Goal: Task Accomplishment & Management: Complete application form

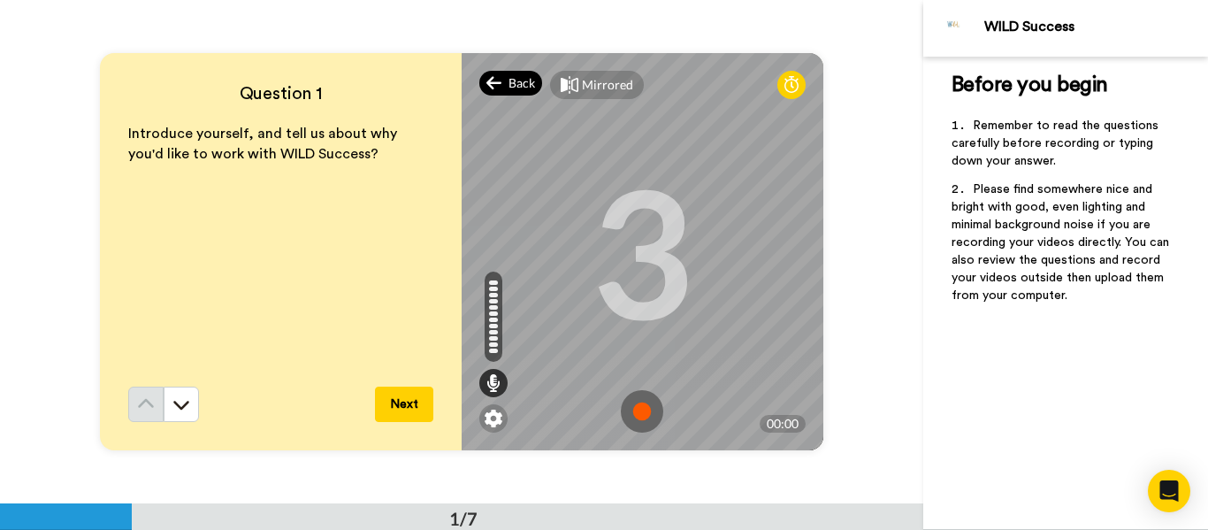
click at [508, 78] on span "Back" at bounding box center [521, 83] width 27 height 18
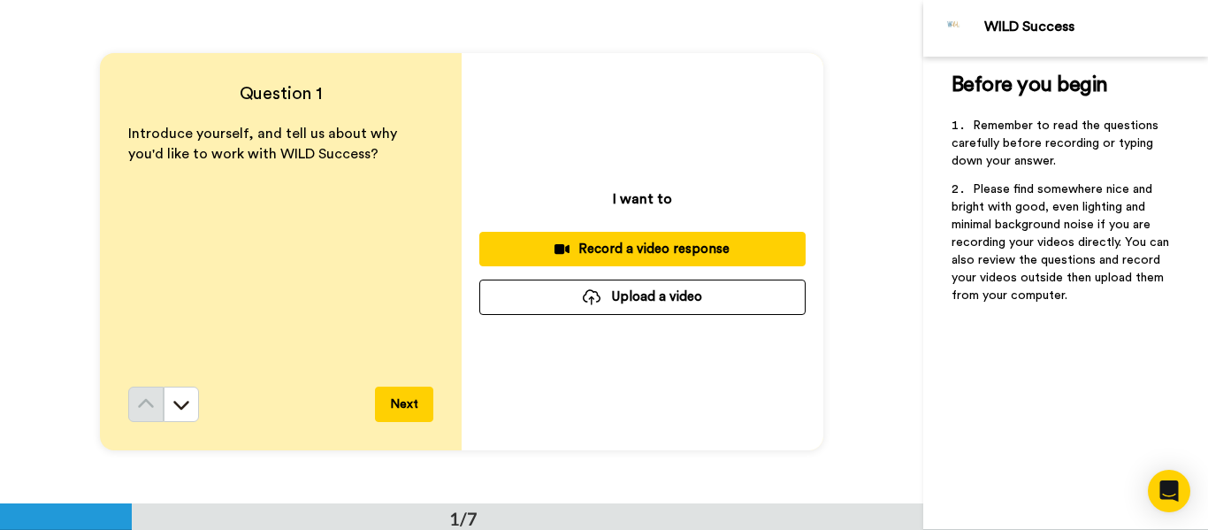
click at [648, 259] on button "Record a video response" at bounding box center [642, 249] width 326 height 34
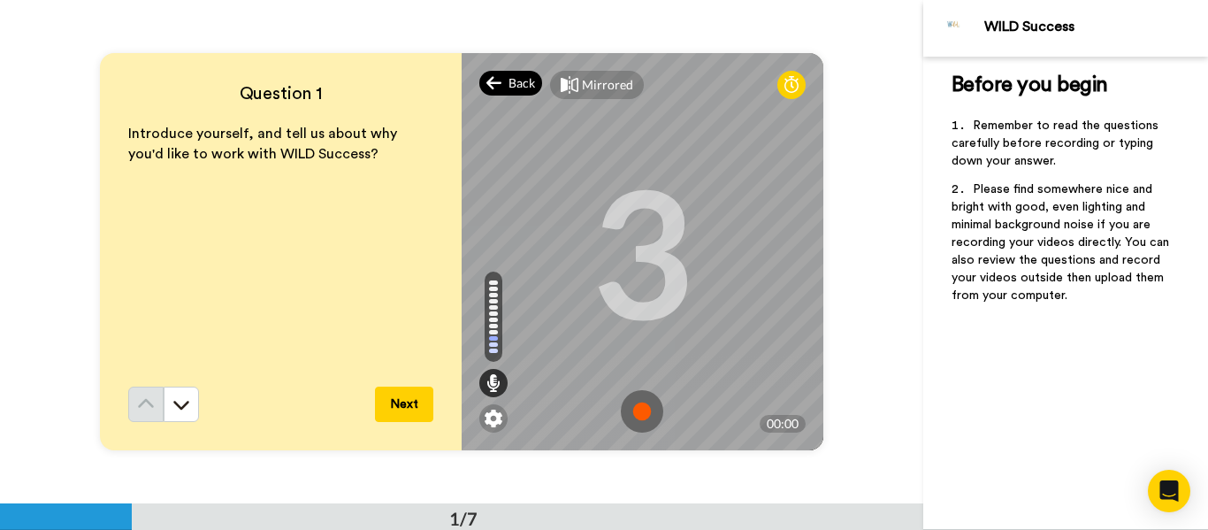
click at [518, 94] on div "Back" at bounding box center [511, 83] width 64 height 25
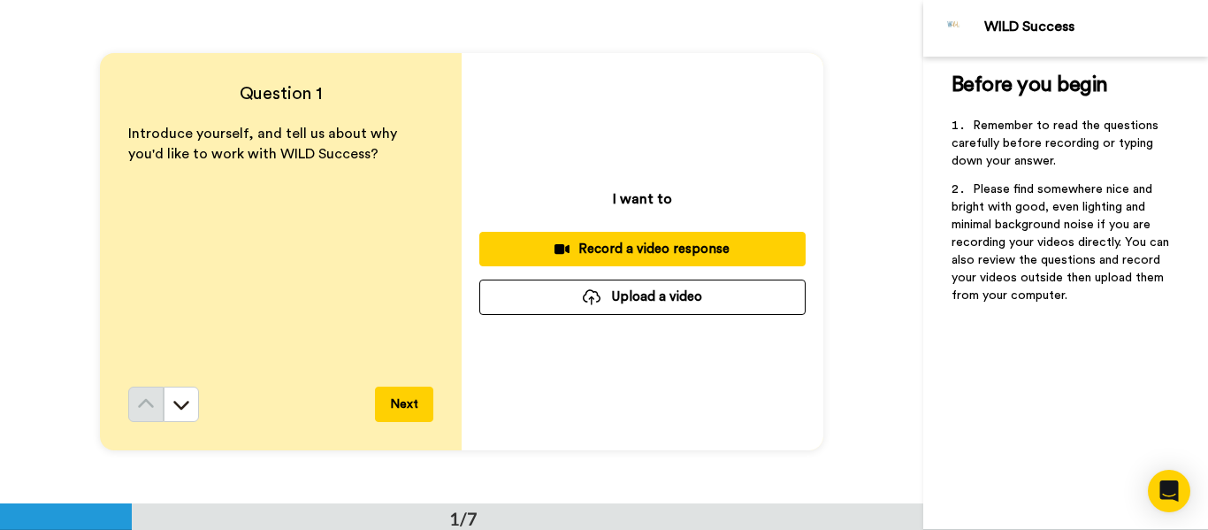
click at [667, 250] on div "Record a video response" at bounding box center [642, 249] width 298 height 19
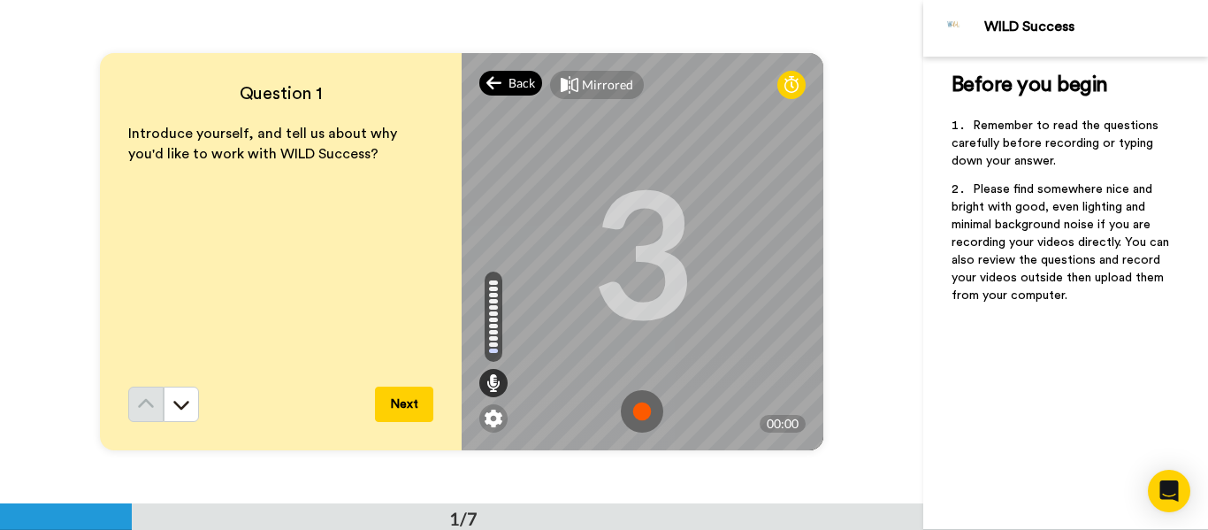
click at [500, 88] on div "Back" at bounding box center [511, 83] width 64 height 25
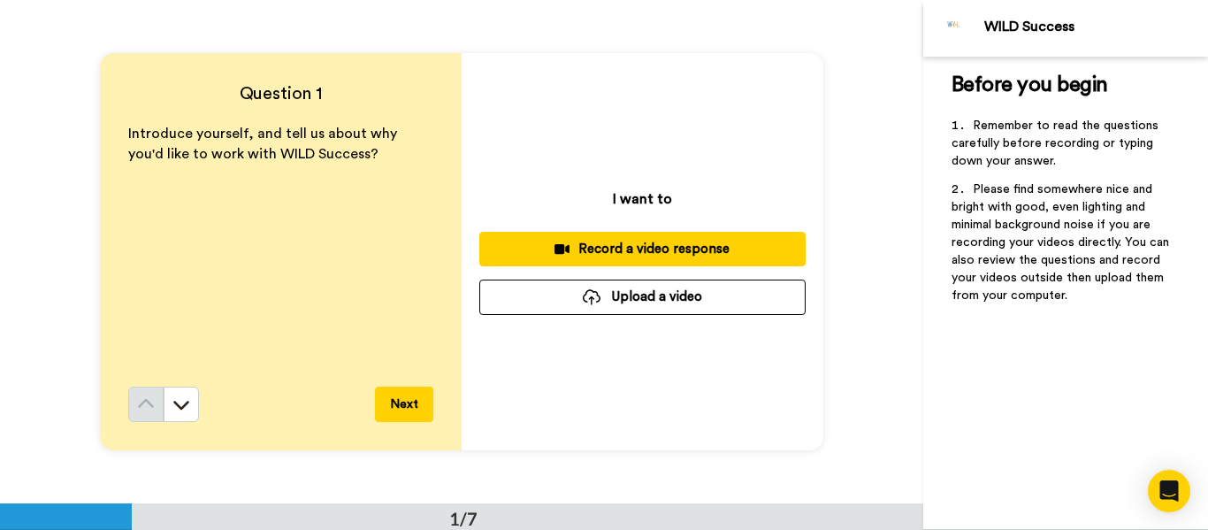
click at [634, 237] on button "Record a video response" at bounding box center [642, 249] width 326 height 34
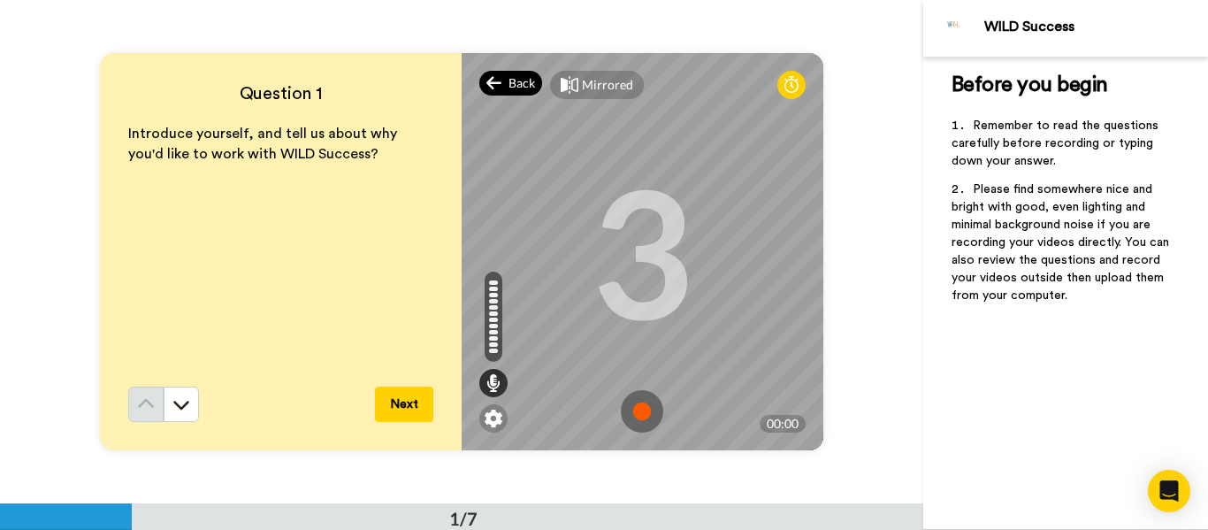
click at [502, 84] on div "Back" at bounding box center [511, 83] width 64 height 25
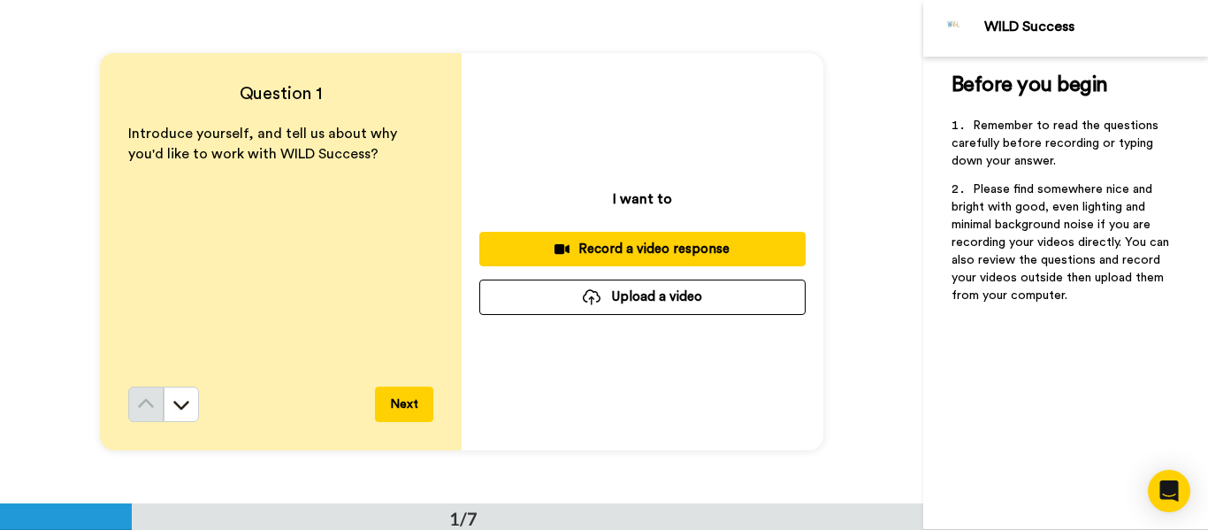
click at [623, 238] on button "Record a video response" at bounding box center [642, 249] width 326 height 34
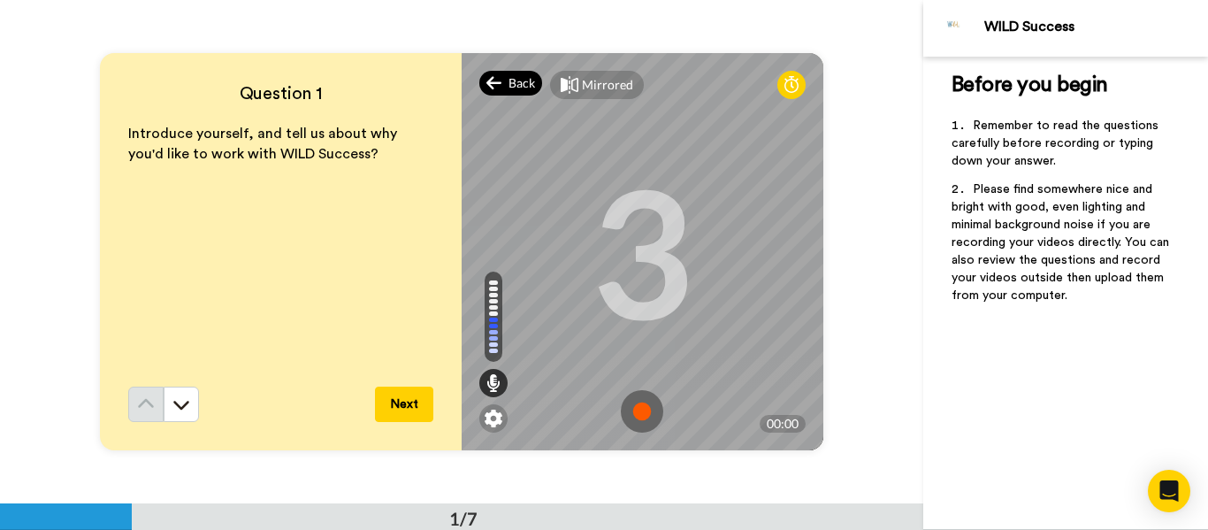
click at [512, 87] on span "Back" at bounding box center [521, 83] width 27 height 18
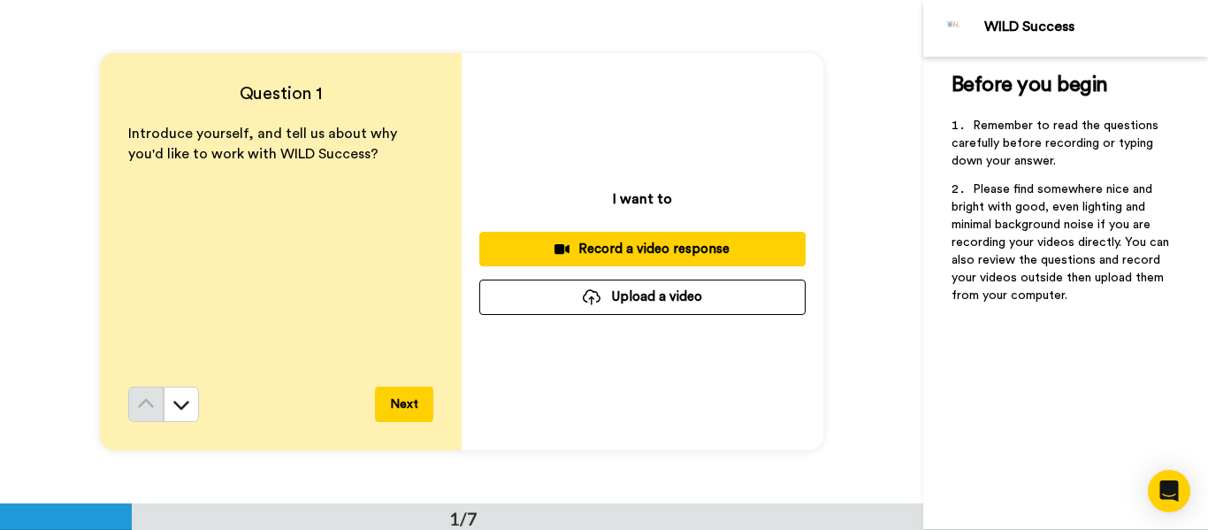
click at [641, 244] on div "Record a video response" at bounding box center [642, 249] width 298 height 19
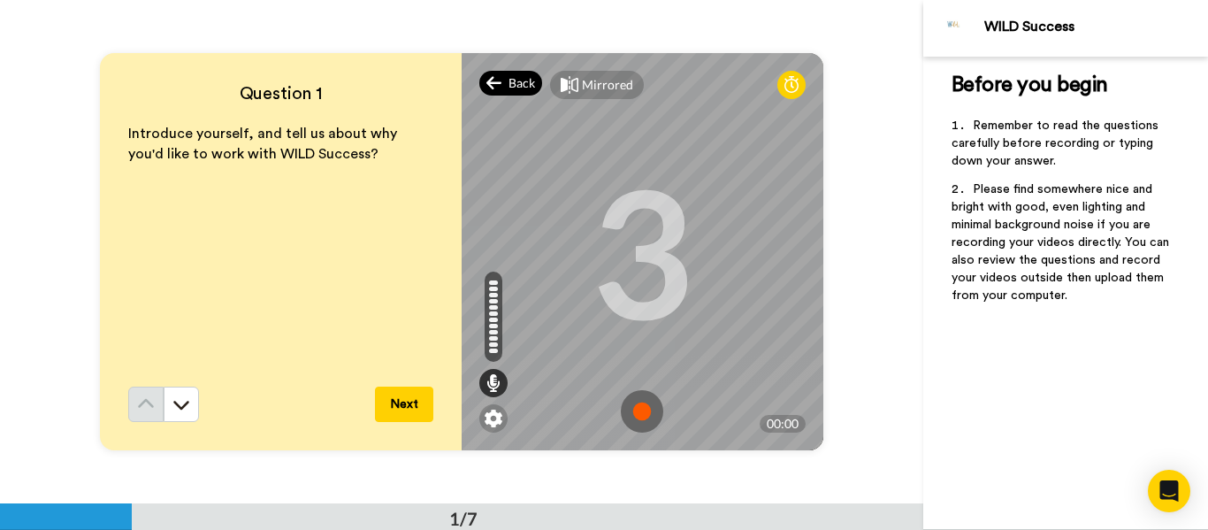
click at [515, 88] on span "Back" at bounding box center [521, 83] width 27 height 18
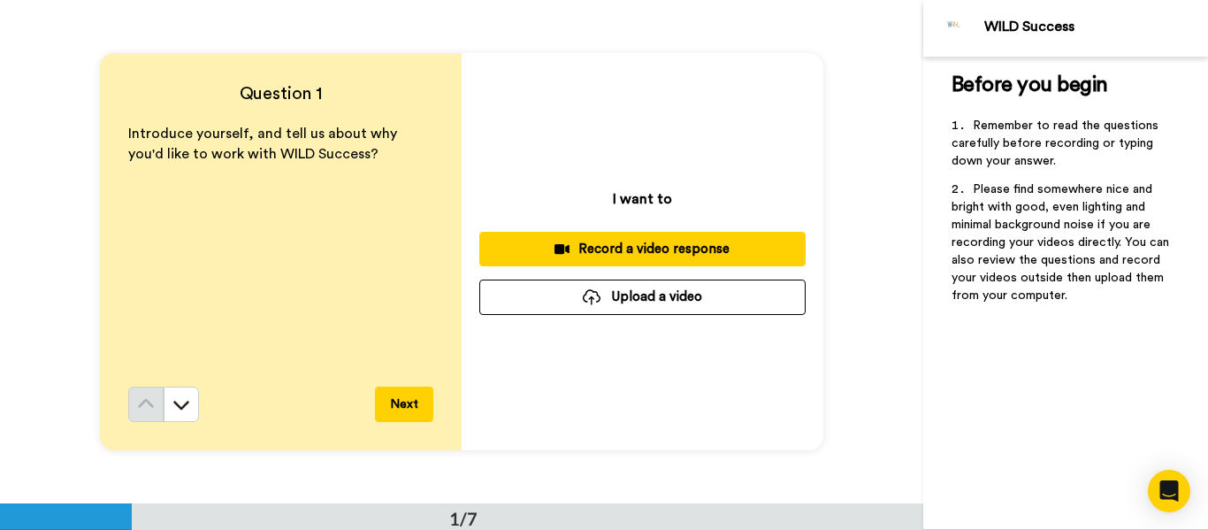
click at [669, 240] on div "Record a video response" at bounding box center [642, 249] width 298 height 19
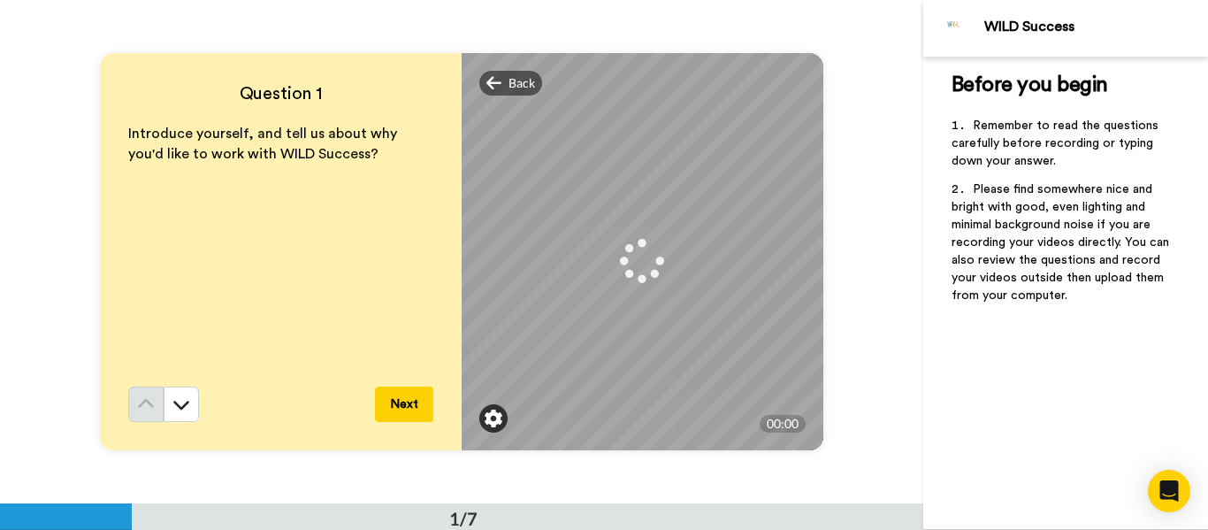
click at [496, 417] on img at bounding box center [494, 418] width 18 height 18
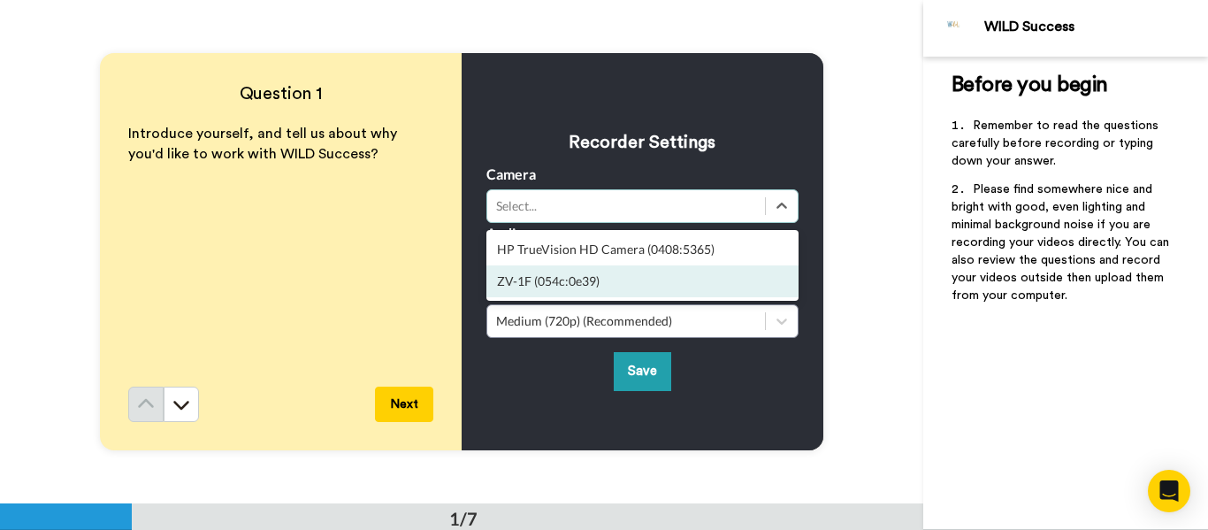
click at [563, 281] on div "ZV-1F (054c:0e39)" at bounding box center [642, 281] width 312 height 32
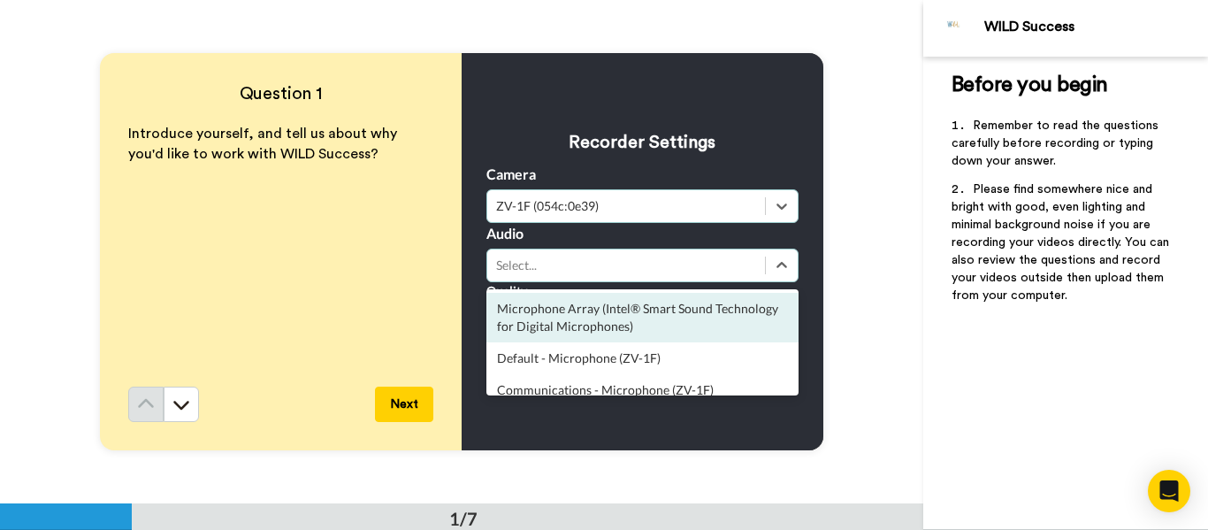
drag, startPoint x: 820, startPoint y: 286, endPoint x: 783, endPoint y: 328, distance: 56.4
click at [821, 286] on div "Question 1 Introduce yourself, and tell us about why you'd like to work with WI…" at bounding box center [461, 251] width 923 height 503
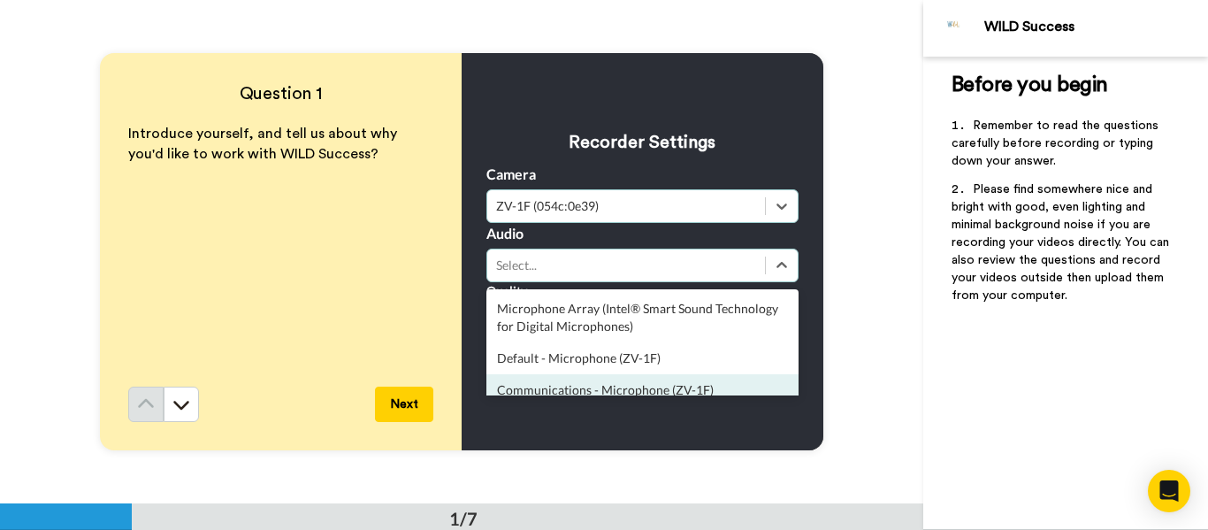
drag, startPoint x: 695, startPoint y: 434, endPoint x: 678, endPoint y: 434, distance: 16.8
click at [694, 435] on div "Recorder Settings Camera option ZV-1F (054c:0e39), selected. Select is focused …" at bounding box center [643, 251] width 362 height 397
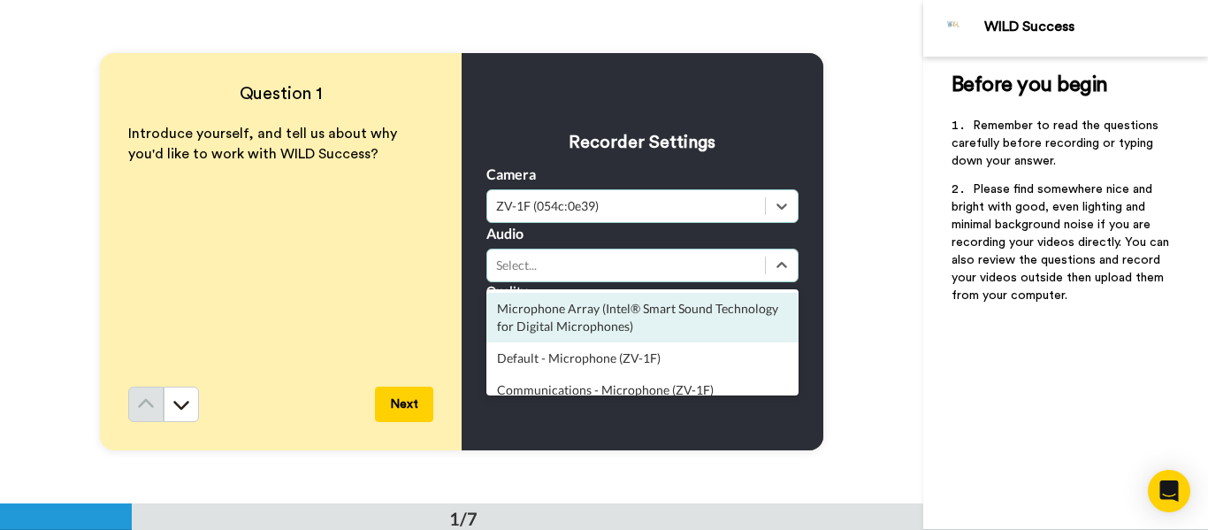
click at [675, 287] on div "Quality Medium (720p) (Recommended)" at bounding box center [642, 310] width 312 height 56
click at [664, 275] on div "Select..." at bounding box center [626, 265] width 278 height 21
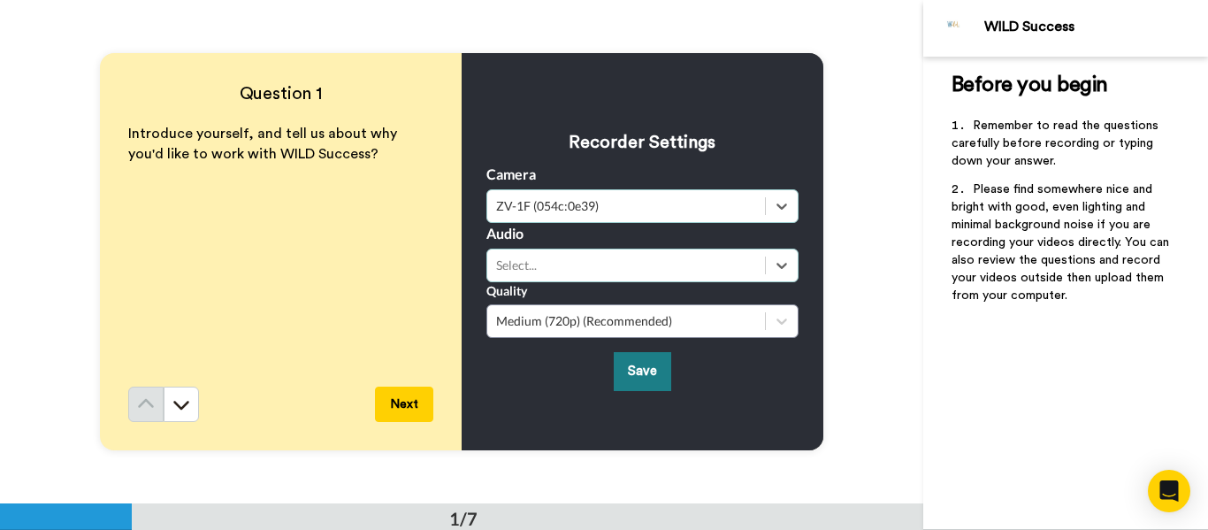
click at [642, 371] on button "Save" at bounding box center [642, 371] width 57 height 38
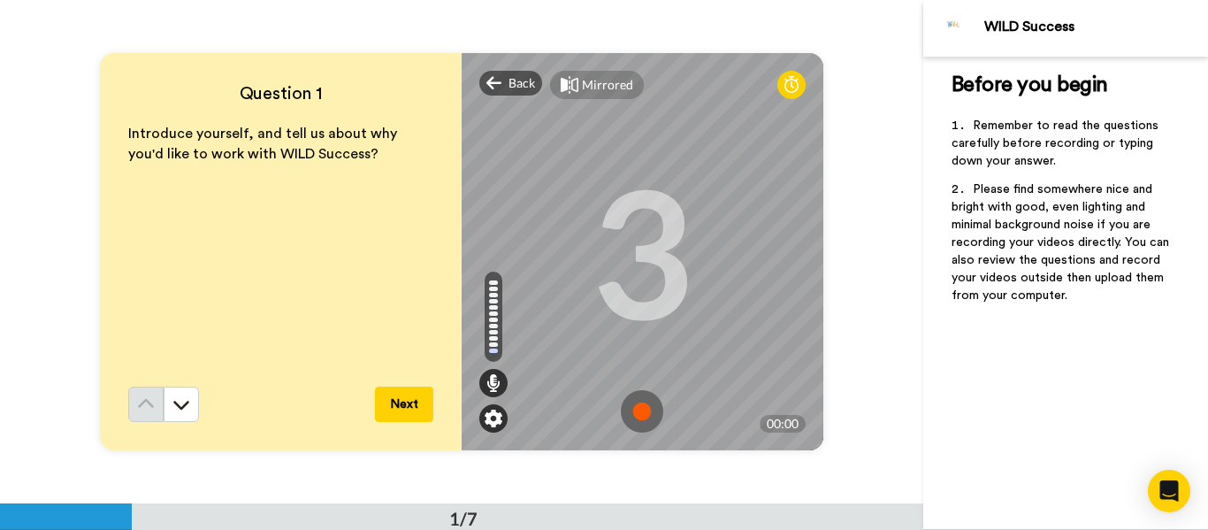
click at [488, 410] on img at bounding box center [494, 418] width 18 height 18
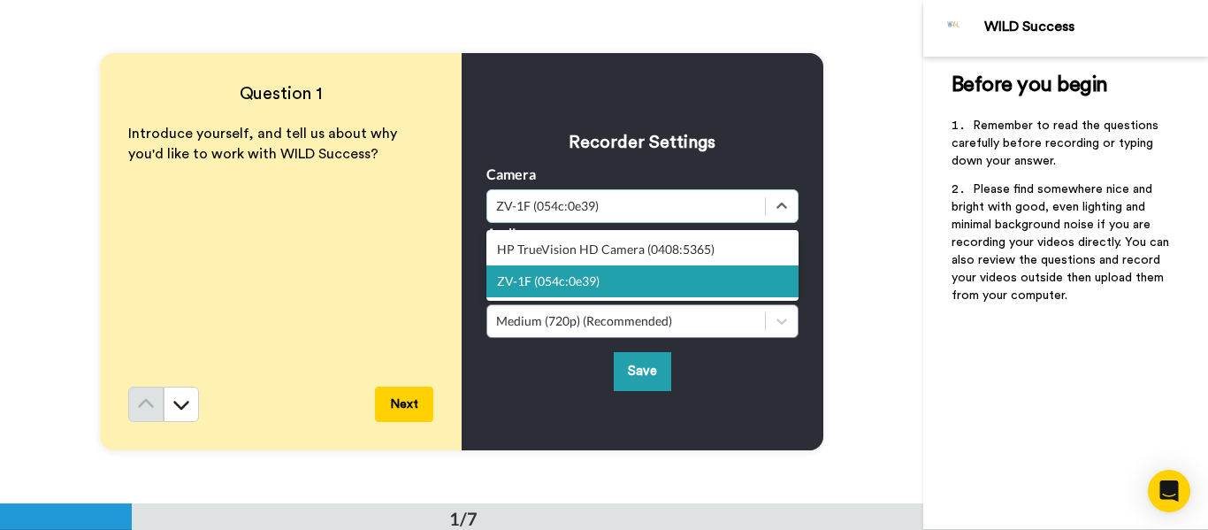
click at [619, 214] on div "ZV-1F (054c:0e39)" at bounding box center [626, 206] width 260 height 18
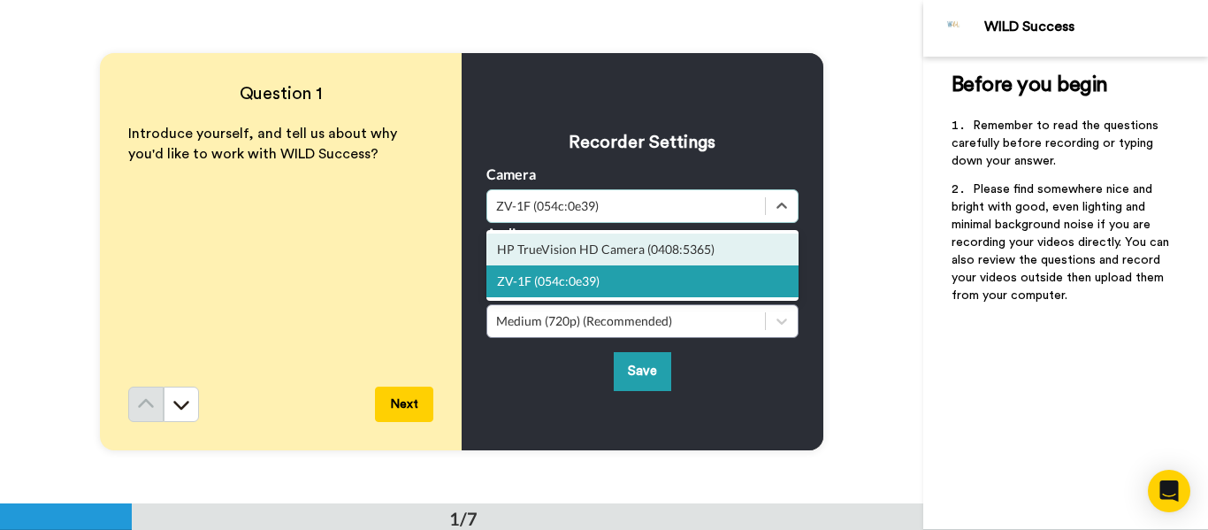
click at [653, 250] on div "HP TrueVision HD Camera (0408:5365)" at bounding box center [642, 249] width 312 height 32
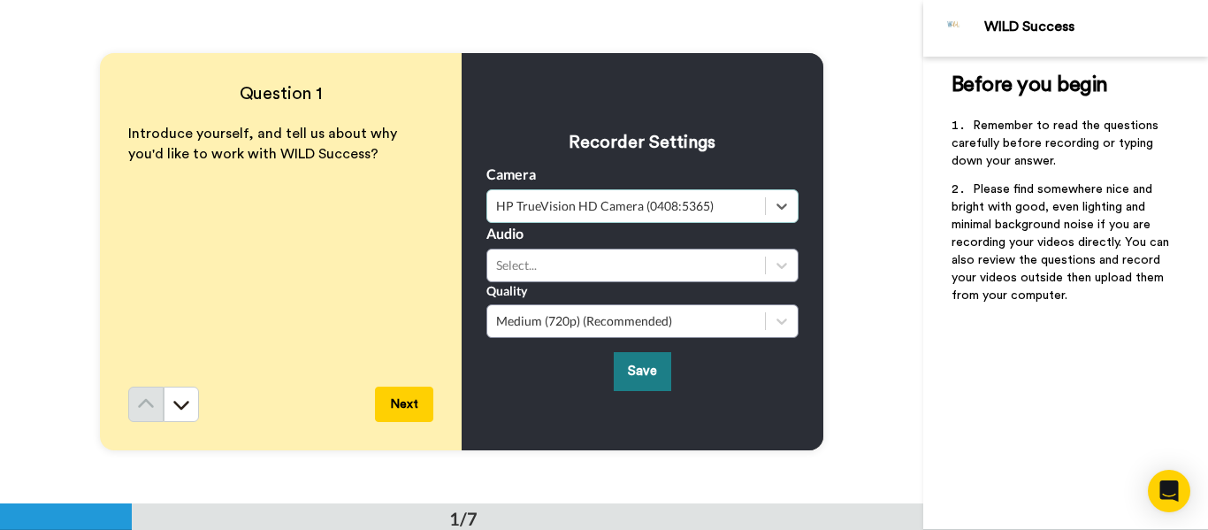
click at [638, 363] on button "Save" at bounding box center [642, 371] width 57 height 38
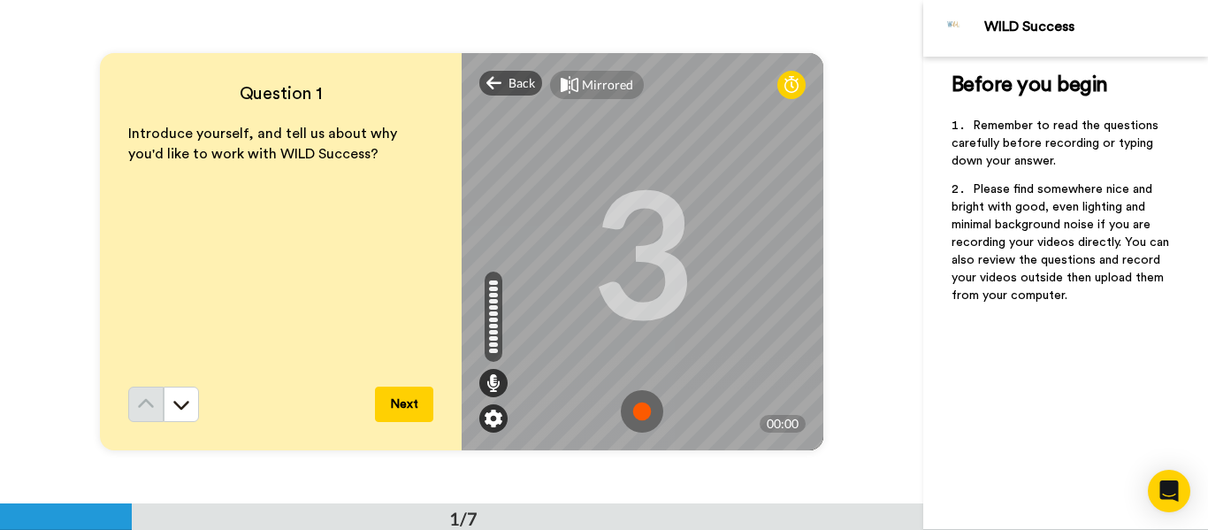
click at [490, 416] on img at bounding box center [494, 418] width 18 height 18
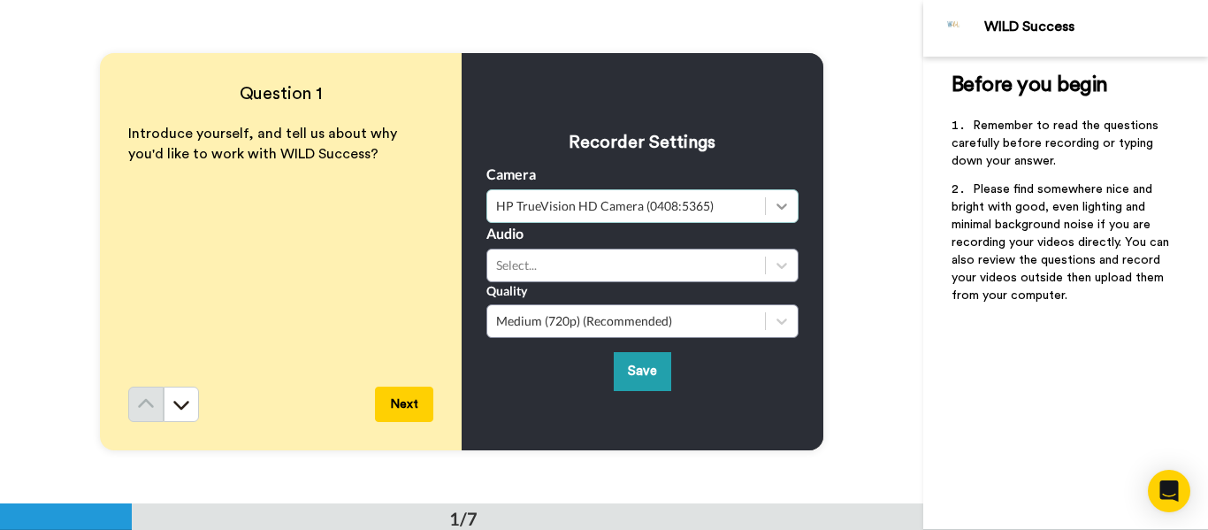
click at [773, 210] on icon at bounding box center [782, 206] width 18 height 18
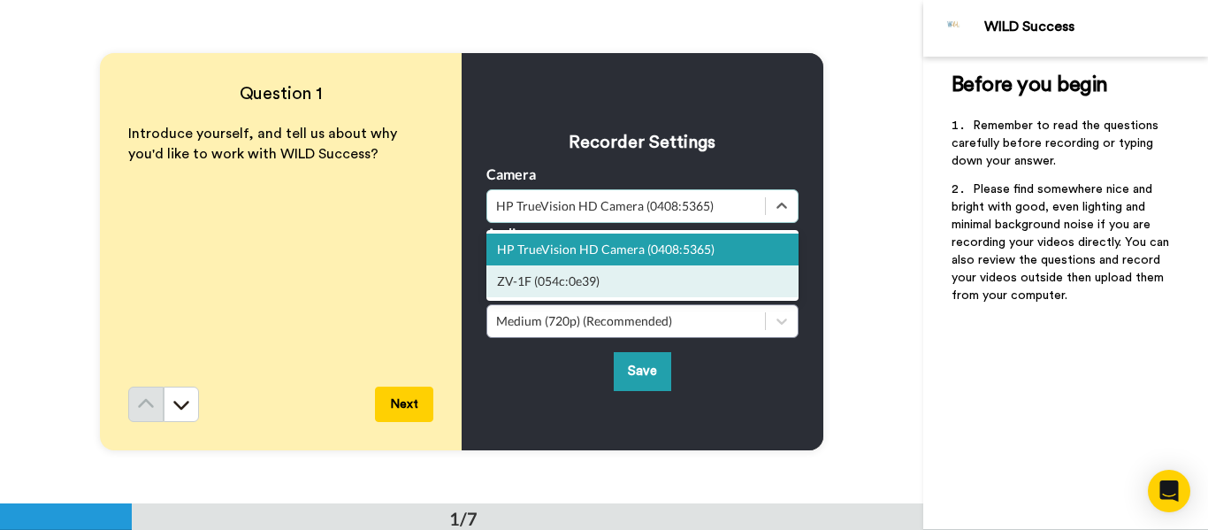
click at [577, 279] on div "ZV-1F (054c:0e39)" at bounding box center [642, 281] width 312 height 32
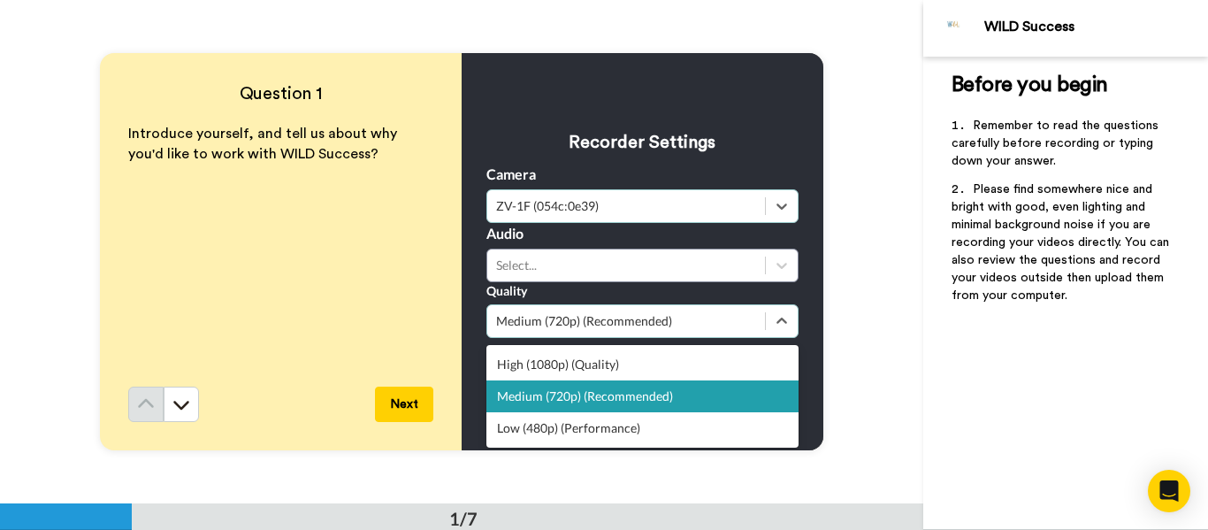
click at [653, 331] on div "Medium (720p) (Recommended)" at bounding box center [626, 320] width 278 height 21
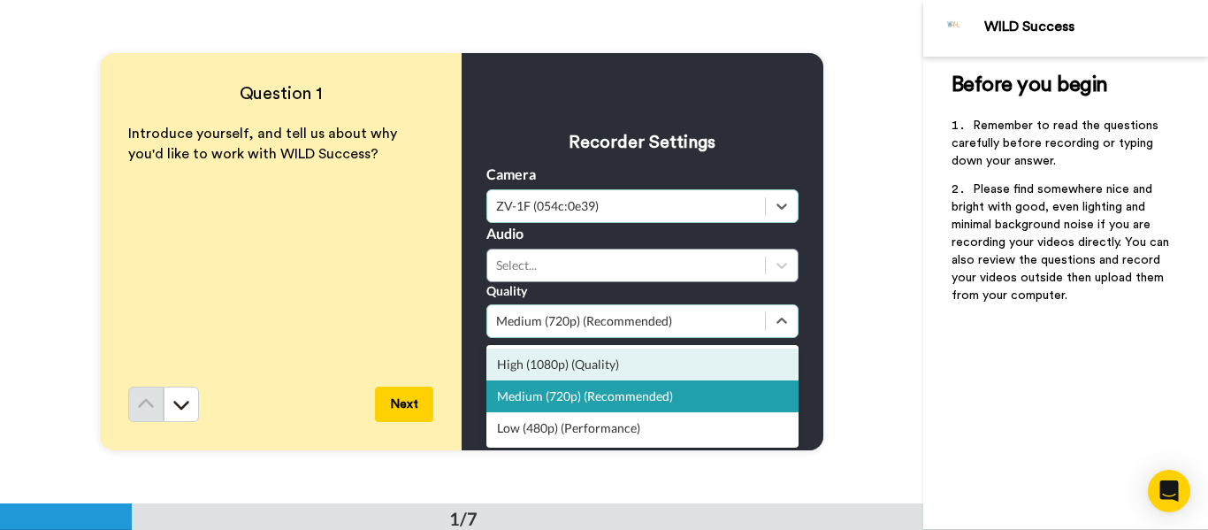
click at [645, 370] on div "High (1080p) (Quality)" at bounding box center [642, 364] width 312 height 32
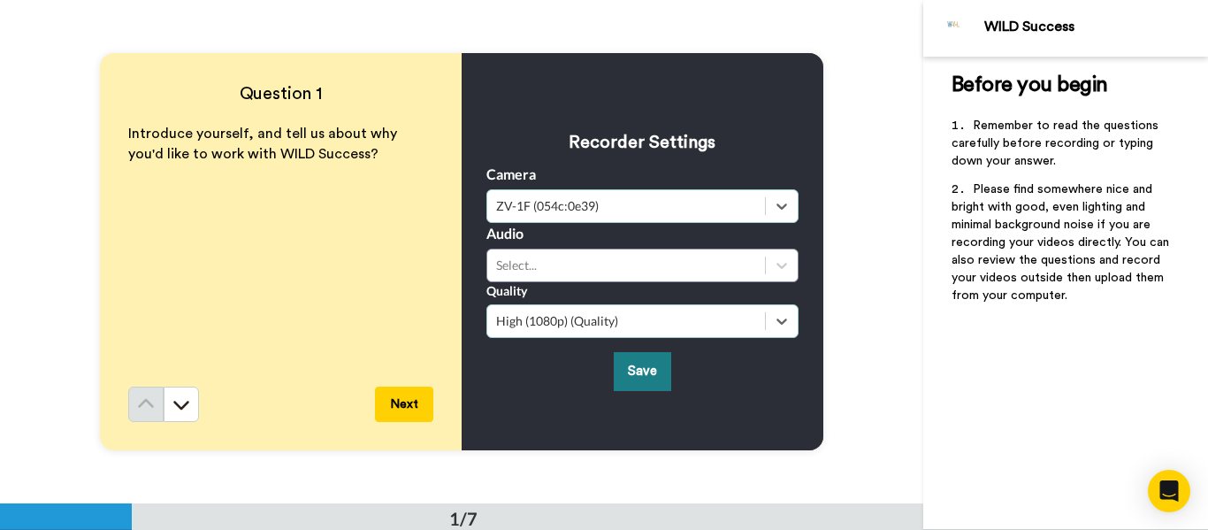
click at [643, 374] on button "Save" at bounding box center [642, 371] width 57 height 38
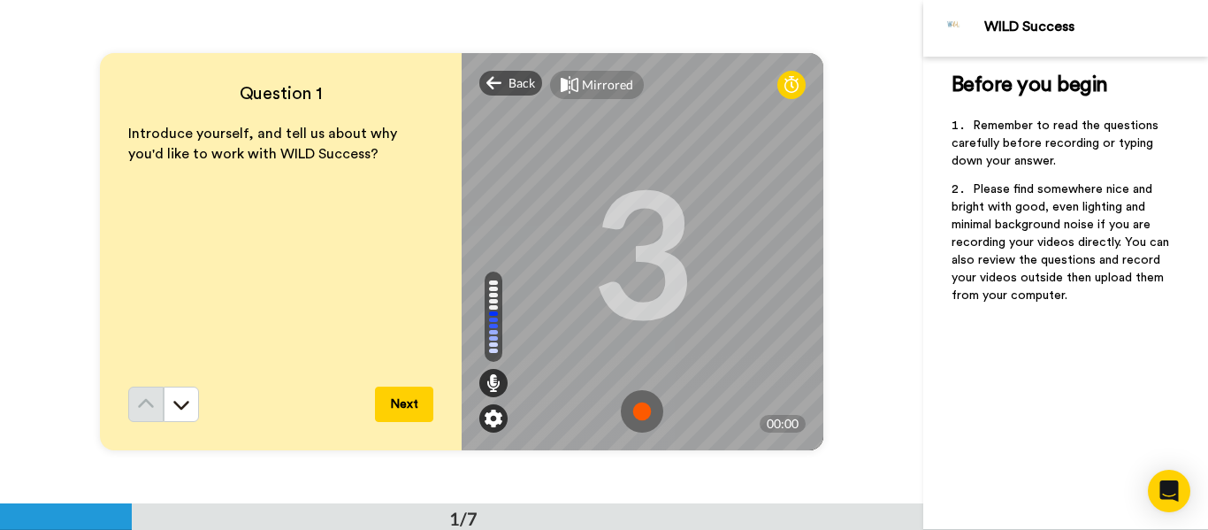
click at [487, 415] on img at bounding box center [494, 418] width 18 height 18
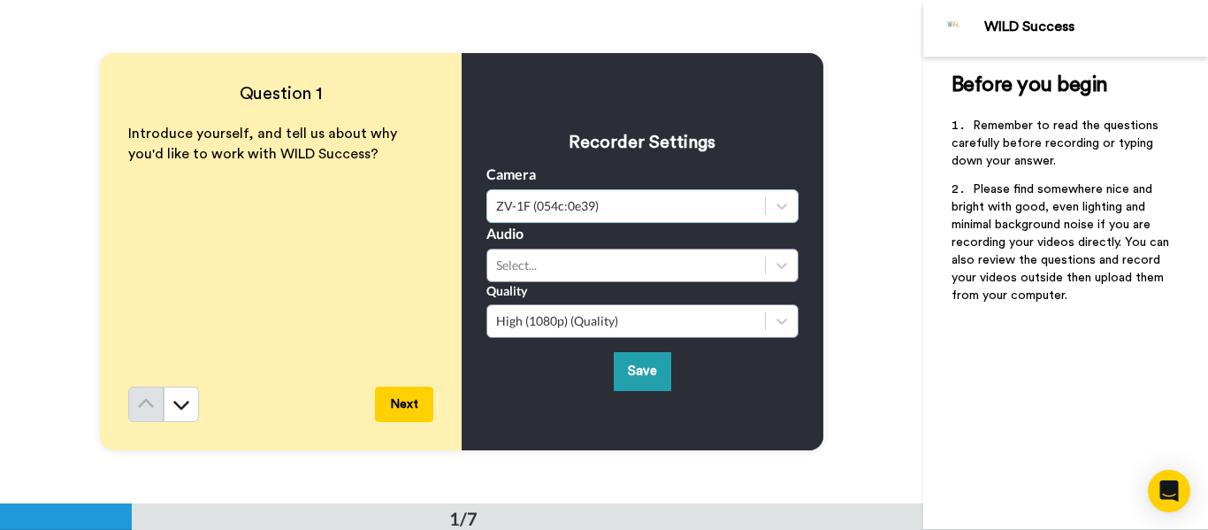
click at [577, 213] on div "ZV-1F (054c:0e39)" at bounding box center [626, 206] width 260 height 18
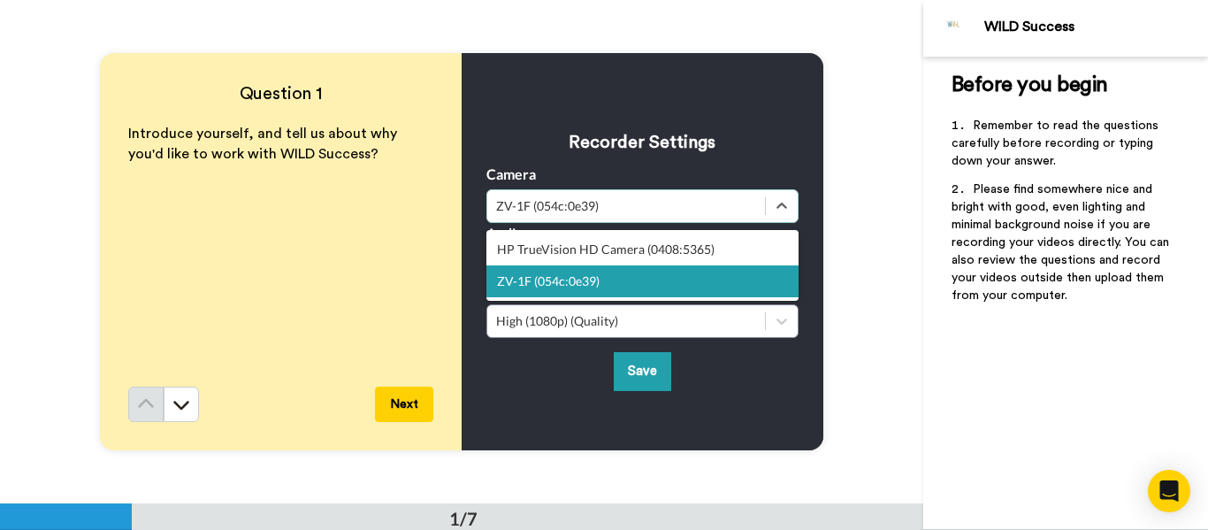
click at [566, 282] on div "ZV-1F (054c:0e39)" at bounding box center [642, 281] width 312 height 32
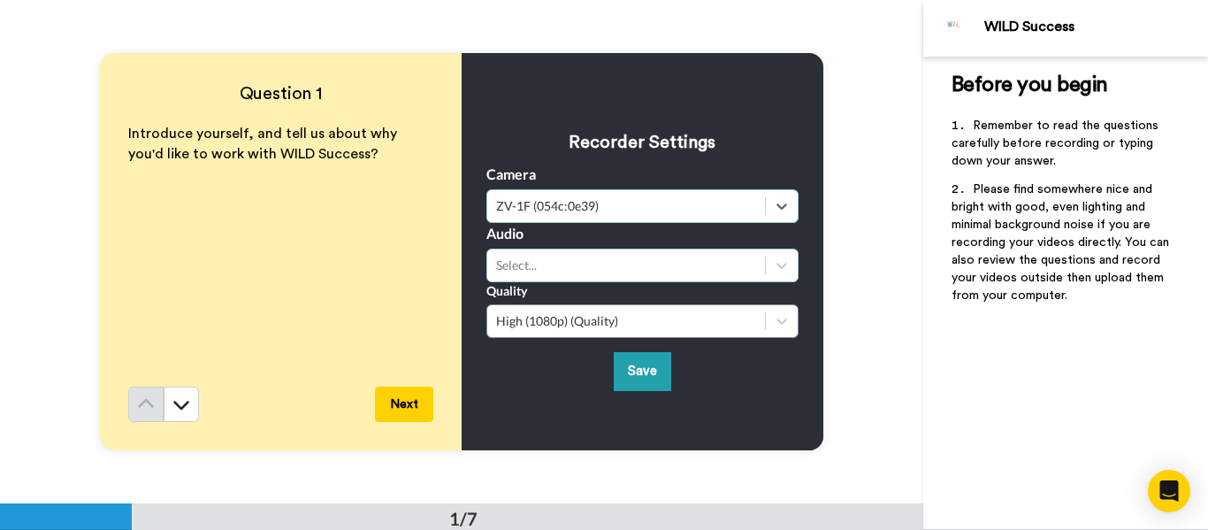
click at [529, 266] on div "Select..." at bounding box center [626, 265] width 260 height 18
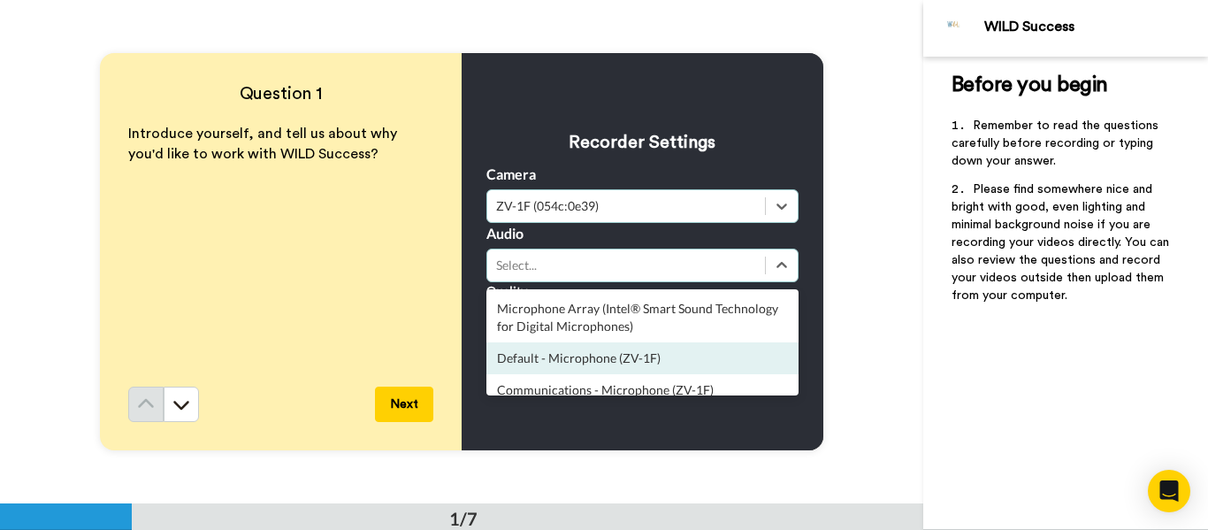
click at [557, 356] on div "Default - Microphone (ZV-1F)" at bounding box center [642, 358] width 312 height 32
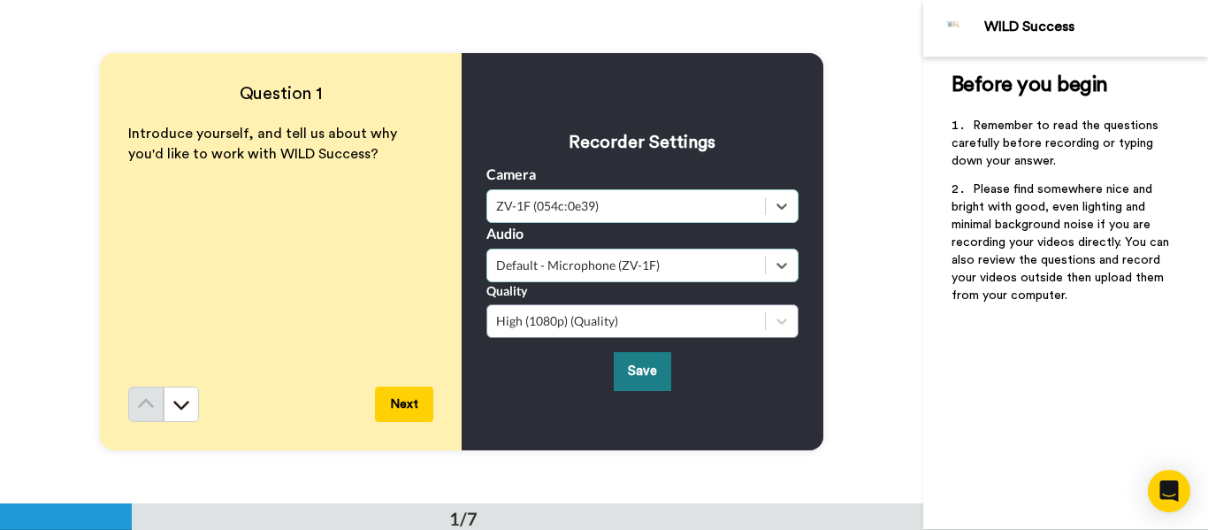
click at [635, 374] on button "Save" at bounding box center [642, 371] width 57 height 38
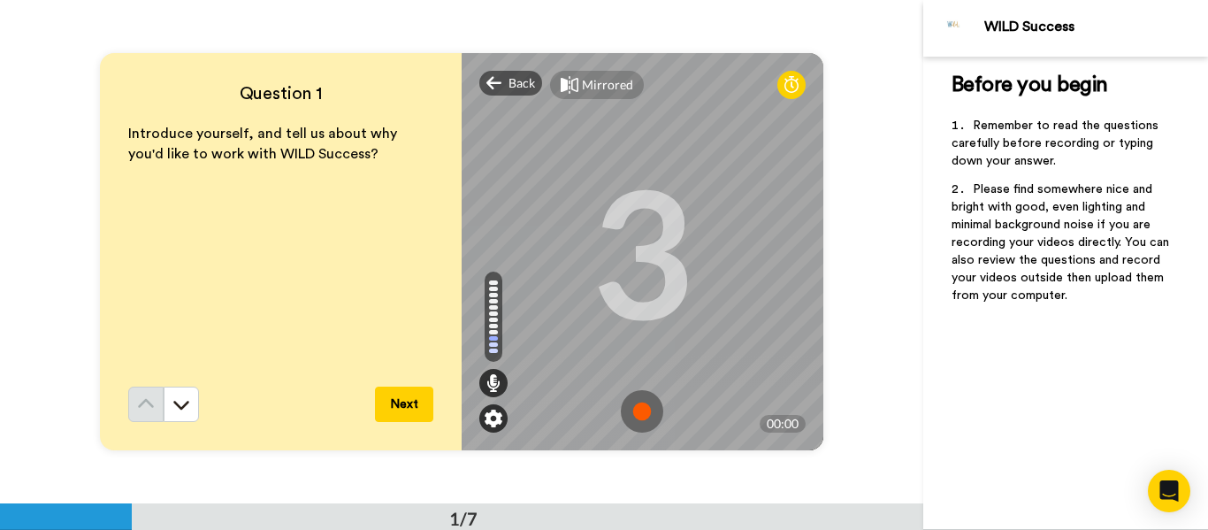
click at [489, 414] on img at bounding box center [494, 418] width 18 height 18
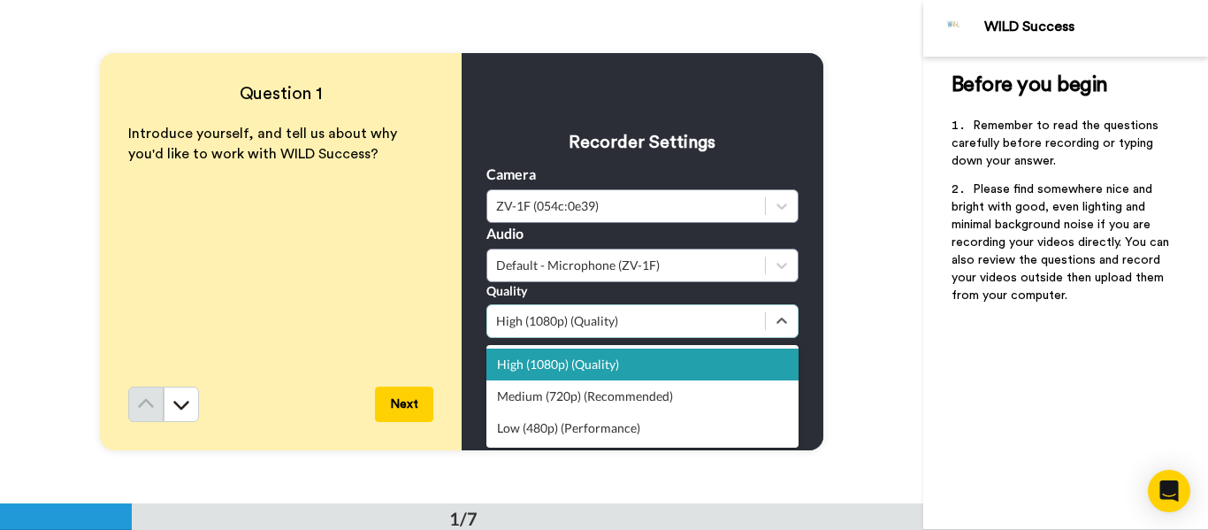
click at [610, 331] on div "High (1080p) (Quality)" at bounding box center [626, 320] width 278 height 21
click at [593, 358] on div "High (1080p) (Quality)" at bounding box center [642, 364] width 312 height 32
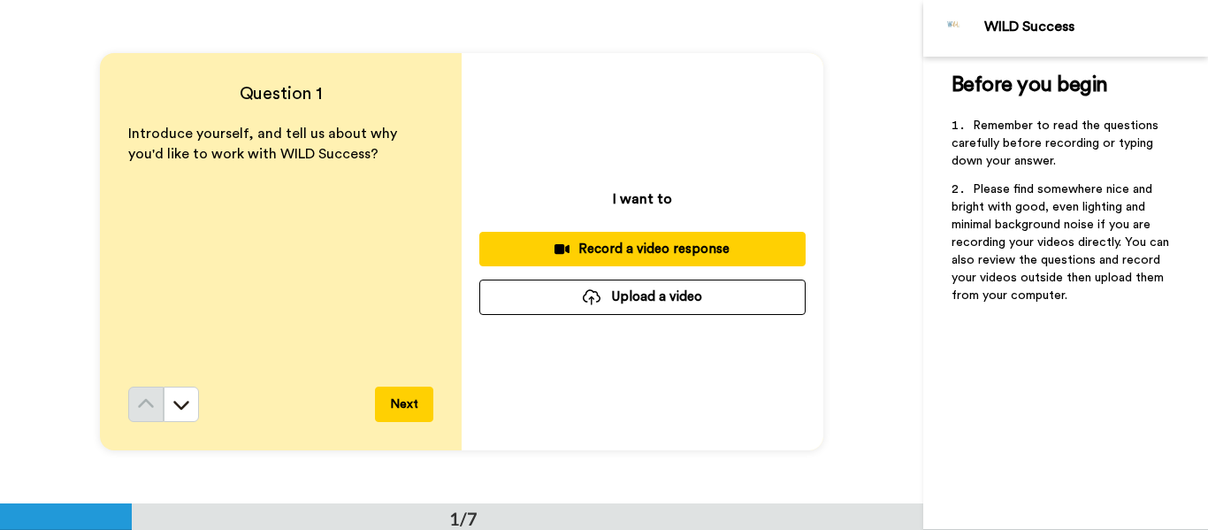
click at [629, 309] on button "Upload a video" at bounding box center [642, 296] width 326 height 34
click at [606, 290] on button "Upload a video" at bounding box center [642, 296] width 326 height 34
click at [647, 249] on div "Record a video response" at bounding box center [642, 249] width 298 height 19
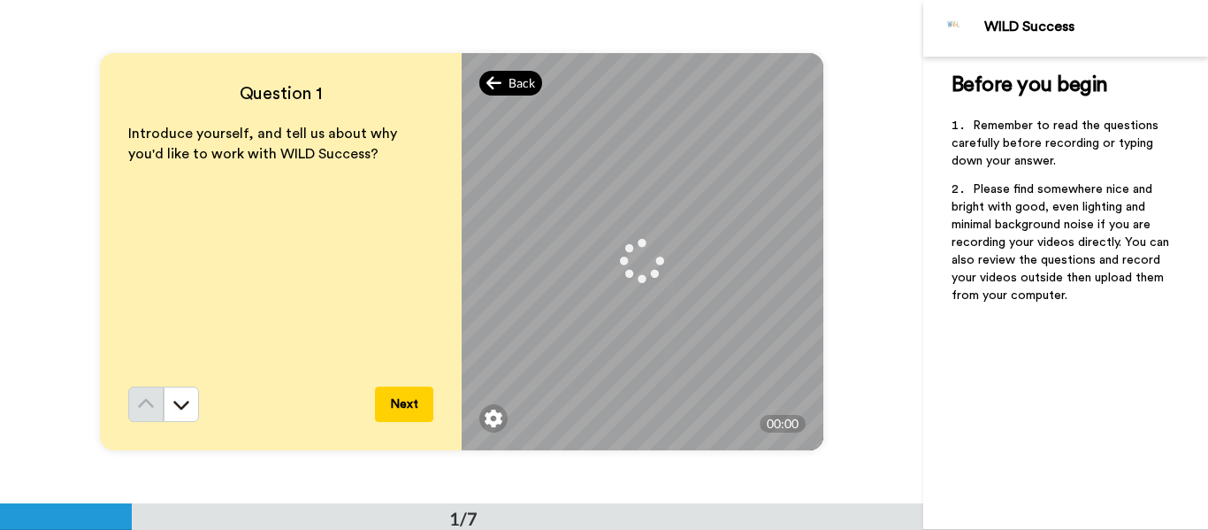
click at [512, 72] on div "Back" at bounding box center [511, 83] width 64 height 25
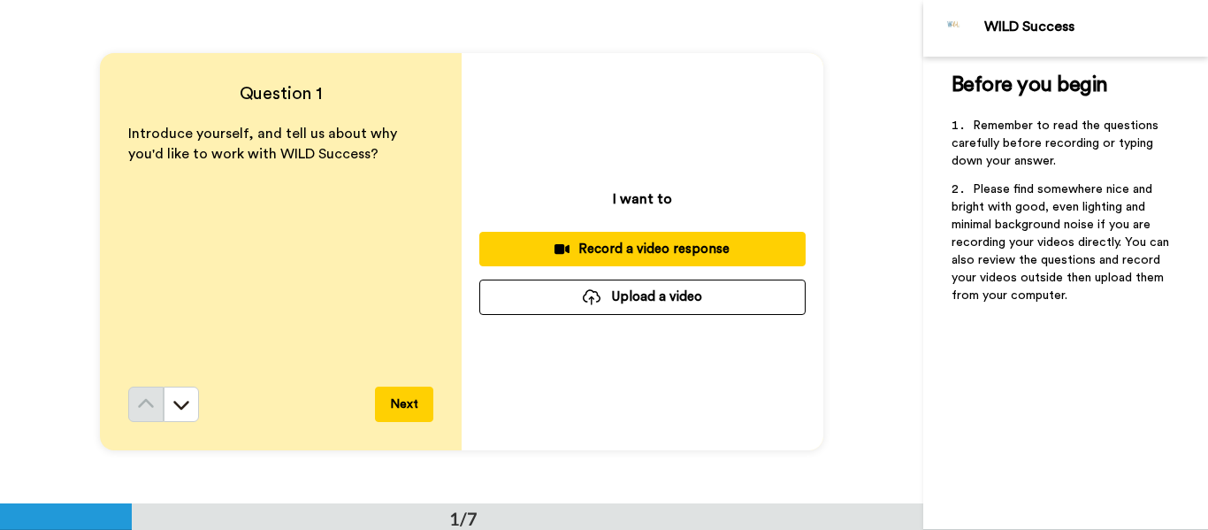
click at [402, 396] on button "Next" at bounding box center [404, 403] width 58 height 35
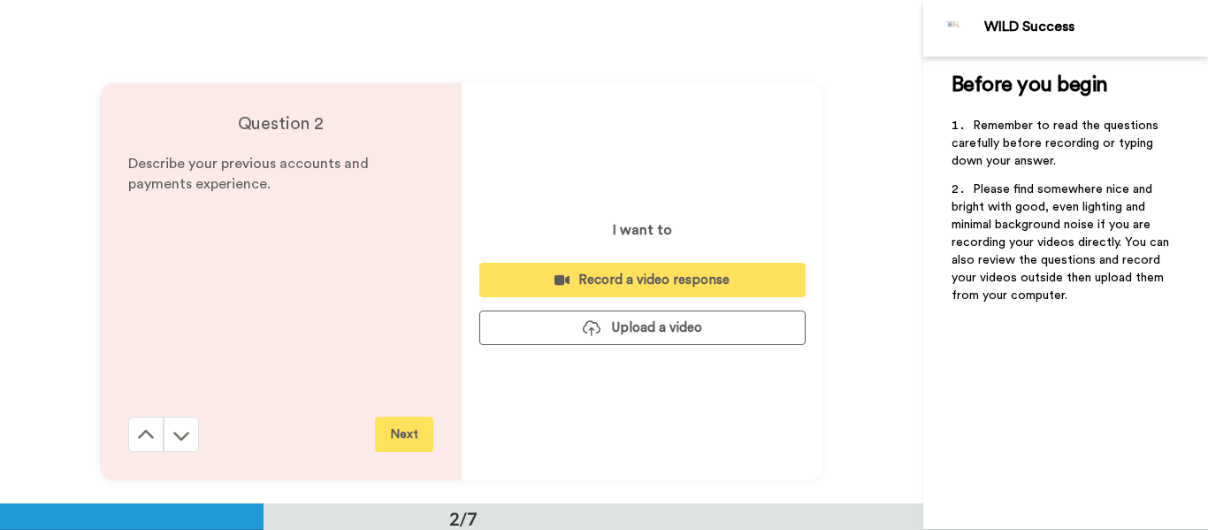
scroll to position [503, 0]
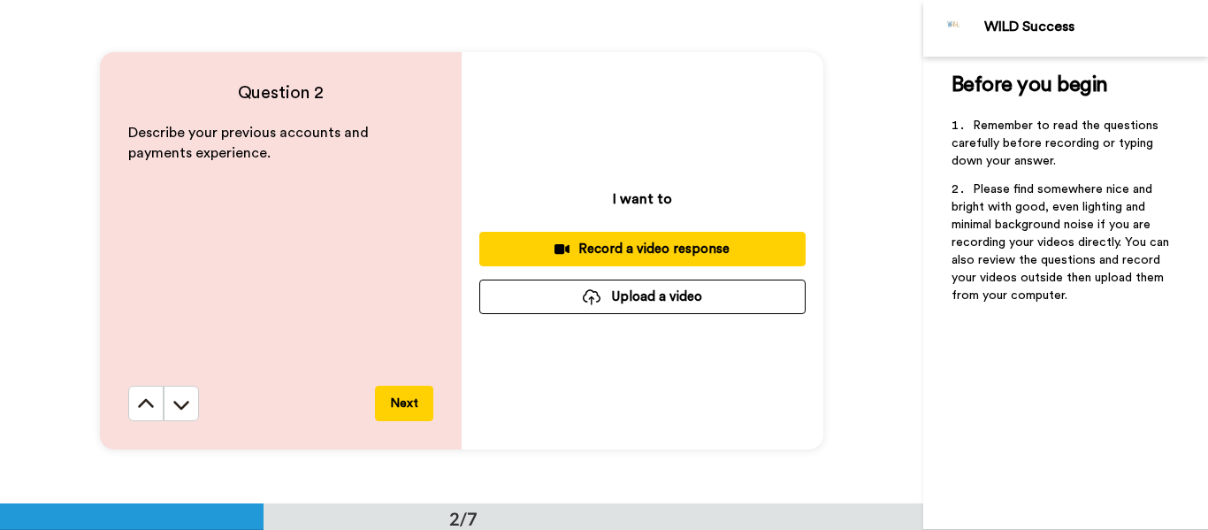
click at [404, 401] on button "Next" at bounding box center [404, 403] width 58 height 35
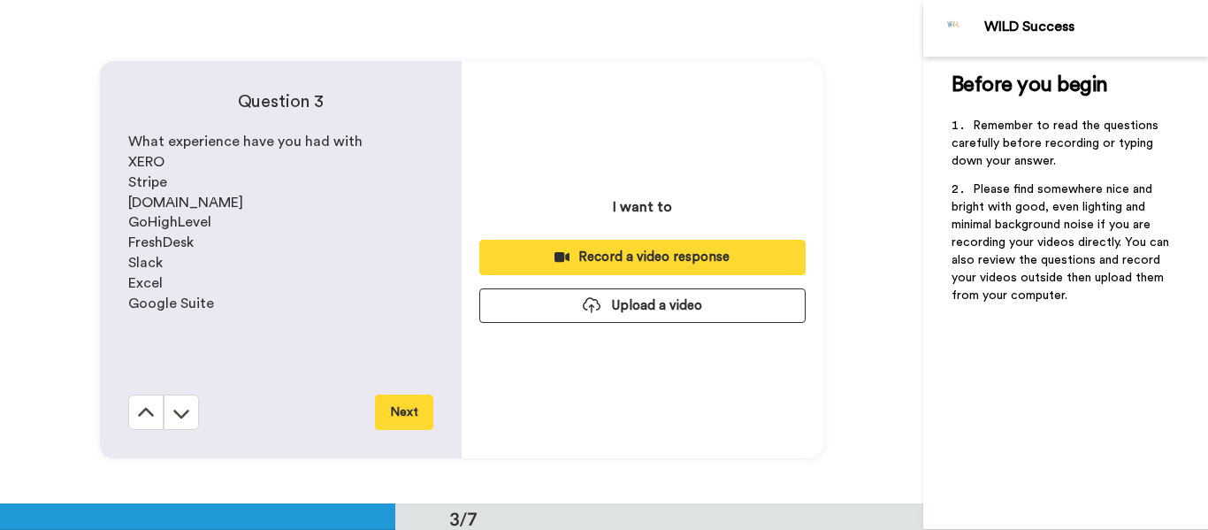
scroll to position [1006, 0]
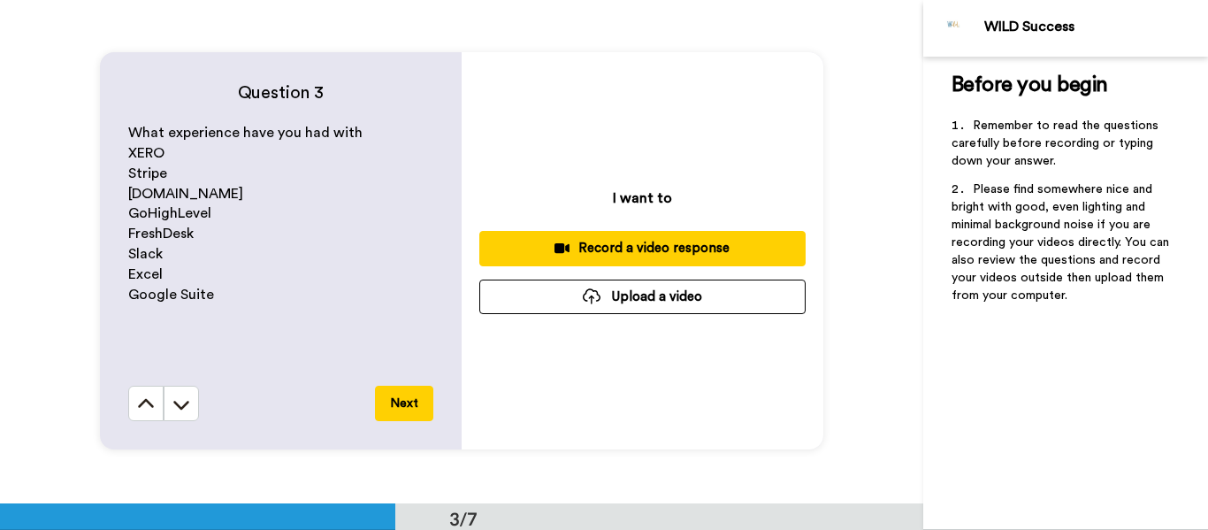
click at [404, 401] on button "Next" at bounding box center [404, 403] width 58 height 35
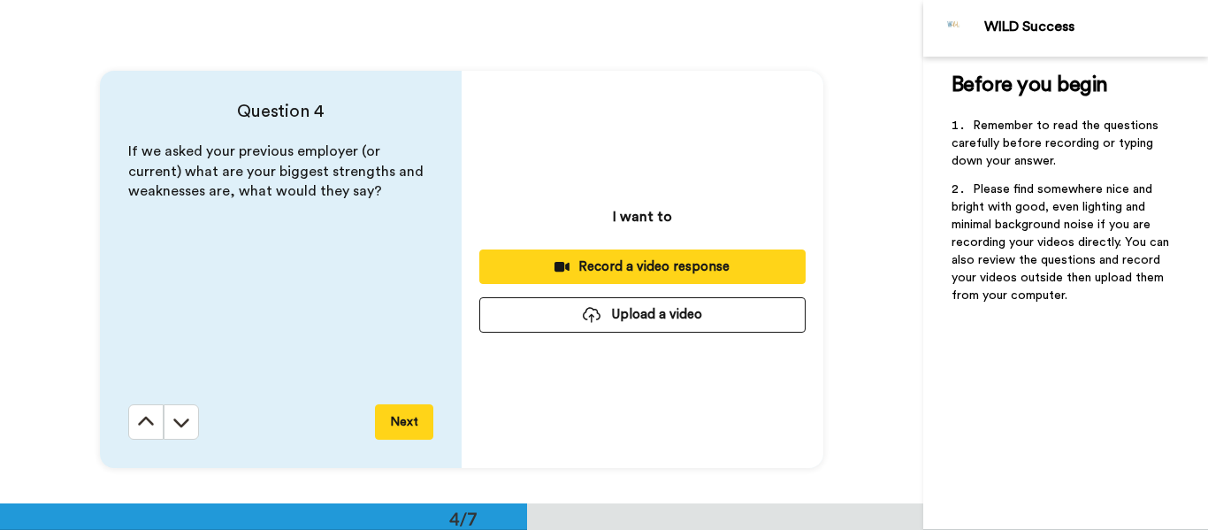
scroll to position [1508, 0]
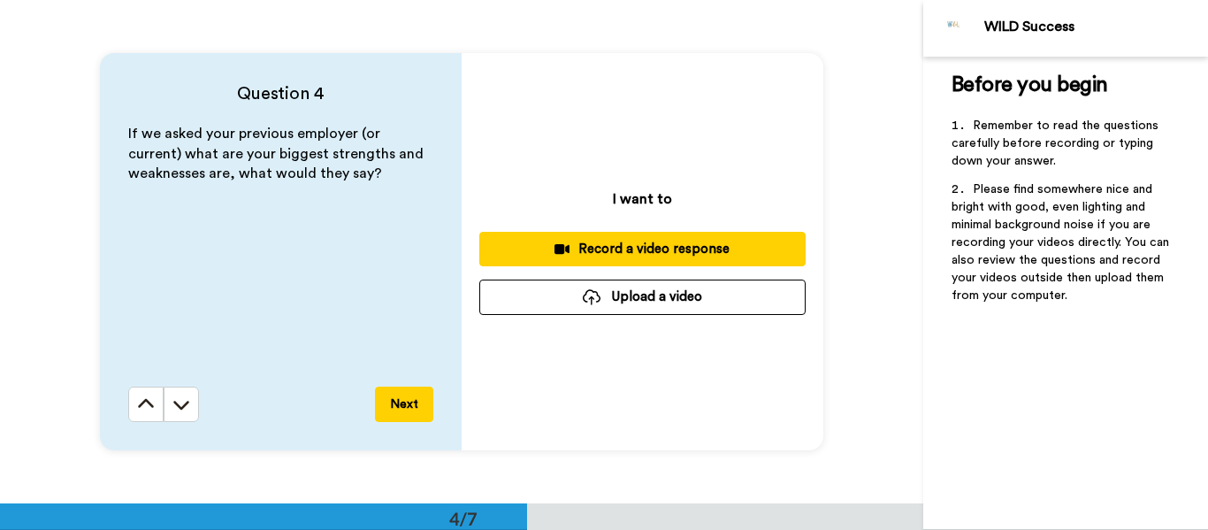
click at [404, 401] on button "Next" at bounding box center [404, 403] width 58 height 35
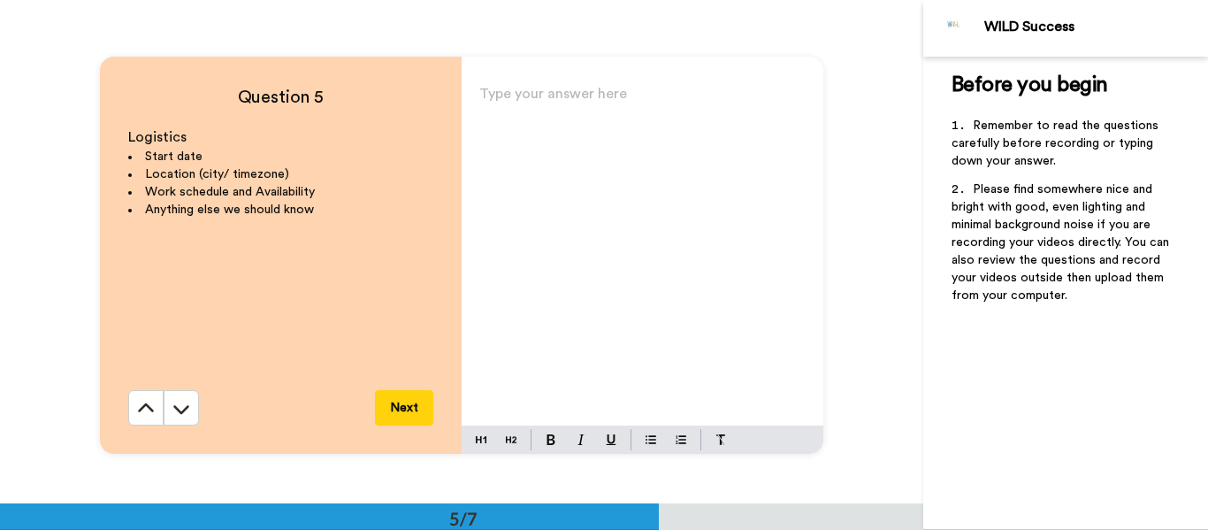
scroll to position [2012, 0]
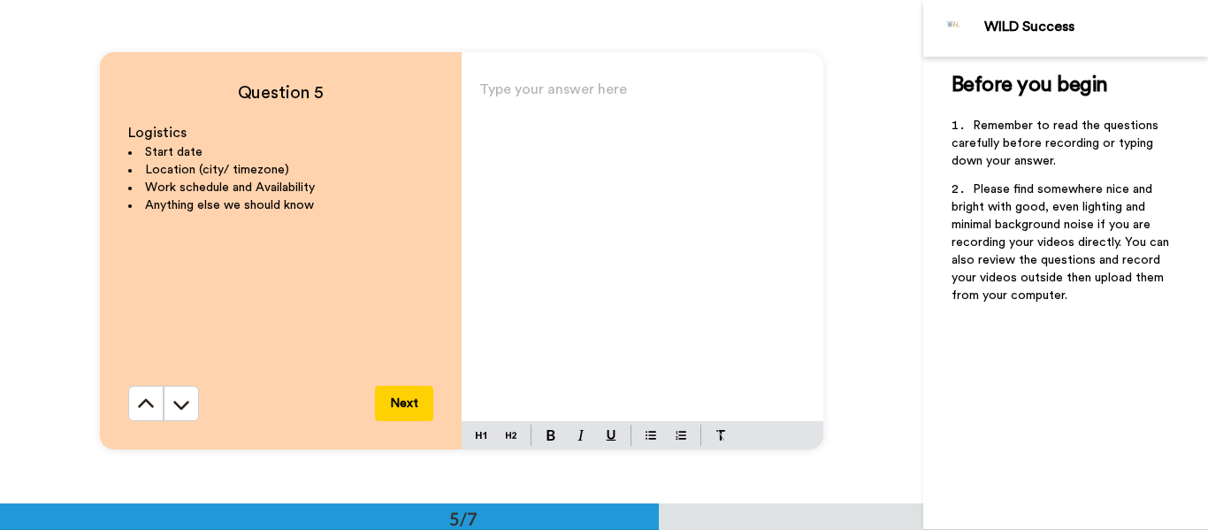
click at [404, 401] on button "Next" at bounding box center [404, 403] width 58 height 35
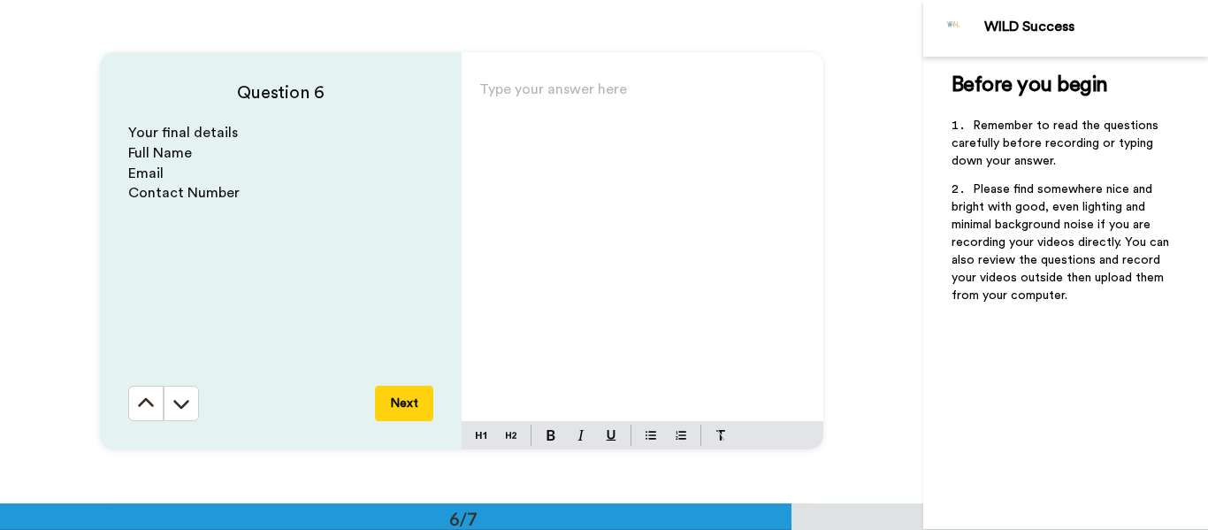
scroll to position [2515, 0]
click at [137, 401] on icon at bounding box center [146, 403] width 18 height 18
click at [135, 401] on div "Question 6 Your final details Full Name Email Contact Number Next Type your ans…" at bounding box center [461, 250] width 923 height 503
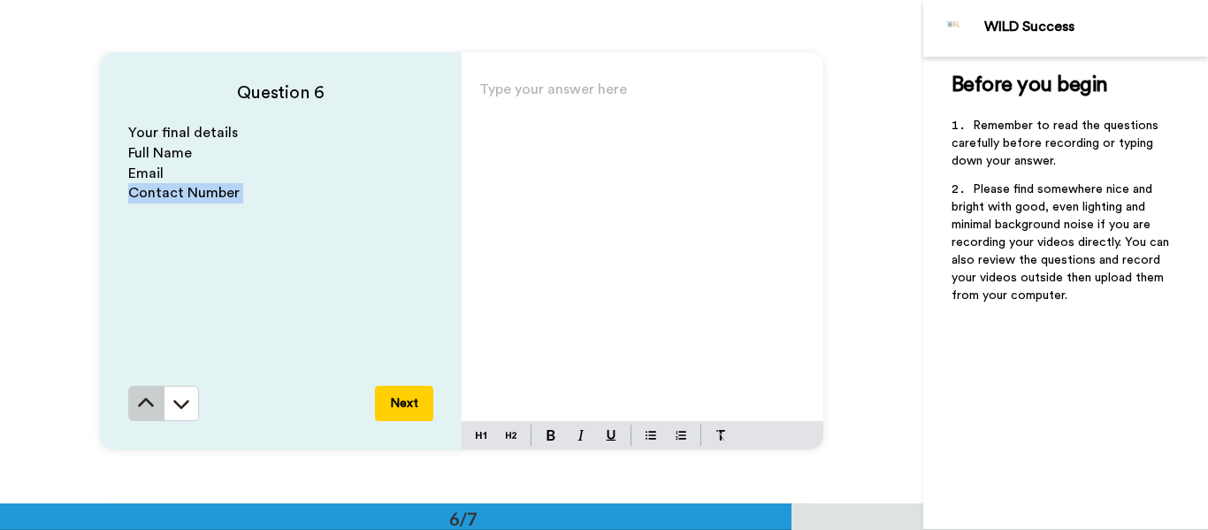
click at [142, 401] on icon at bounding box center [146, 402] width 16 height 9
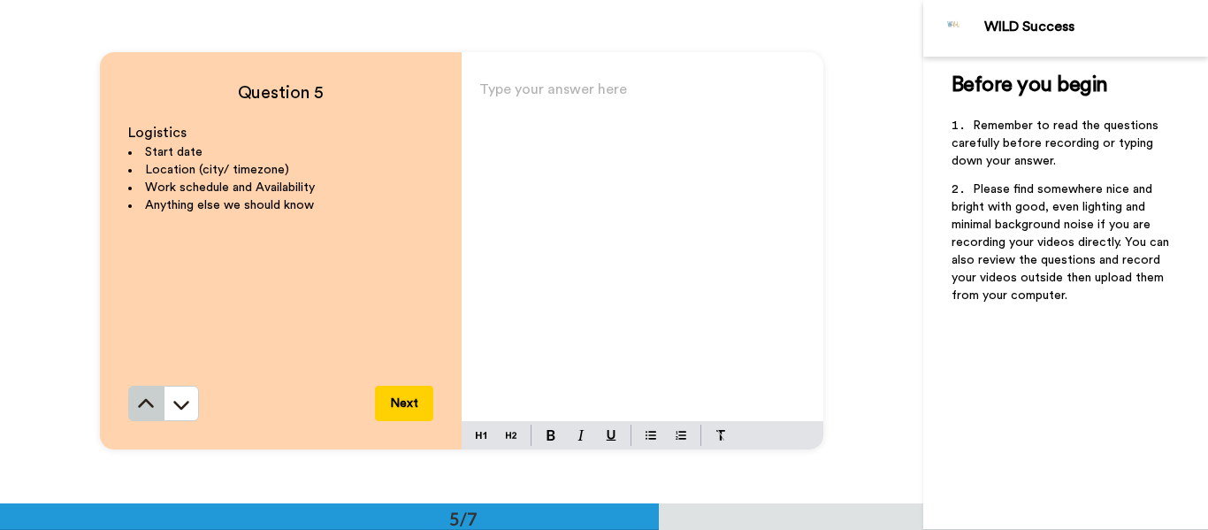
click at [134, 419] on button at bounding box center [145, 403] width 35 height 35
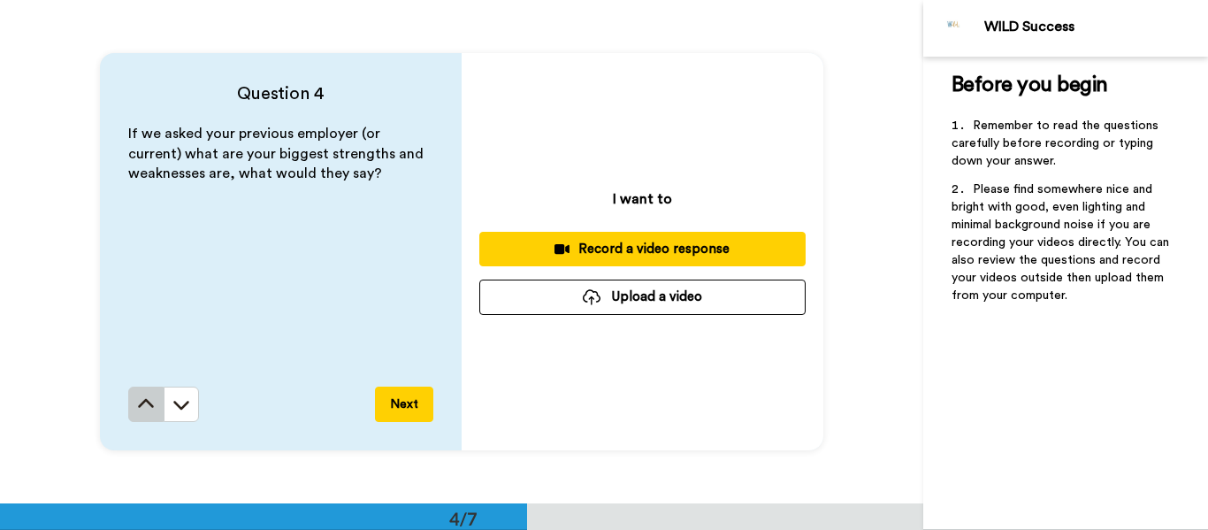
click at [150, 420] on button at bounding box center [145, 403] width 35 height 35
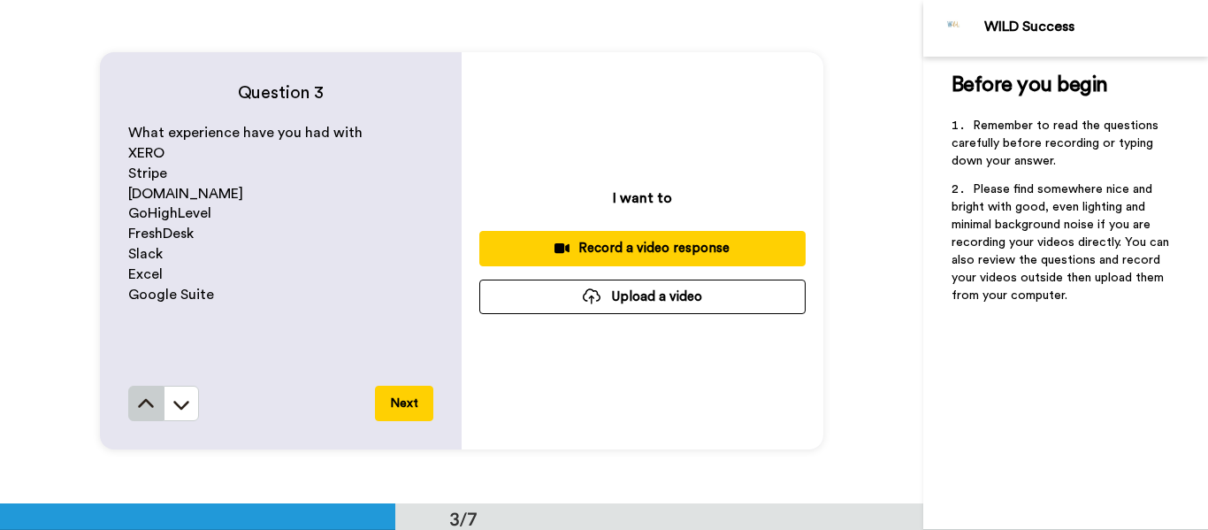
click at [145, 409] on icon at bounding box center [146, 404] width 18 height 18
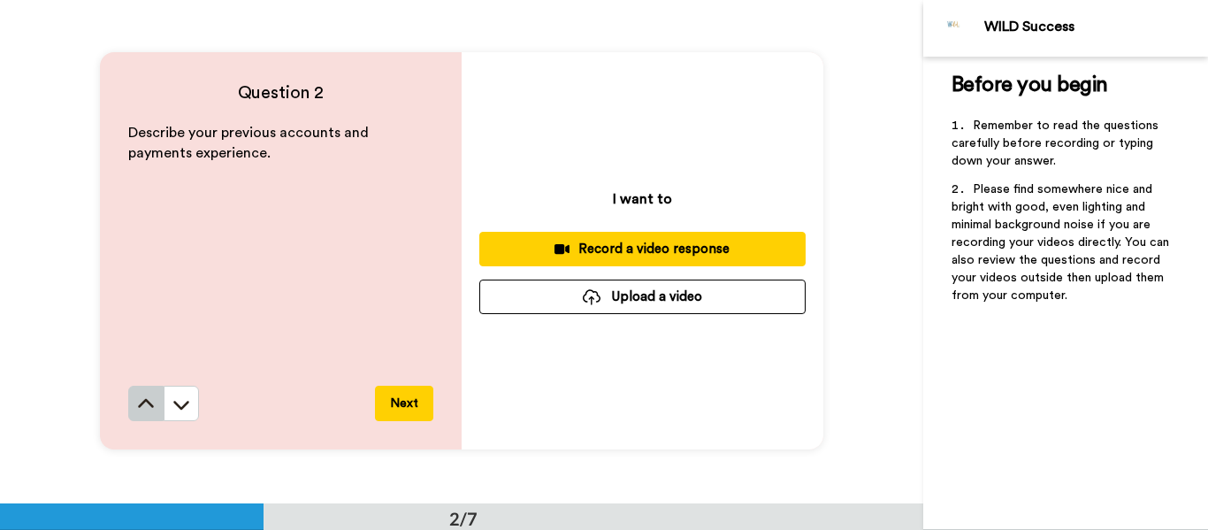
click at [154, 411] on button at bounding box center [145, 403] width 35 height 35
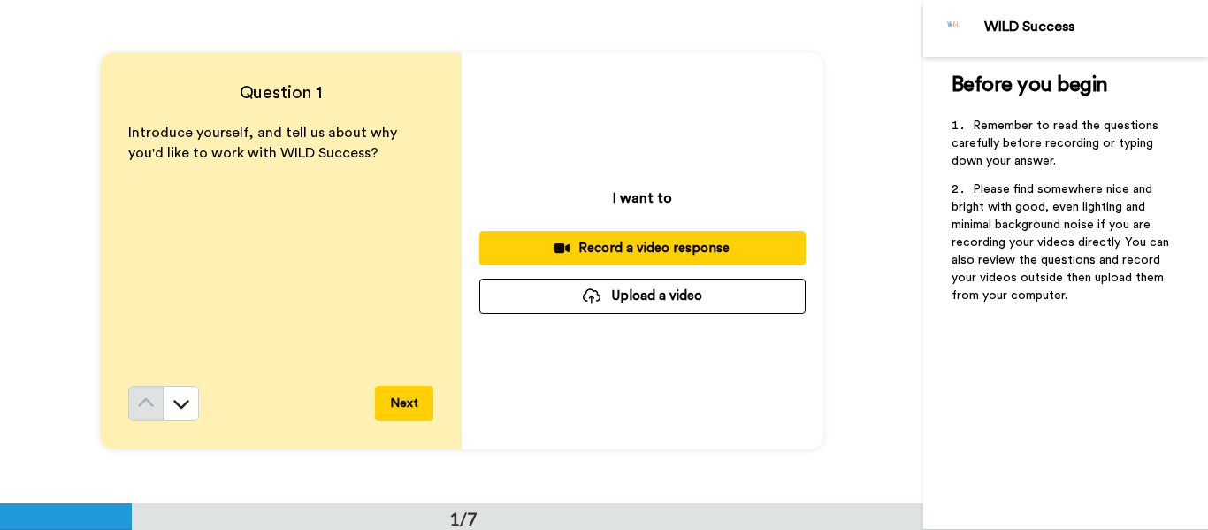
scroll to position [0, 0]
click at [603, 236] on button "Record a video response" at bounding box center [642, 249] width 326 height 34
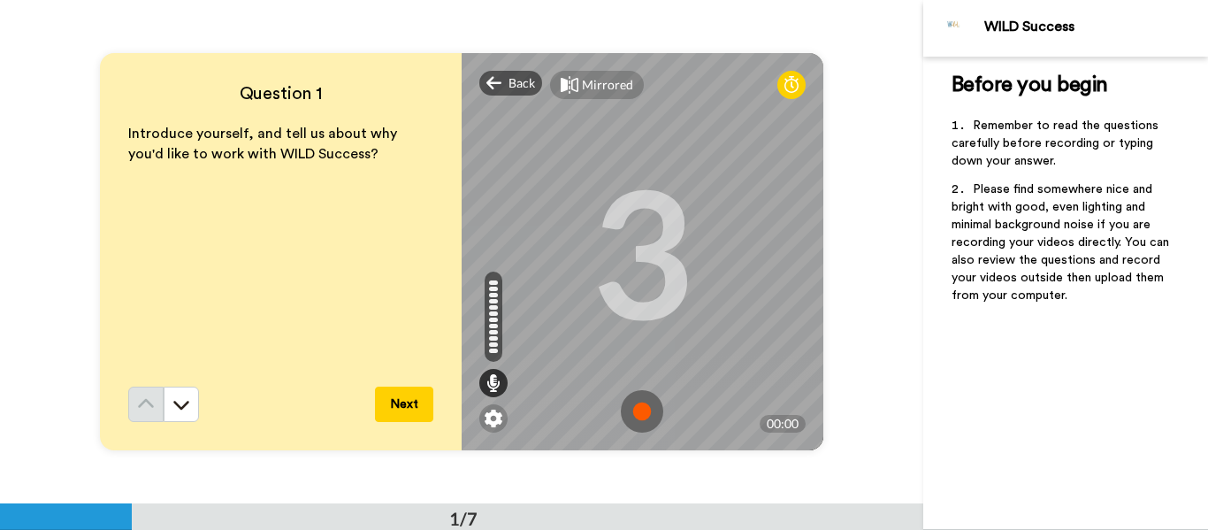
click at [784, 80] on icon at bounding box center [791, 85] width 14 height 18
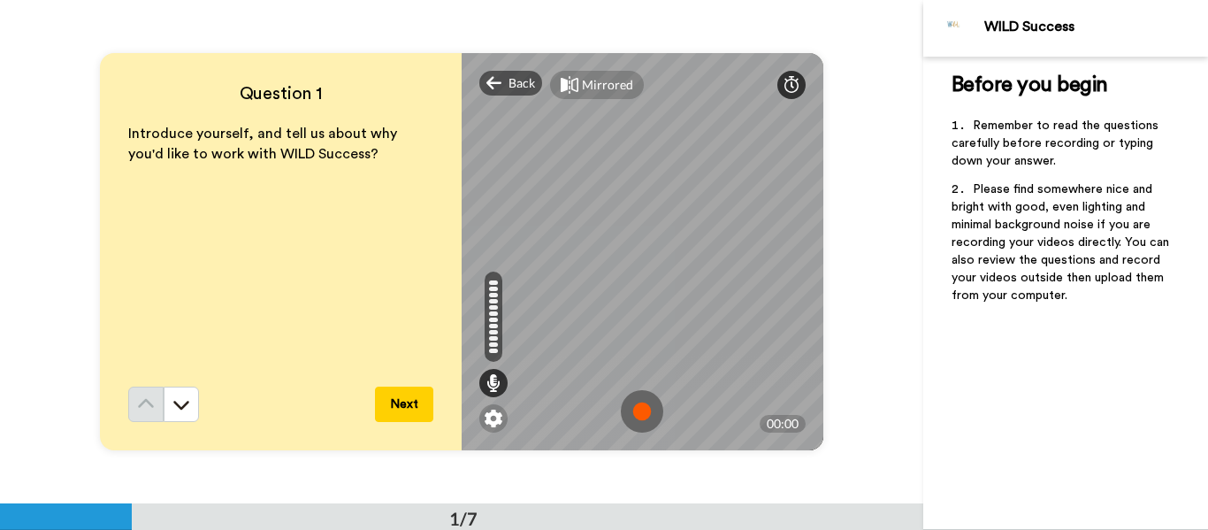
click at [784, 80] on icon at bounding box center [791, 85] width 14 height 18
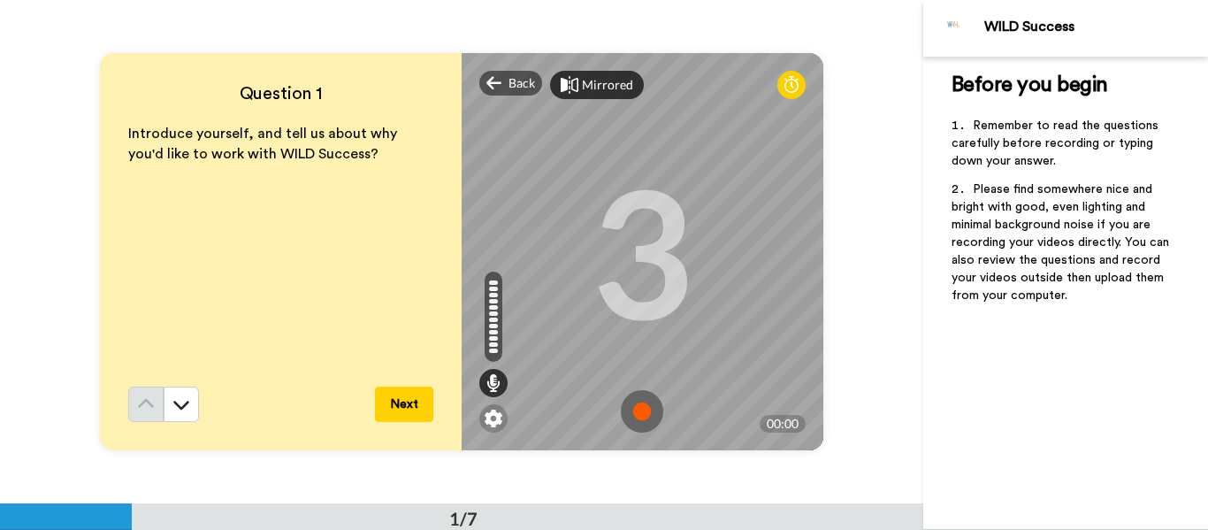
click at [605, 86] on div "Mirrored" at bounding box center [607, 85] width 51 height 18
click at [605, 86] on div "Mirror" at bounding box center [601, 85] width 38 height 18
click at [622, 89] on div "Mirrored" at bounding box center [607, 85] width 51 height 18
click at [615, 88] on div "Mirror" at bounding box center [590, 85] width 80 height 28
drag, startPoint x: 1009, startPoint y: 378, endPoint x: 1025, endPoint y: 521, distance: 144.1
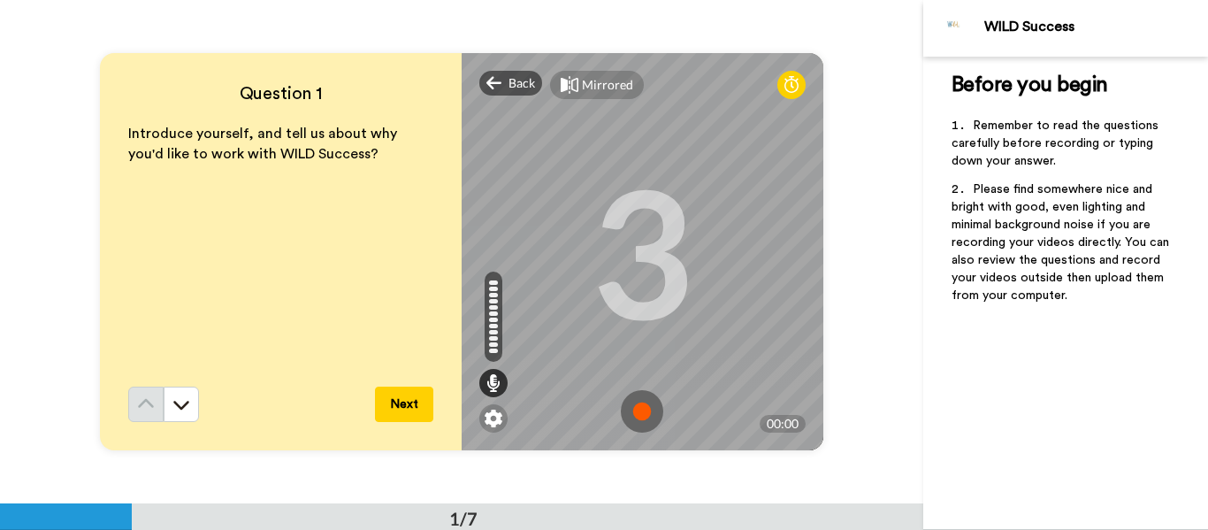
click at [1009, 383] on div "Before you begin ﻿ Remember to read the questions carefully before recording or…" at bounding box center [1065, 293] width 285 height 473
click at [850, 311] on div "Question 1 Introduce yourself, and tell us about why you'd like to work with WI…" at bounding box center [461, 251] width 923 height 503
click at [634, 422] on img at bounding box center [642, 411] width 42 height 42
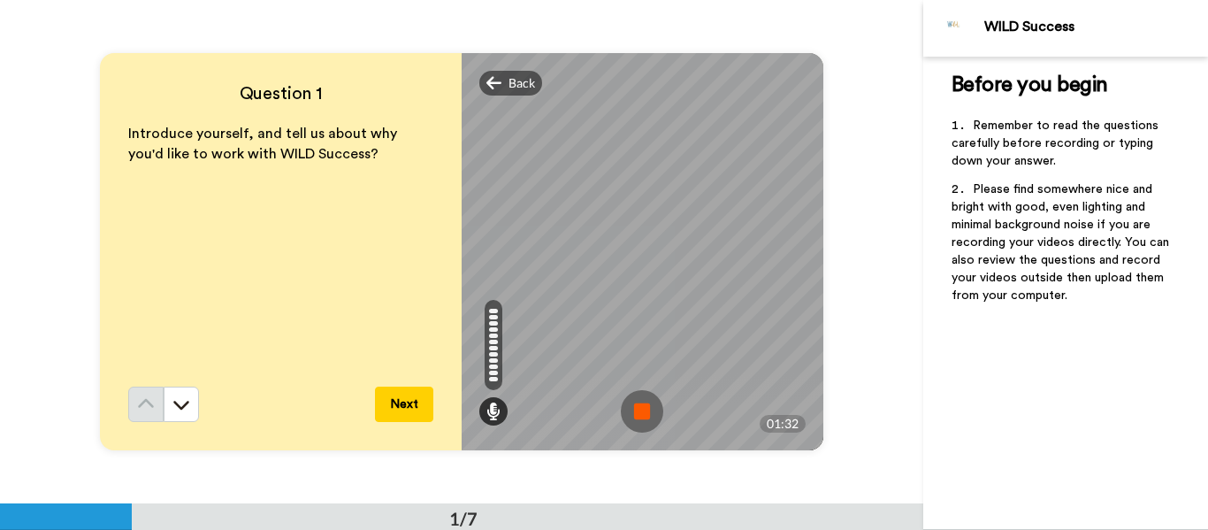
click at [635, 420] on img at bounding box center [642, 411] width 42 height 42
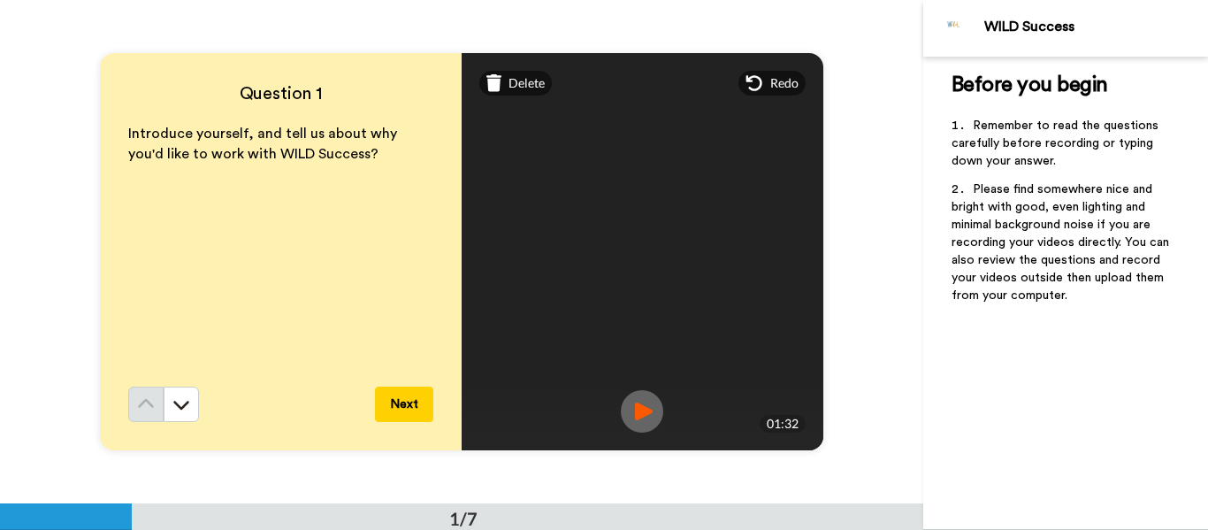
click at [628, 413] on img at bounding box center [642, 411] width 42 height 42
click at [402, 403] on button "Next" at bounding box center [404, 403] width 58 height 35
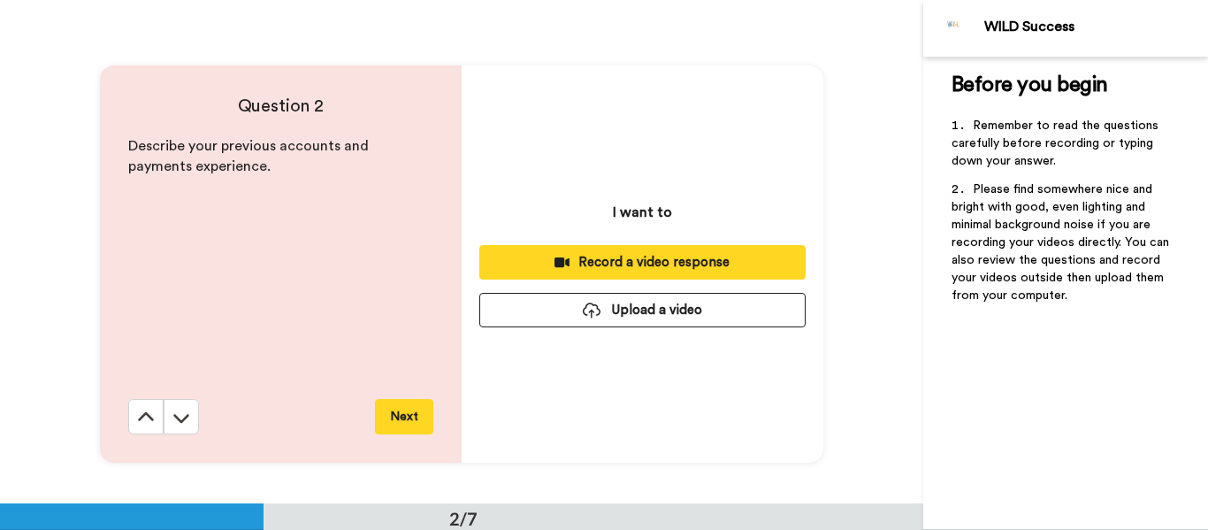
scroll to position [503, 0]
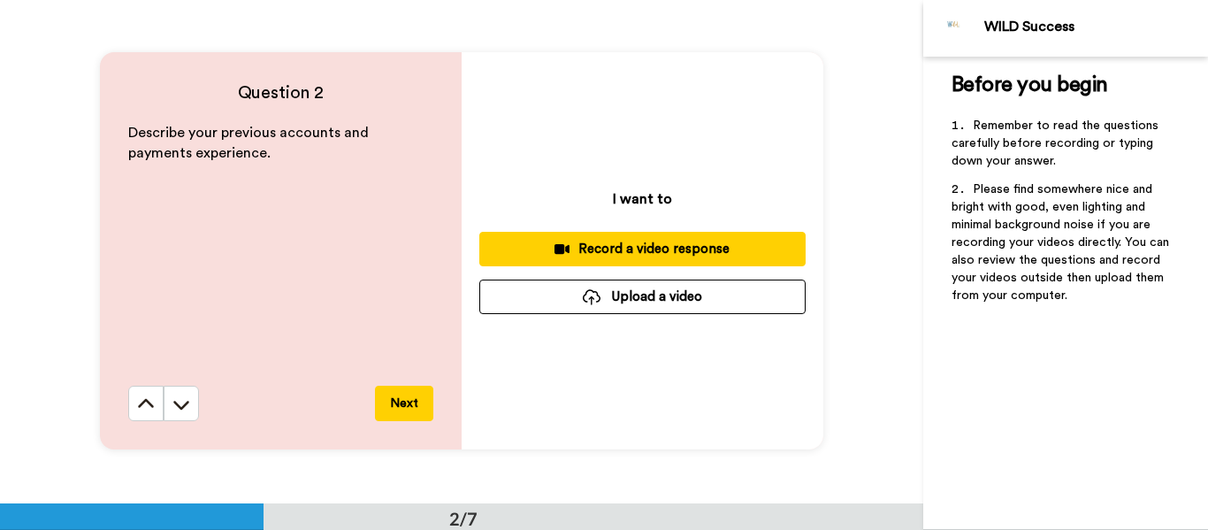
click at [652, 248] on div "Record a video response" at bounding box center [642, 249] width 298 height 19
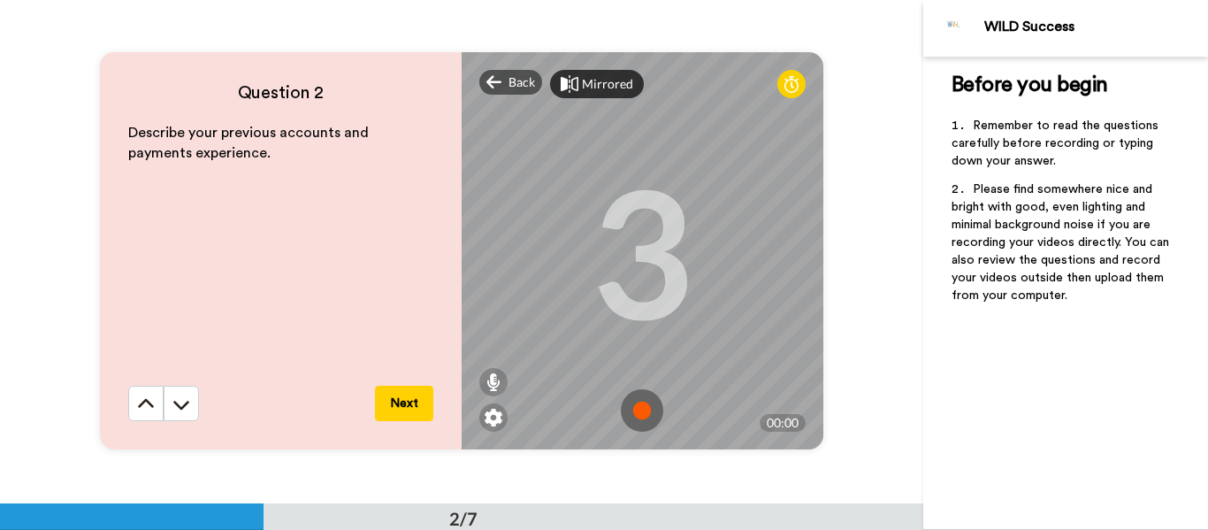
click at [604, 78] on div "Mirrored" at bounding box center [607, 84] width 51 height 18
click at [646, 415] on img at bounding box center [642, 410] width 42 height 42
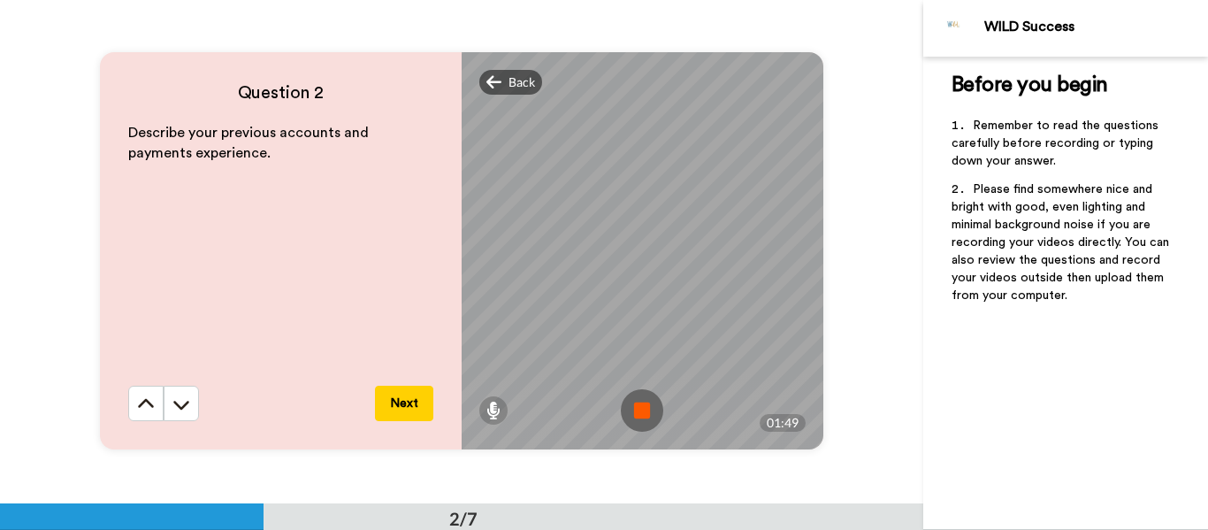
click at [636, 410] on img at bounding box center [642, 410] width 42 height 42
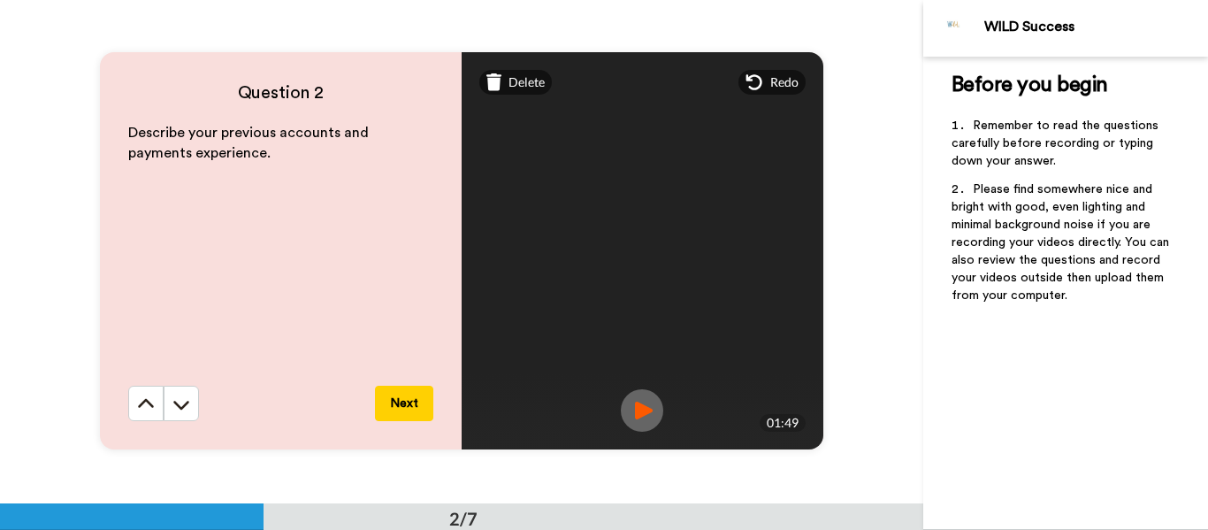
click at [649, 409] on img at bounding box center [642, 410] width 42 height 42
drag, startPoint x: 393, startPoint y: 401, endPoint x: 374, endPoint y: 393, distance: 19.9
click at [393, 401] on button "Next" at bounding box center [404, 403] width 58 height 35
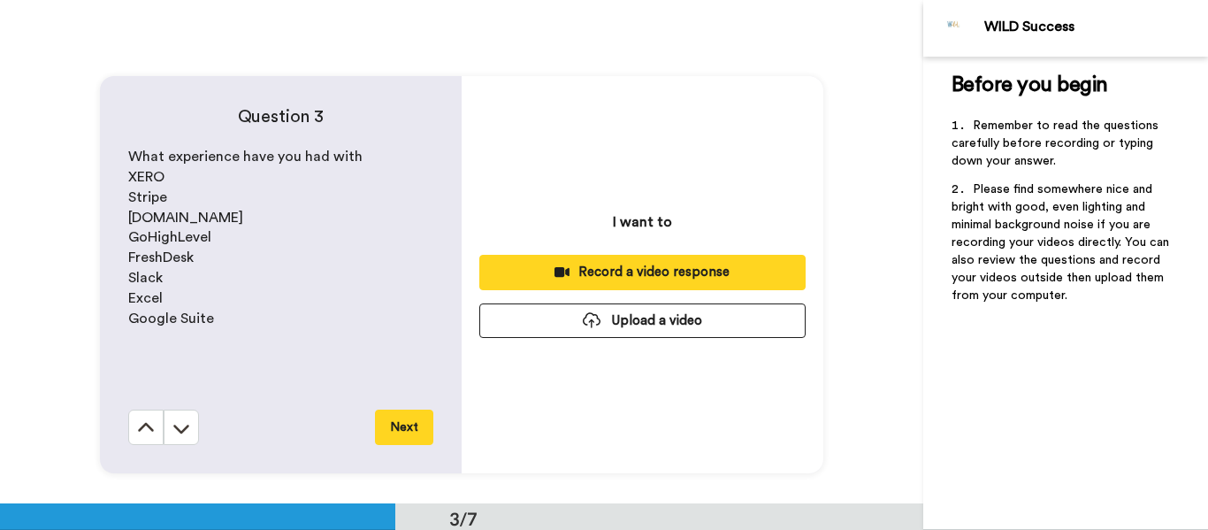
scroll to position [1006, 0]
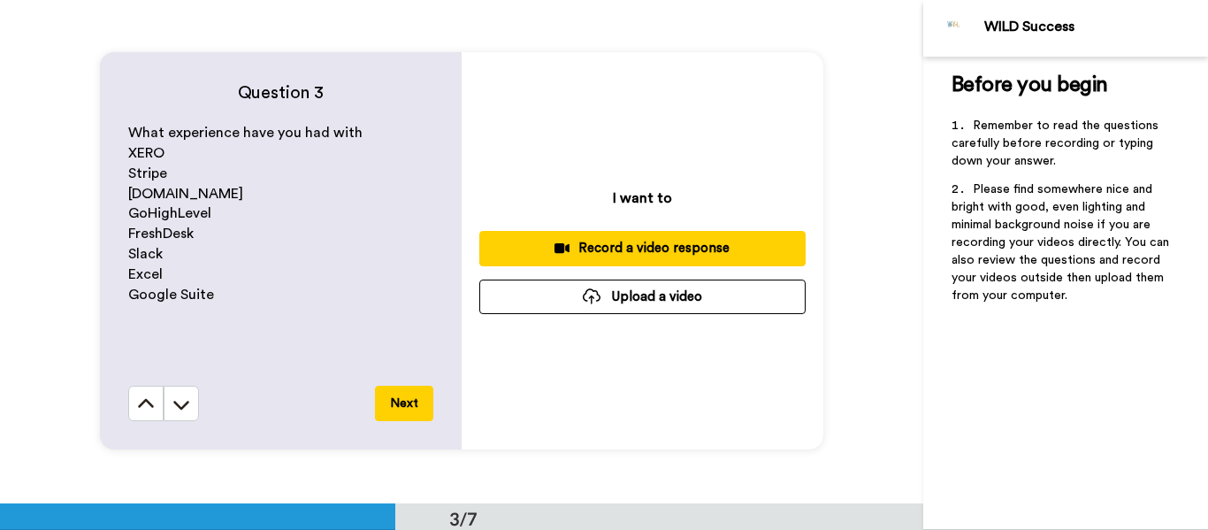
drag, startPoint x: 1138, startPoint y: 373, endPoint x: 1064, endPoint y: 339, distance: 81.9
click at [1138, 374] on div "Before you begin ﻿ Remember to read the questions carefully before recording or…" at bounding box center [1065, 293] width 285 height 473
click at [638, 247] on div "Record a video response" at bounding box center [642, 248] width 298 height 19
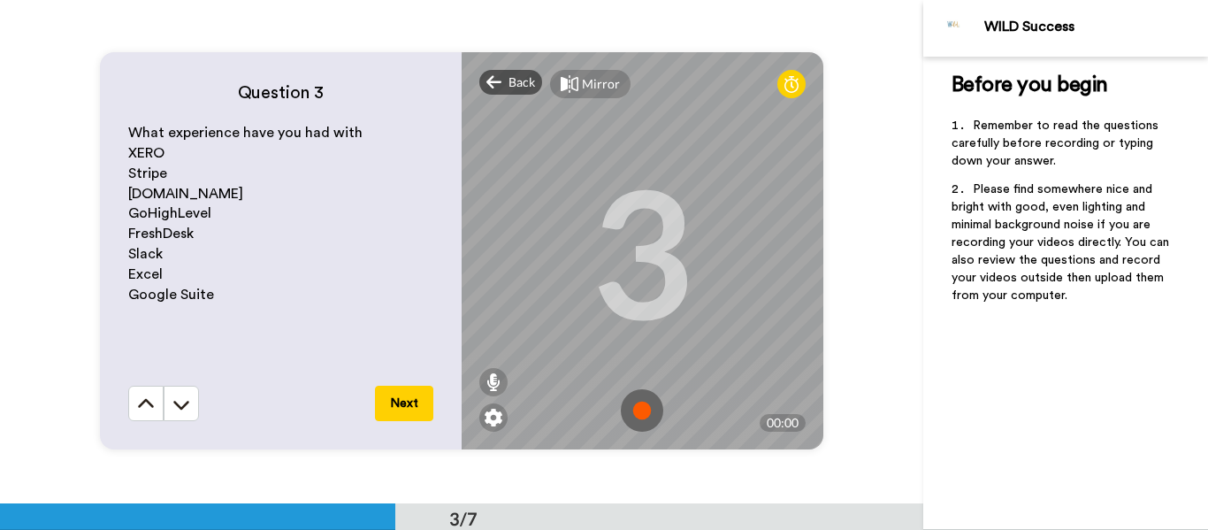
click at [582, 86] on div "Mirror" at bounding box center [601, 84] width 38 height 18
click at [619, 80] on div "Mirrored" at bounding box center [607, 84] width 51 height 18
click at [641, 418] on img at bounding box center [642, 410] width 42 height 42
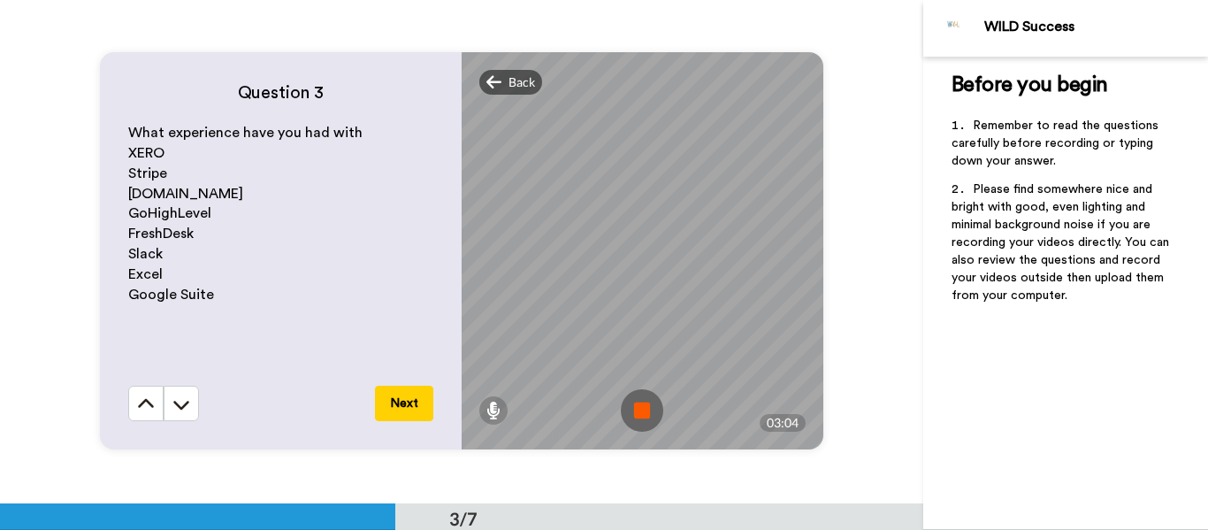
click at [639, 407] on img at bounding box center [642, 410] width 42 height 42
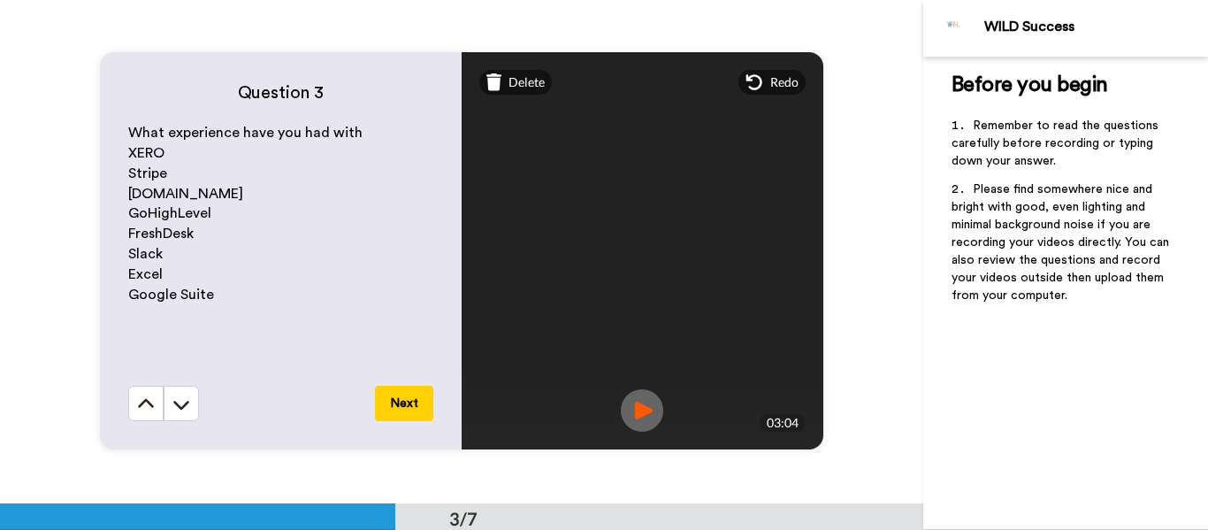
click at [638, 405] on img at bounding box center [642, 410] width 42 height 42
click at [401, 406] on button "Next" at bounding box center [404, 403] width 58 height 35
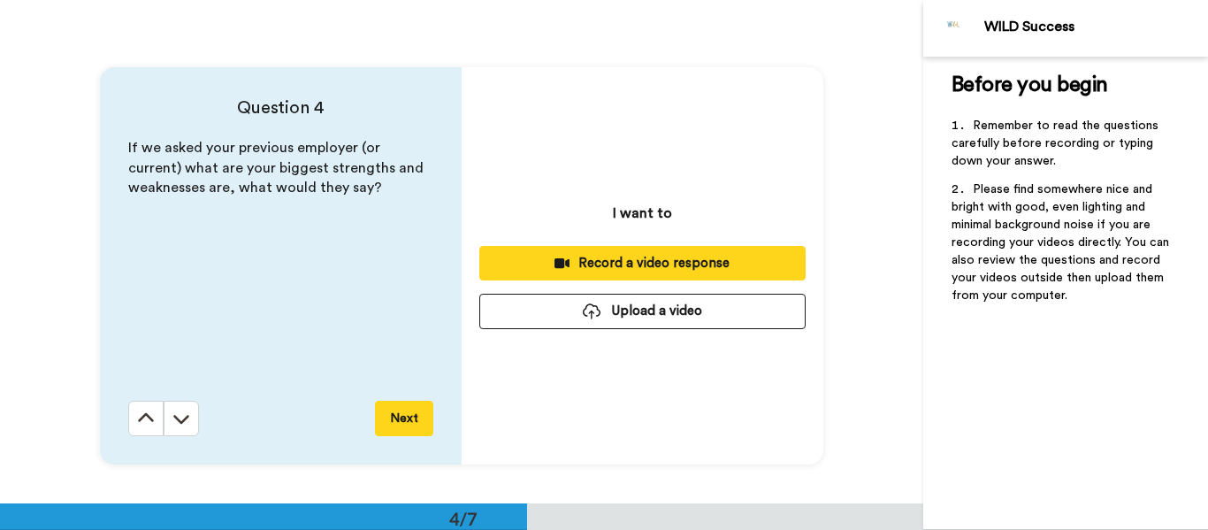
scroll to position [1508, 0]
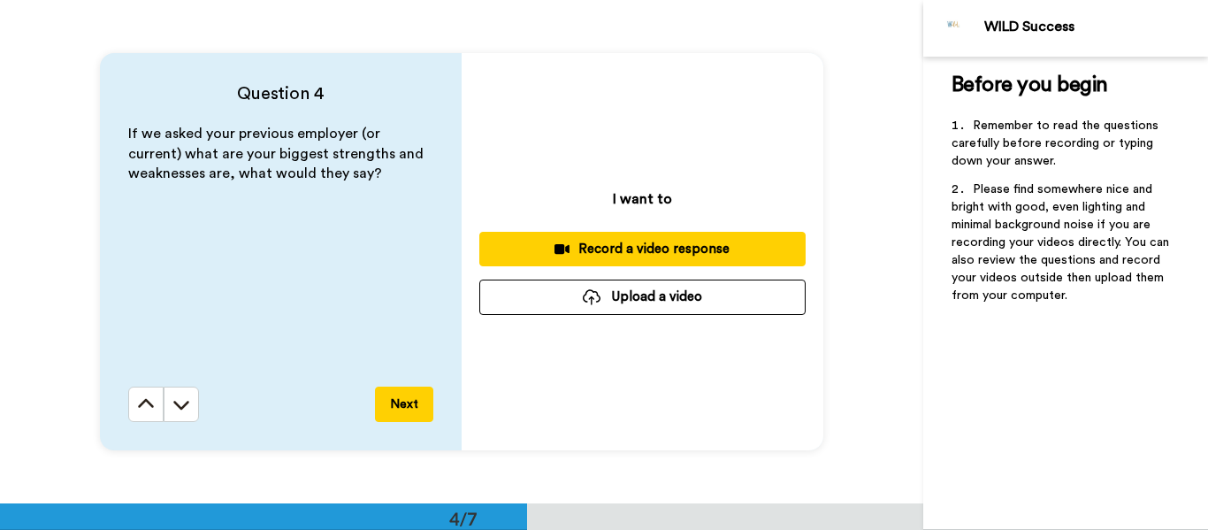
click at [604, 240] on div "Record a video response" at bounding box center [642, 249] width 298 height 19
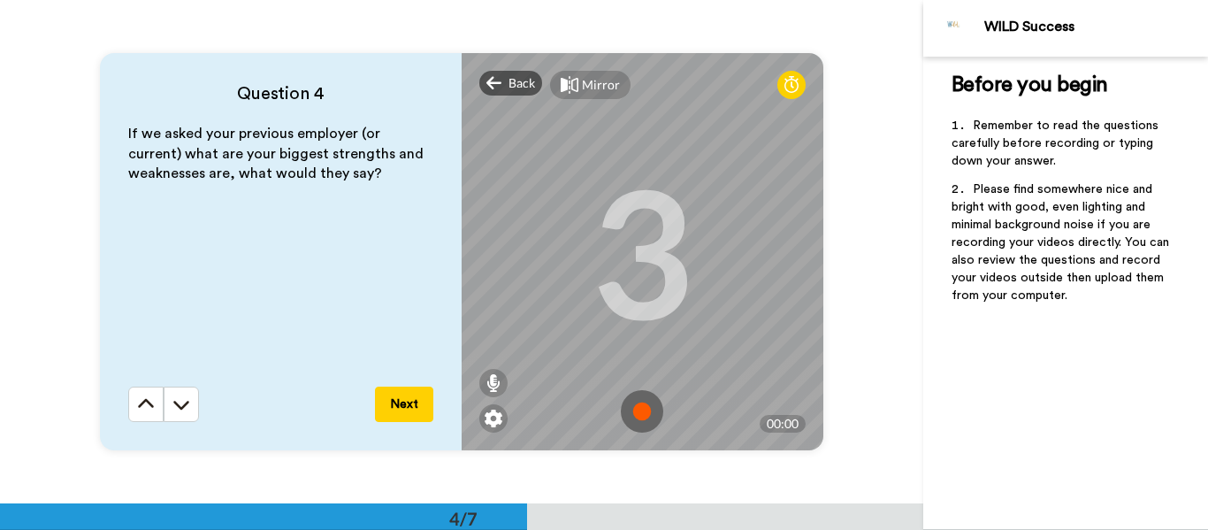
click at [587, 81] on div "Mirror" at bounding box center [601, 85] width 38 height 18
click at [590, 91] on div "Mirrored" at bounding box center [607, 85] width 51 height 18
click at [591, 91] on div "Mirror" at bounding box center [601, 85] width 38 height 18
click at [600, 96] on div "Mirrored" at bounding box center [597, 85] width 94 height 28
click at [600, 93] on div "Mirror" at bounding box center [601, 85] width 38 height 18
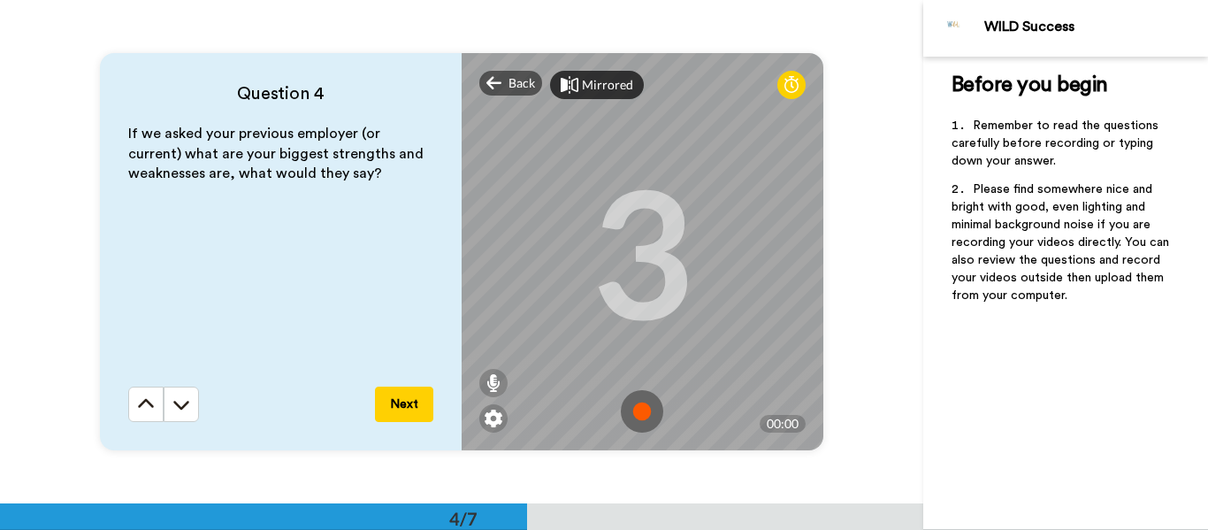
click at [600, 93] on div "Mirrored" at bounding box center [607, 85] width 51 height 18
click at [643, 416] on img at bounding box center [642, 411] width 42 height 42
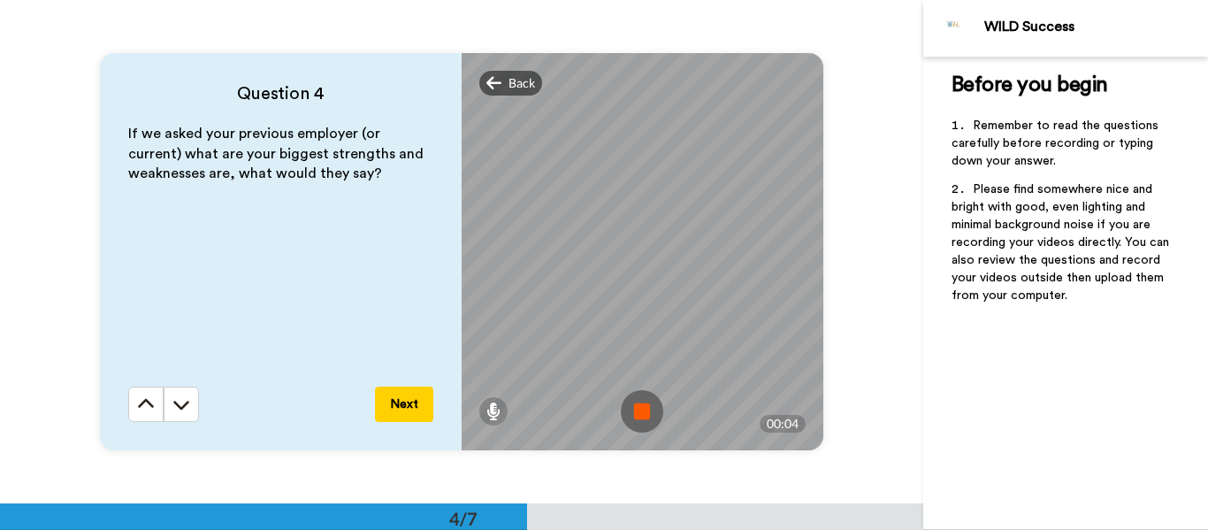
drag, startPoint x: 647, startPoint y: 408, endPoint x: 656, endPoint y: 401, distance: 10.8
click at [646, 409] on img at bounding box center [642, 411] width 42 height 42
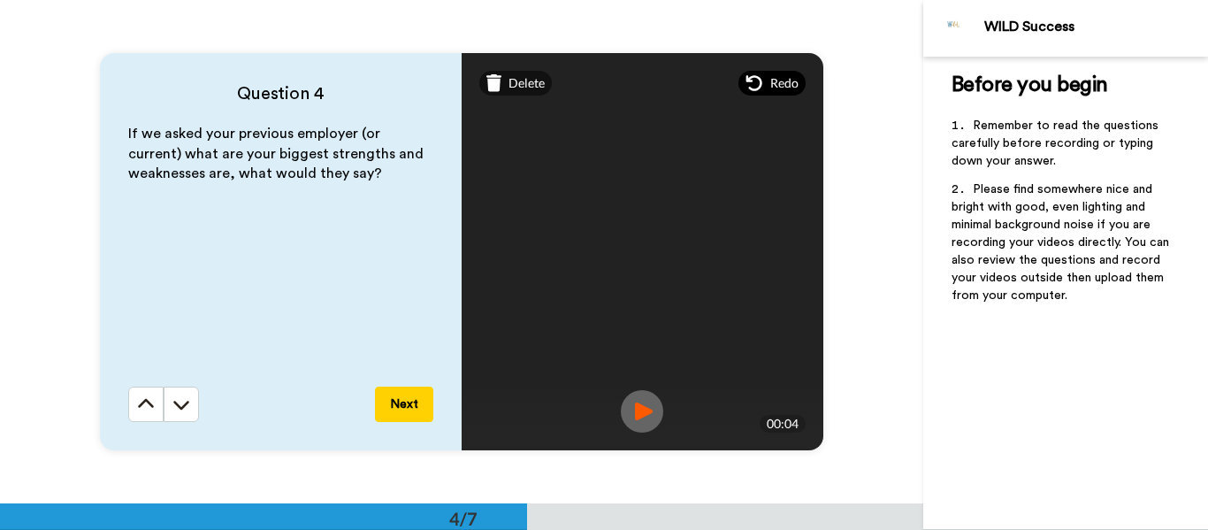
click at [761, 76] on div "Redo" at bounding box center [771, 83] width 67 height 25
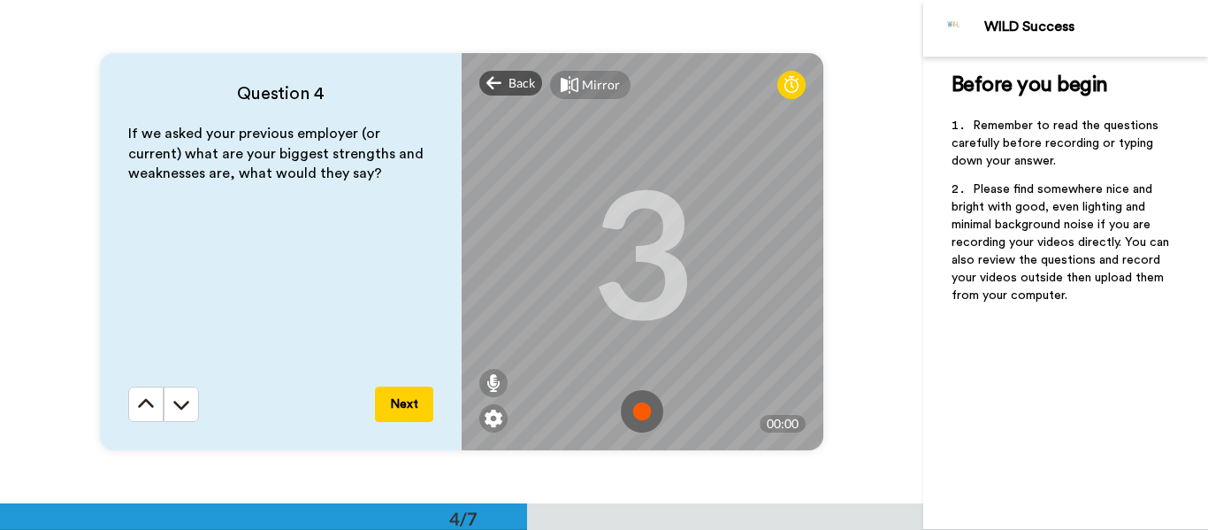
click at [595, 92] on div "Mirror" at bounding box center [601, 85] width 38 height 18
click at [634, 406] on img at bounding box center [642, 411] width 42 height 42
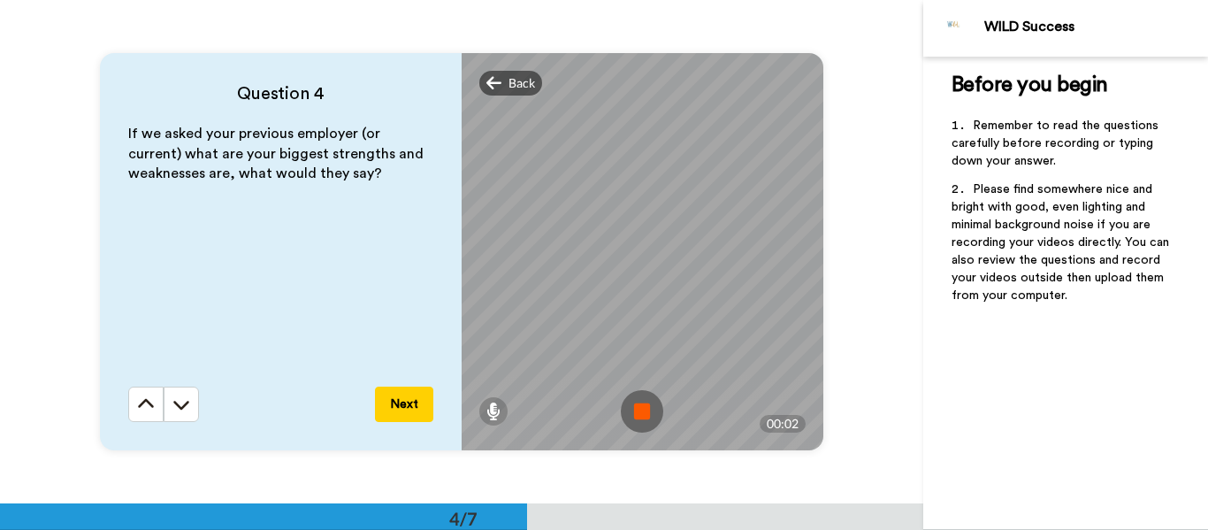
drag, startPoint x: 643, startPoint y: 413, endPoint x: 652, endPoint y: 398, distance: 17.4
click at [642, 413] on img at bounding box center [642, 411] width 42 height 42
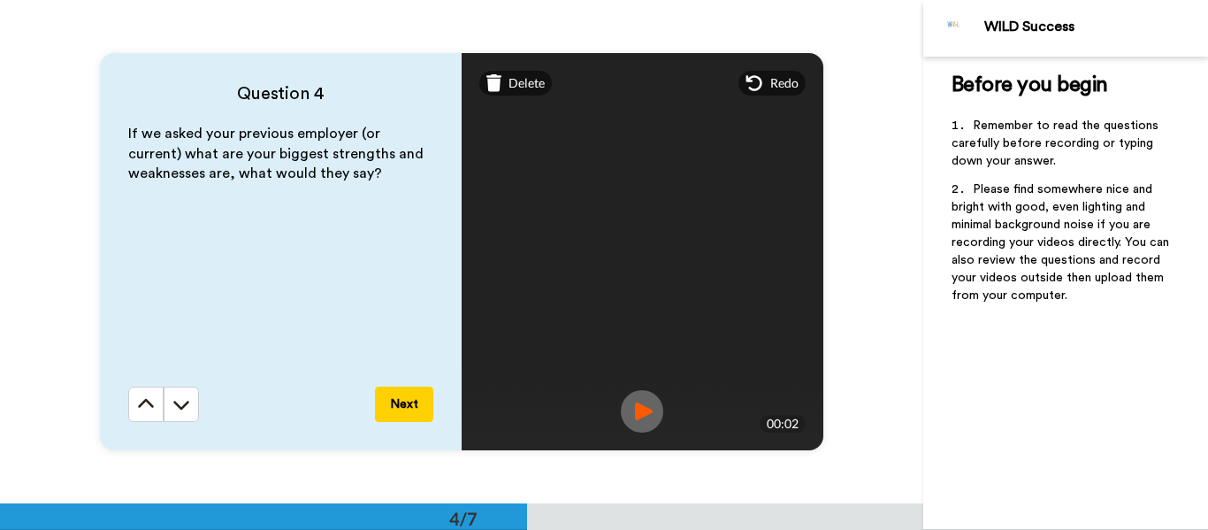
click at [640, 405] on img at bounding box center [642, 411] width 42 height 42
click at [534, 90] on span "Delete" at bounding box center [526, 83] width 36 height 18
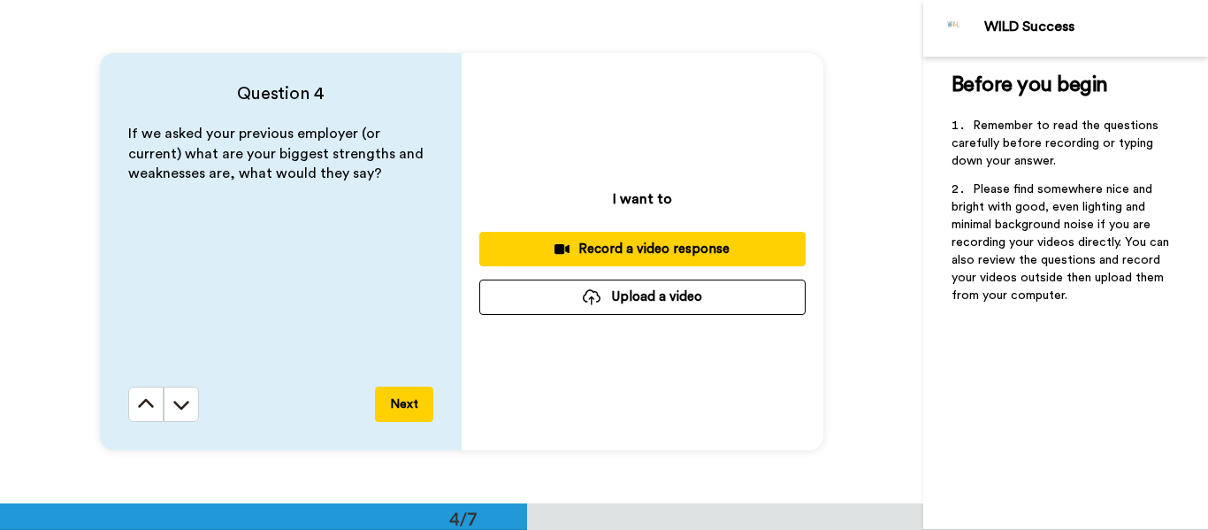
click at [626, 245] on div "Record a video response" at bounding box center [642, 249] width 298 height 19
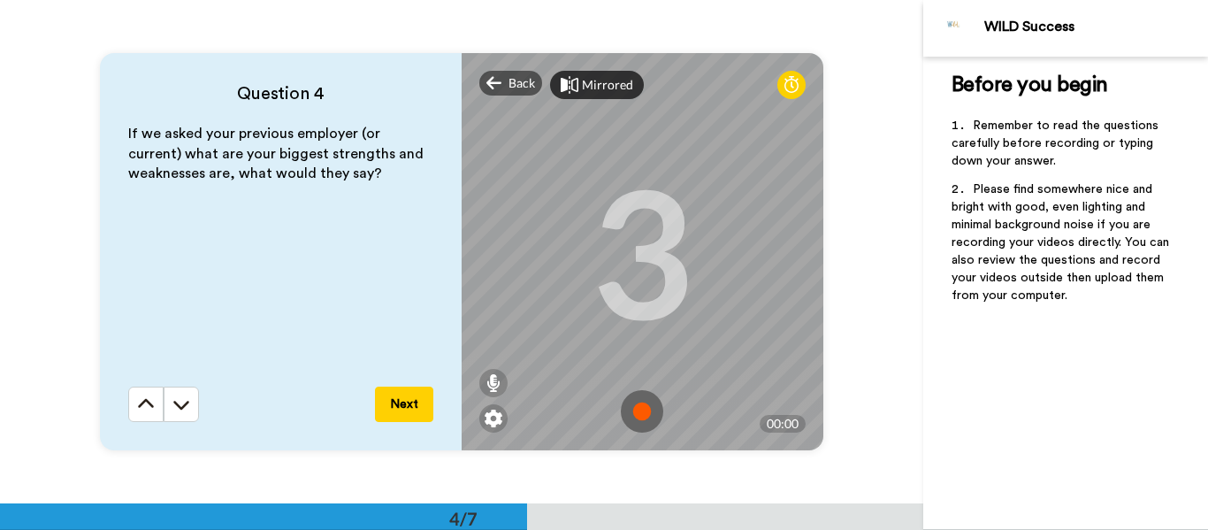
click at [586, 86] on div "Mirrored" at bounding box center [607, 85] width 51 height 18
click at [631, 411] on img at bounding box center [642, 411] width 42 height 42
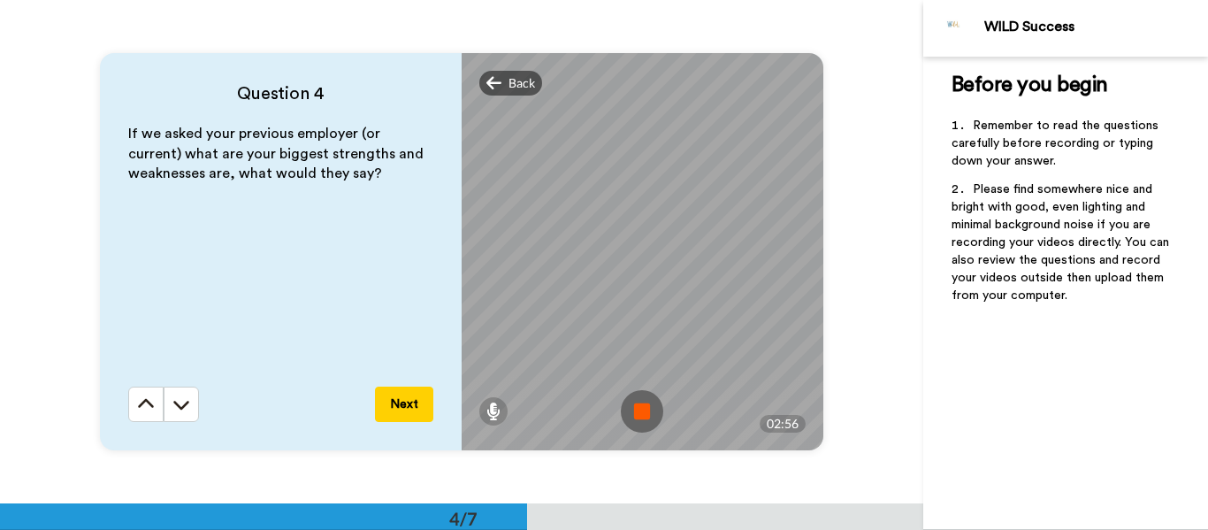
click at [644, 419] on img at bounding box center [642, 411] width 42 height 42
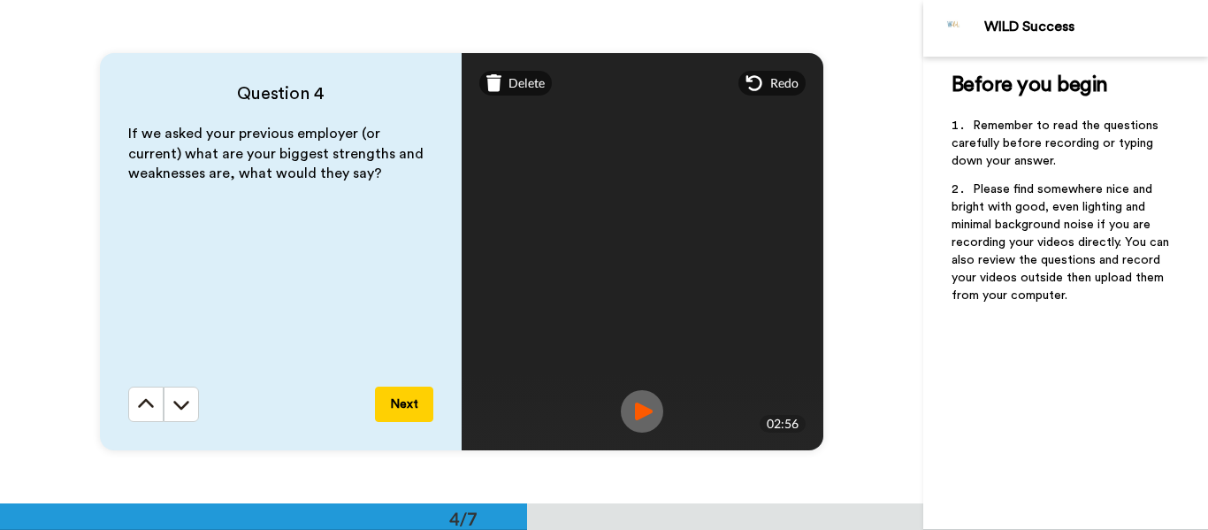
click at [633, 404] on img at bounding box center [642, 411] width 42 height 42
click at [409, 414] on button "Next" at bounding box center [404, 403] width 58 height 35
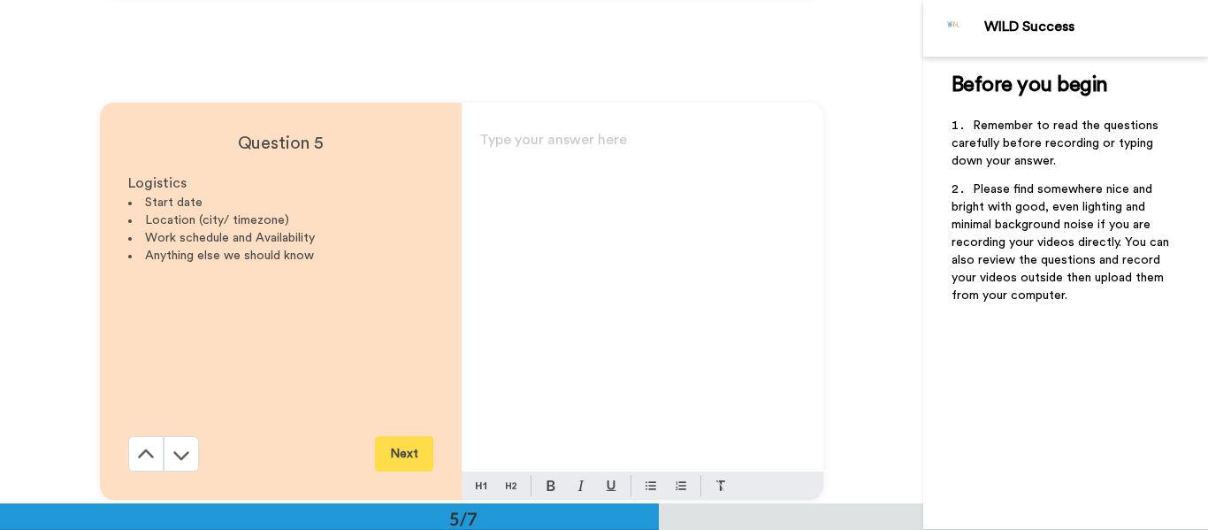
scroll to position [2012, 0]
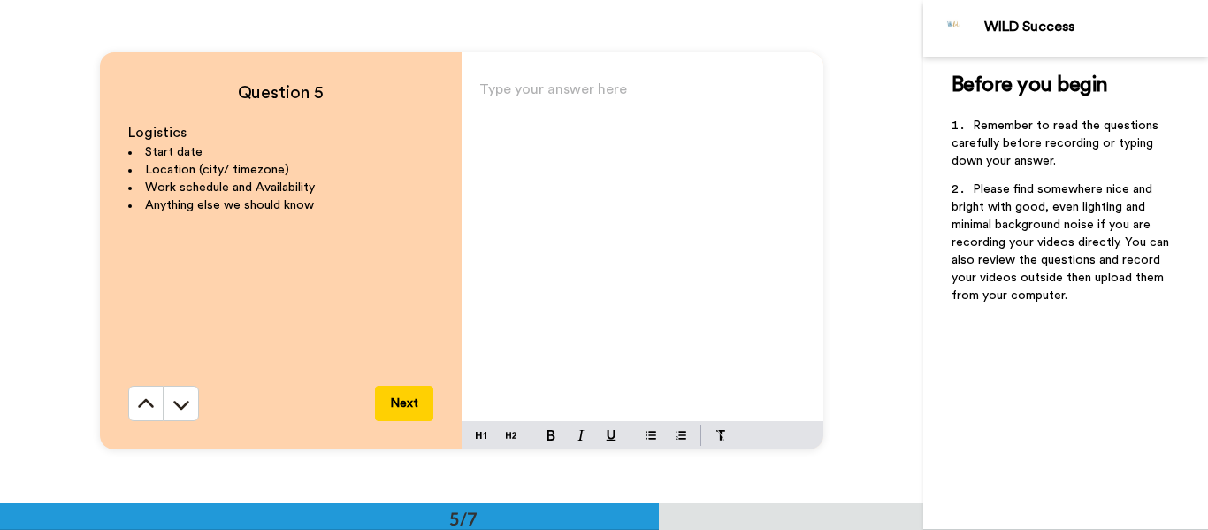
click at [527, 107] on p "Type your answer here ﻿" at bounding box center [642, 96] width 326 height 25
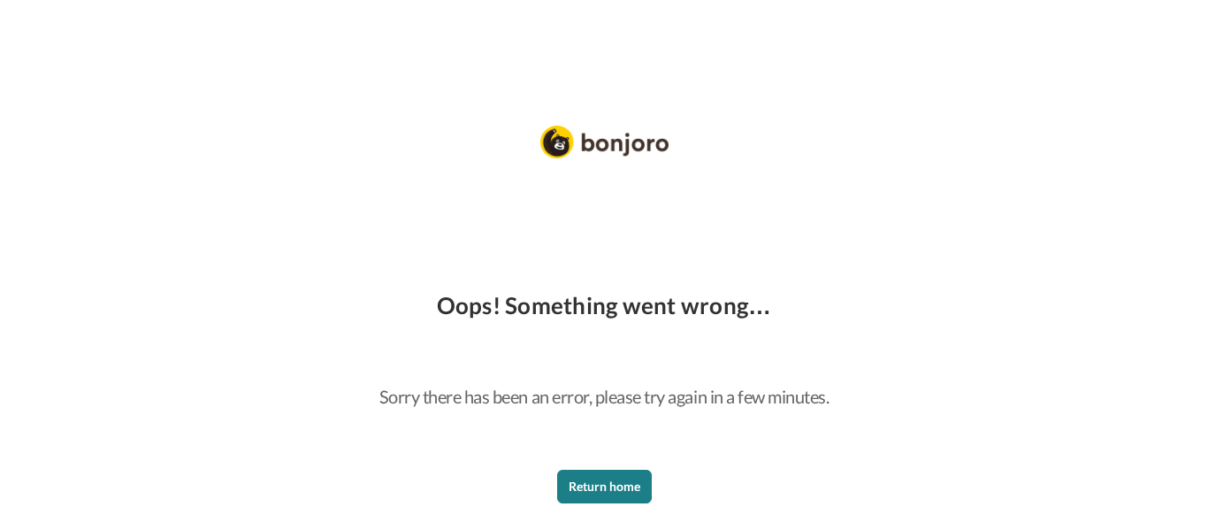
click at [588, 491] on button "Return home" at bounding box center [604, 487] width 95 height 34
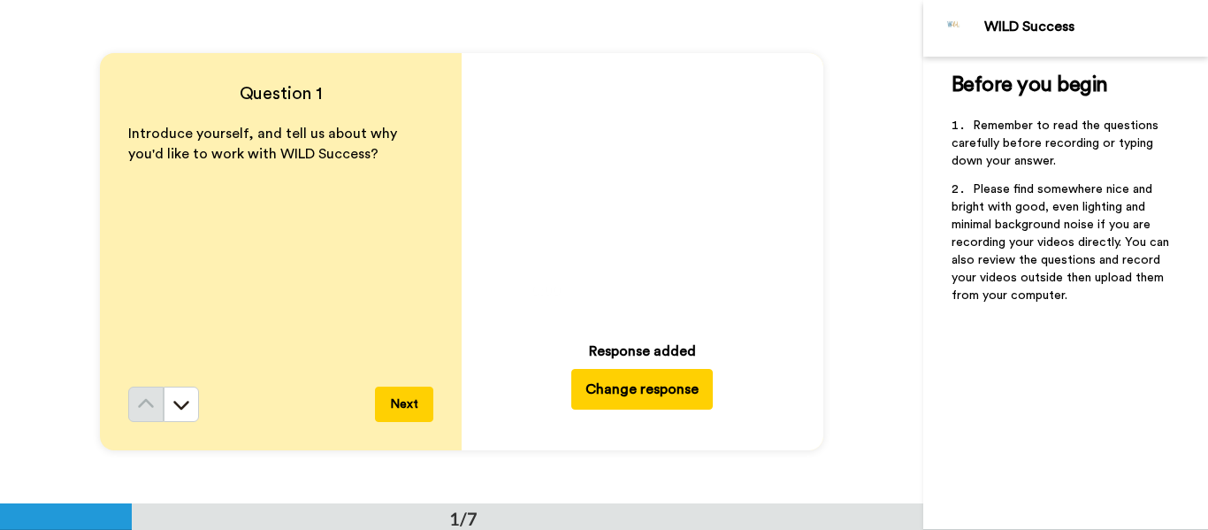
click at [409, 394] on button "Next" at bounding box center [404, 403] width 58 height 35
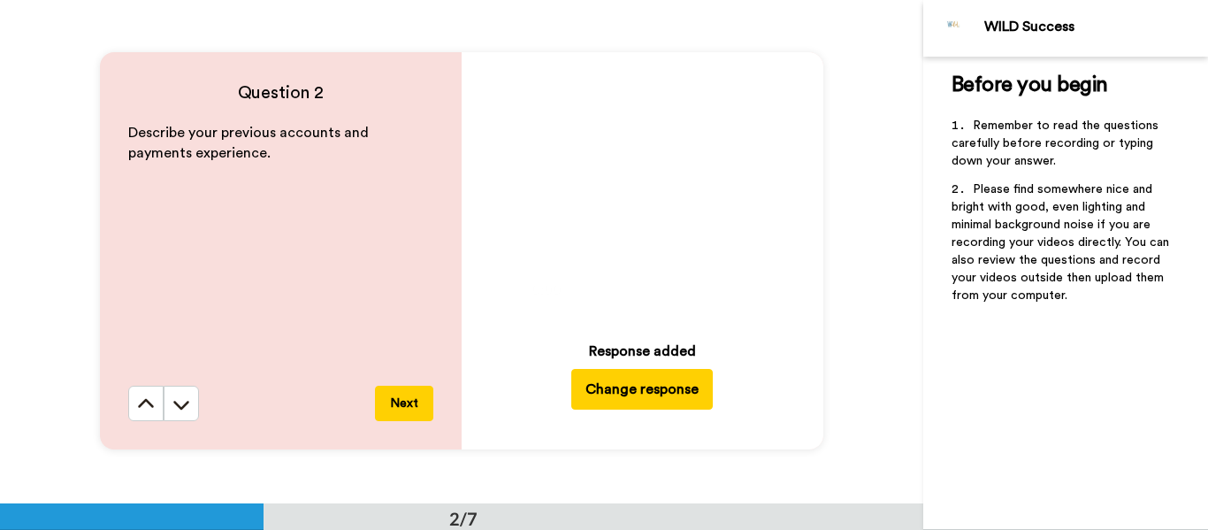
click at [409, 394] on button "Next" at bounding box center [404, 403] width 58 height 35
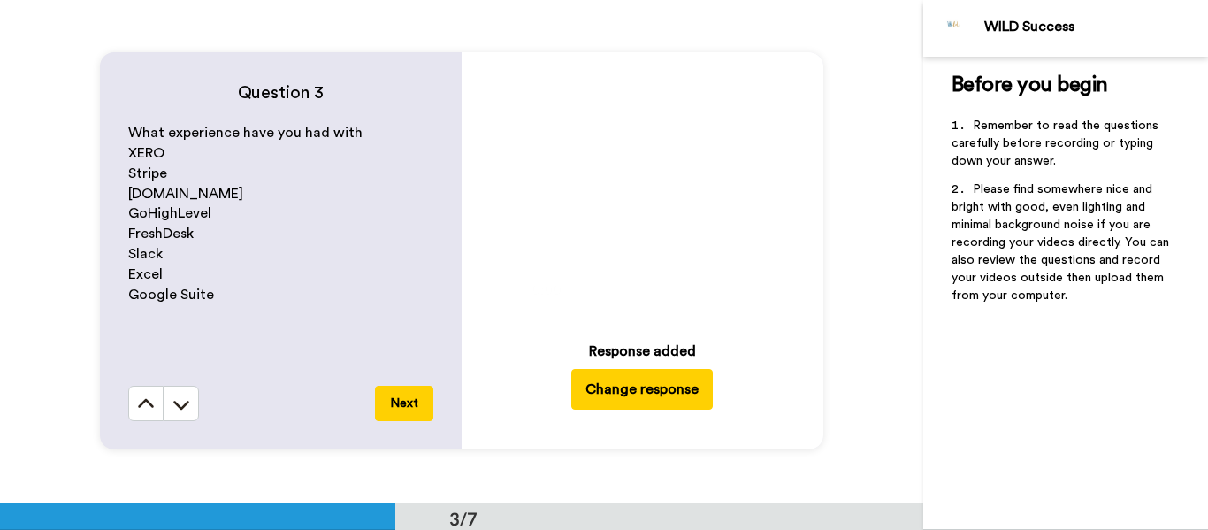
click at [409, 394] on button "Next" at bounding box center [404, 403] width 58 height 35
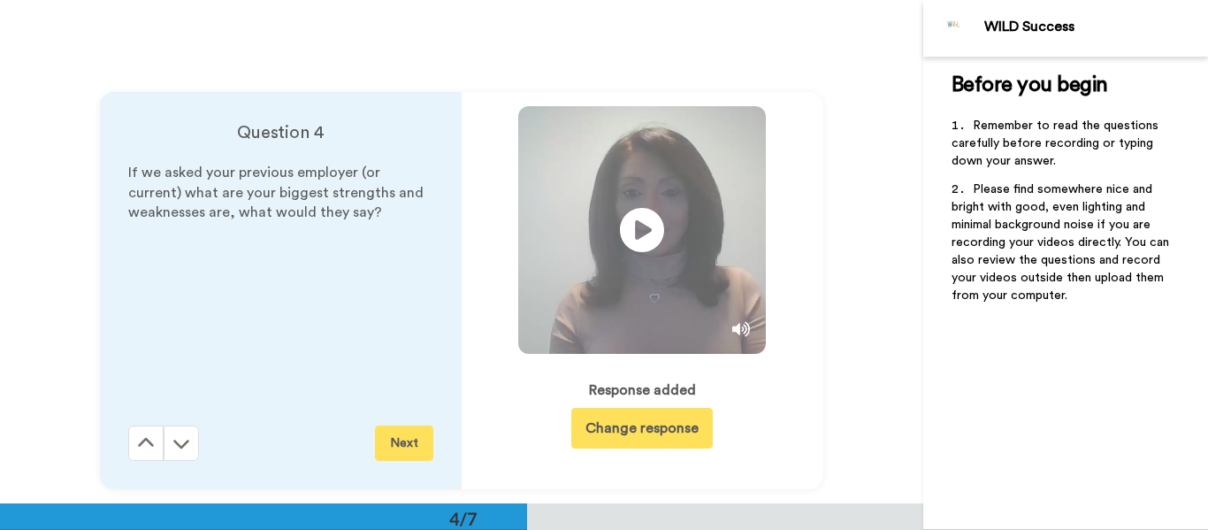
scroll to position [1508, 0]
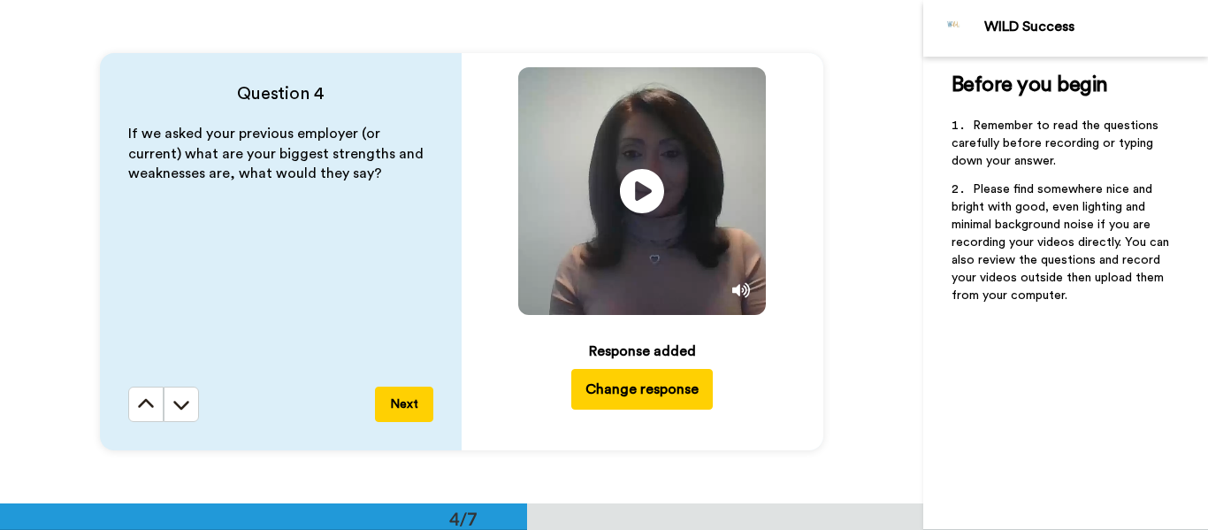
click at [409, 394] on button "Next" at bounding box center [404, 403] width 58 height 35
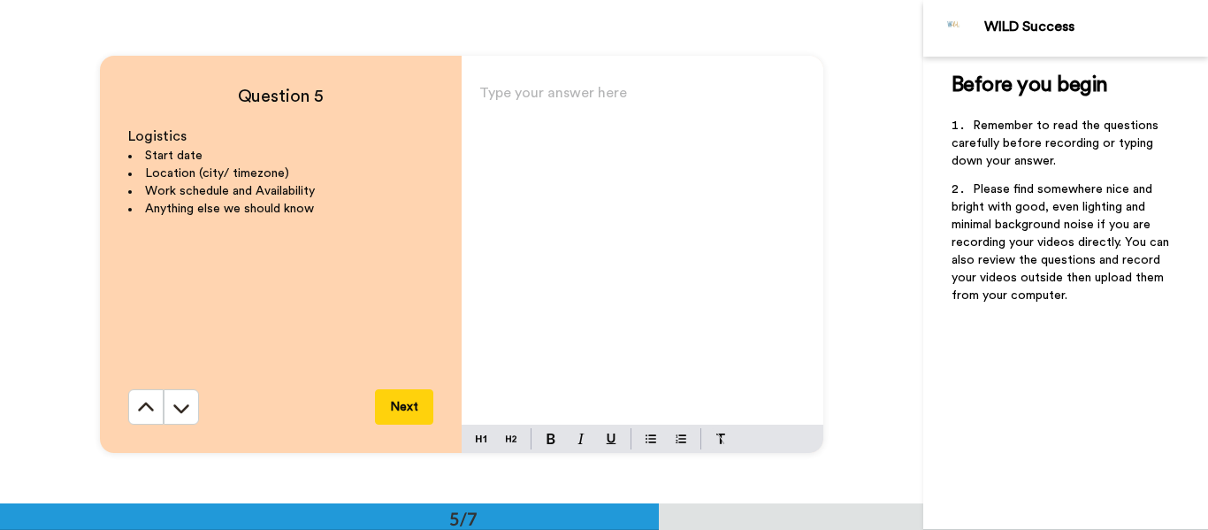
scroll to position [2012, 0]
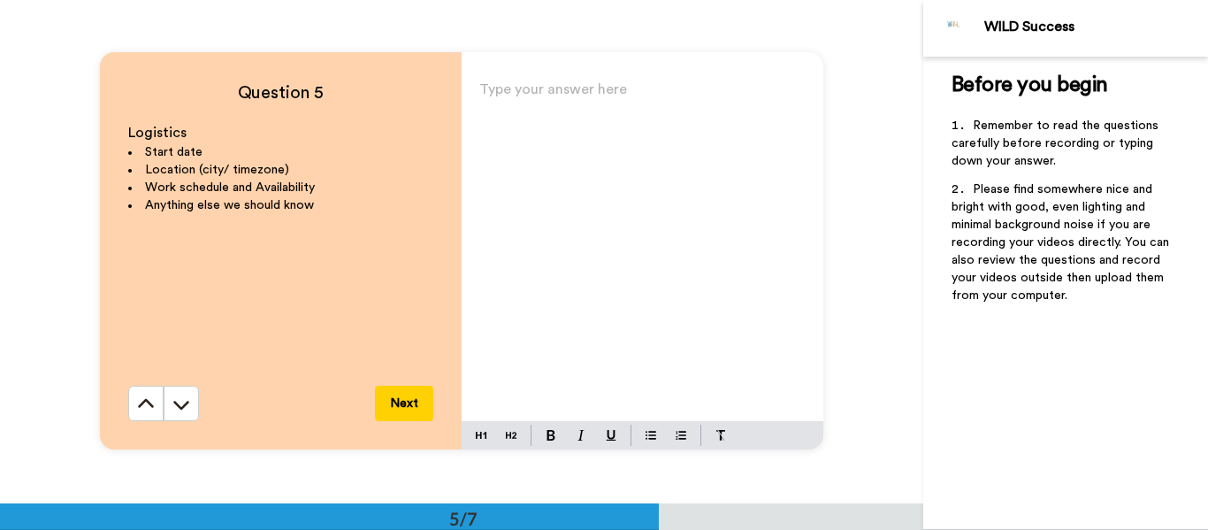
click at [575, 111] on div "Type your answer here ﻿" at bounding box center [643, 249] width 362 height 344
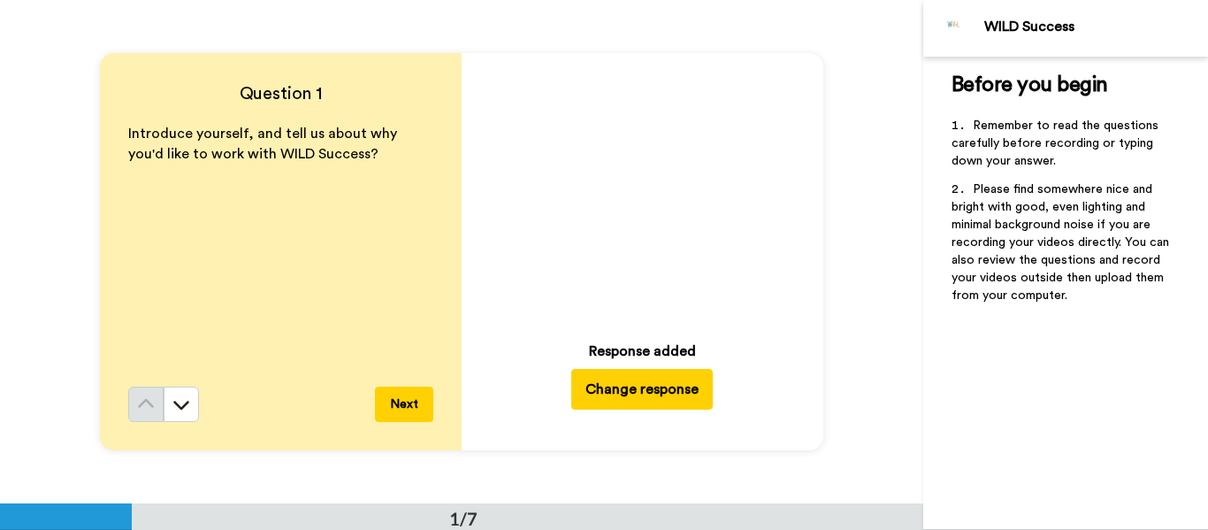
click at [409, 398] on button "Next" at bounding box center [404, 403] width 58 height 35
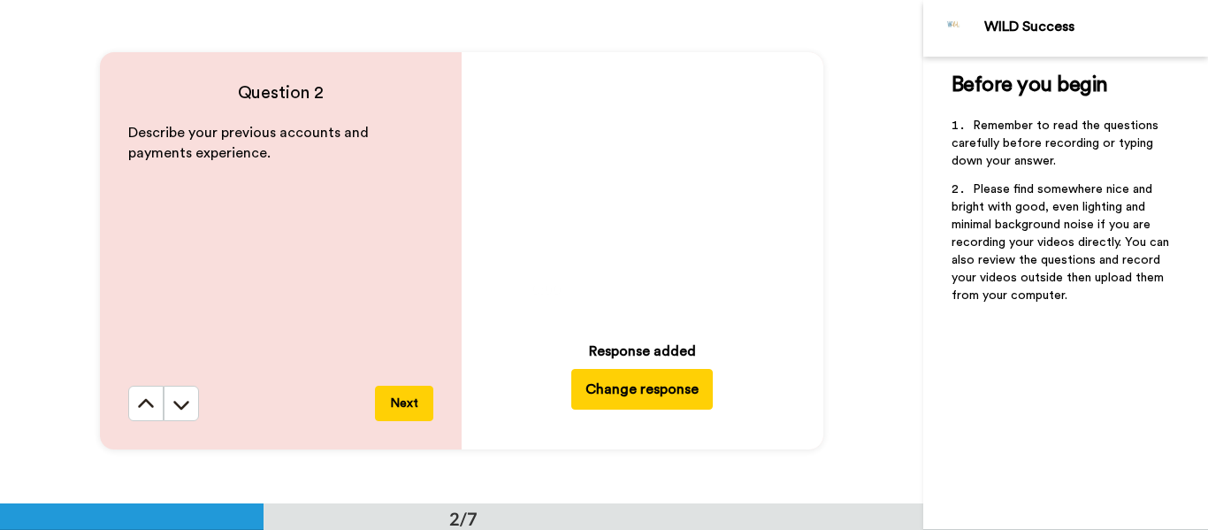
click at [410, 391] on button "Next" at bounding box center [404, 403] width 58 height 35
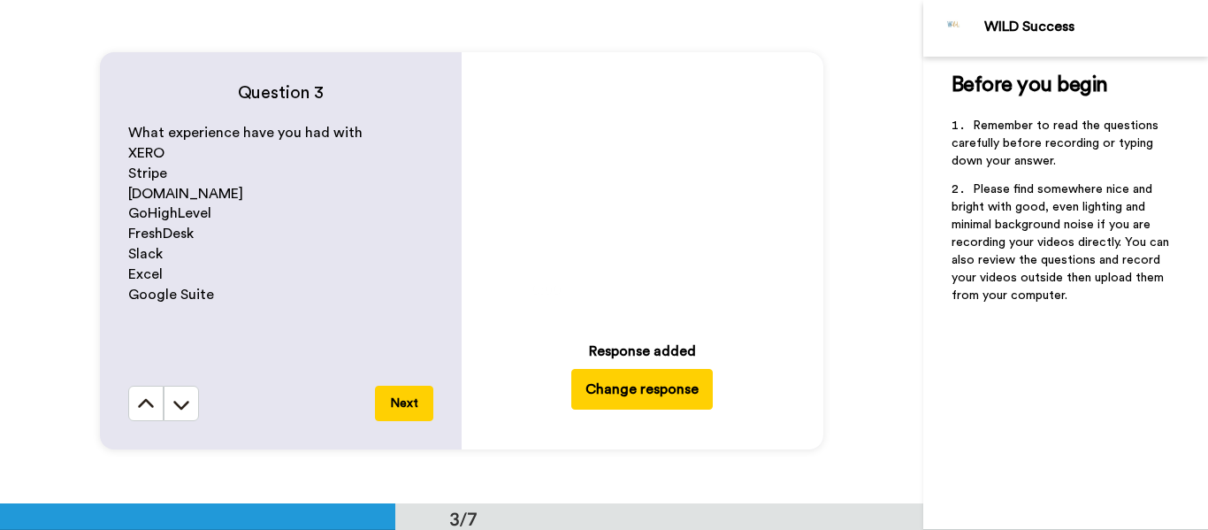
click at [404, 400] on button "Next" at bounding box center [404, 403] width 58 height 35
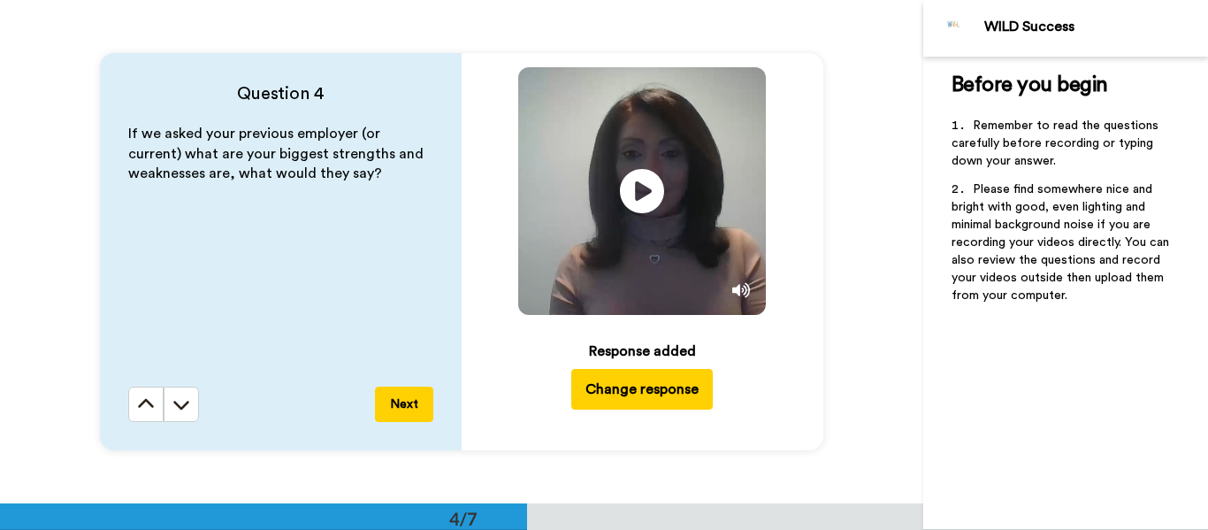
click at [405, 402] on button "Next" at bounding box center [404, 403] width 58 height 35
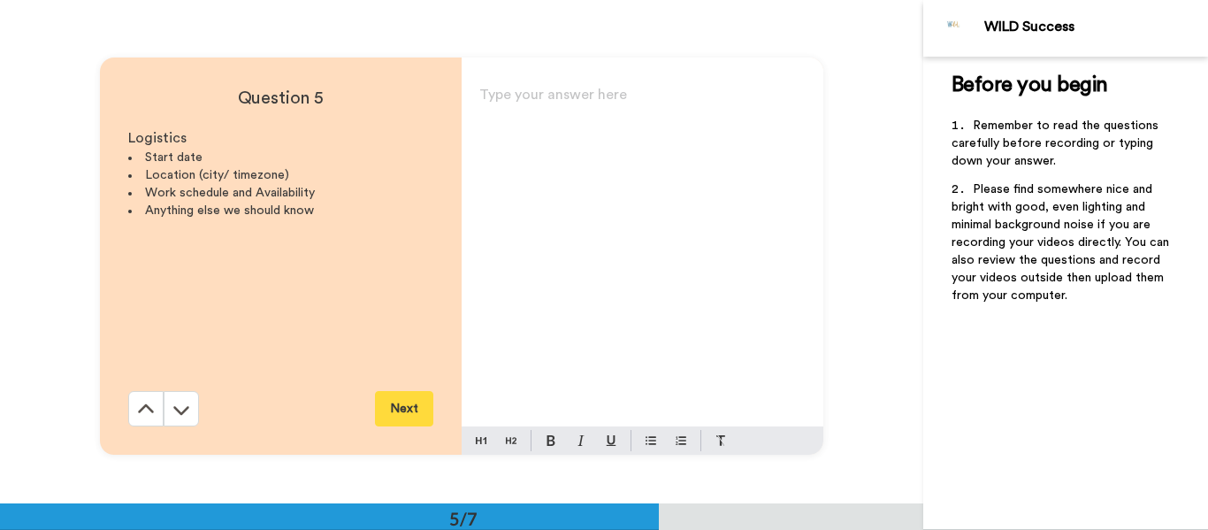
scroll to position [2012, 0]
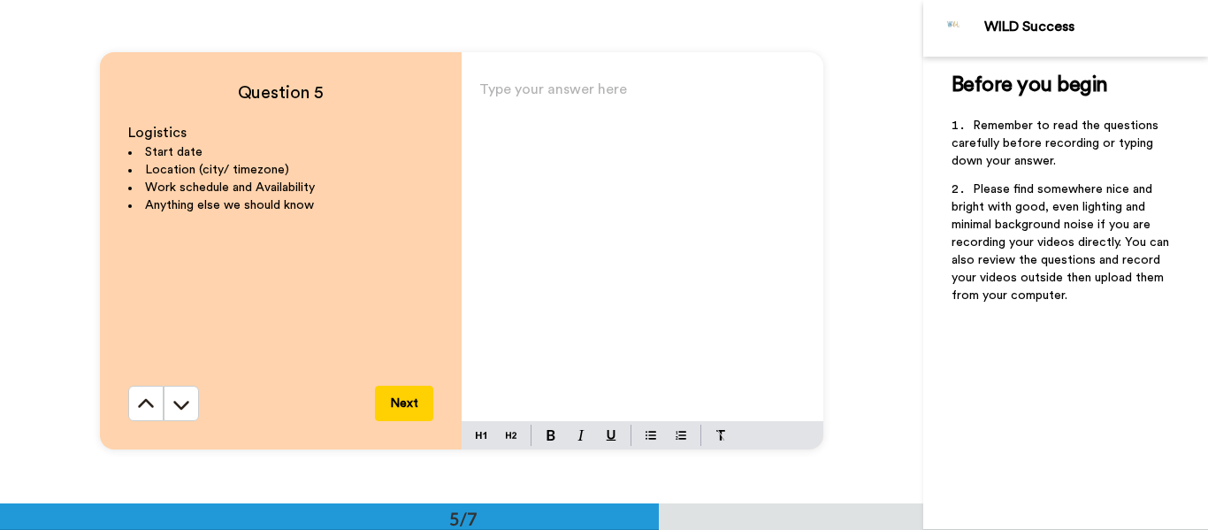
click at [557, 129] on div "Type your answer here ﻿" at bounding box center [643, 249] width 362 height 344
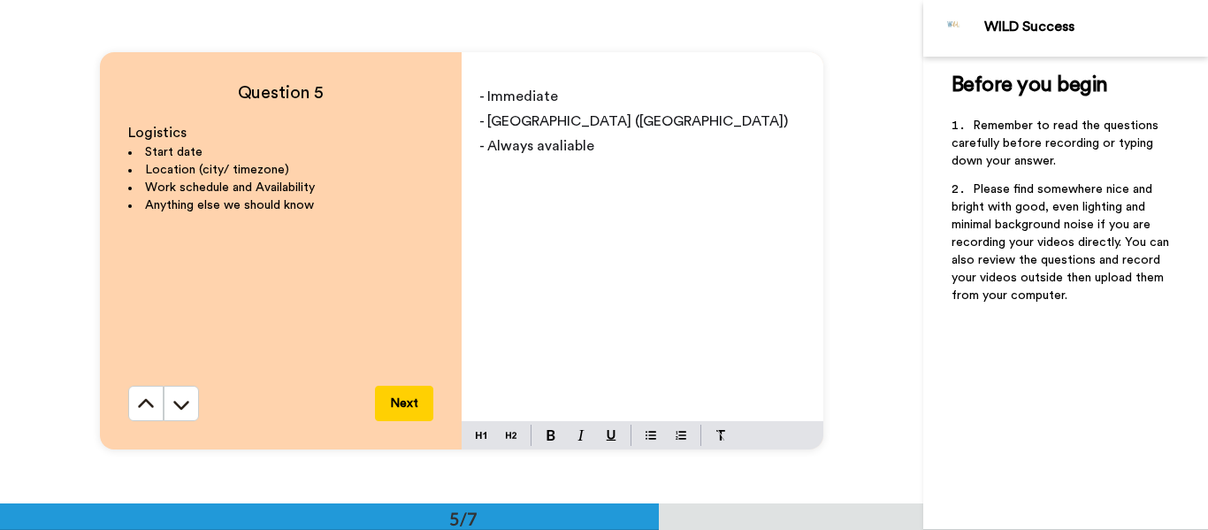
click at [585, 139] on span "- Always avaliable" at bounding box center [536, 146] width 115 height 14
click at [576, 143] on span "- Always avaliable" at bounding box center [536, 146] width 115 height 14
click at [637, 155] on p "- Always available" at bounding box center [642, 146] width 326 height 25
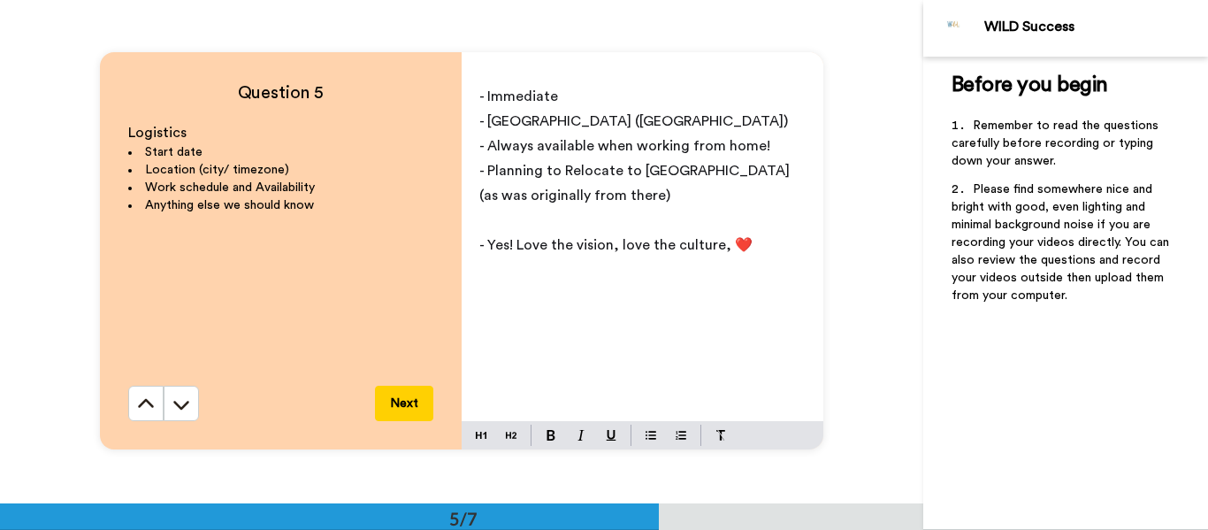
click at [719, 246] on span "- Yes! Love the vision, love the culture, ❤️" at bounding box center [615, 245] width 273 height 14
click at [746, 240] on p "- Yes! Love the vision, love the culture ❤️" at bounding box center [642, 245] width 326 height 25
click at [518, 244] on span "- Yes! Love the vision, love the culture ❤️this company has and" at bounding box center [626, 257] width 295 height 39
click at [552, 289] on p "Love the vision, love the culture ❤️this company has and" at bounding box center [642, 282] width 326 height 50
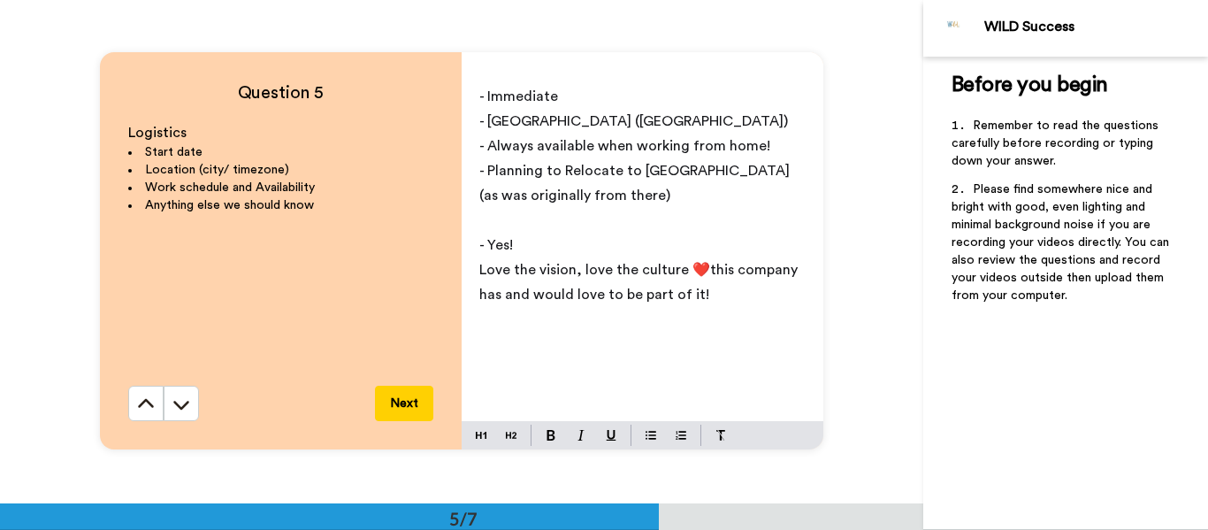
click at [401, 401] on button "Next" at bounding box center [404, 403] width 58 height 35
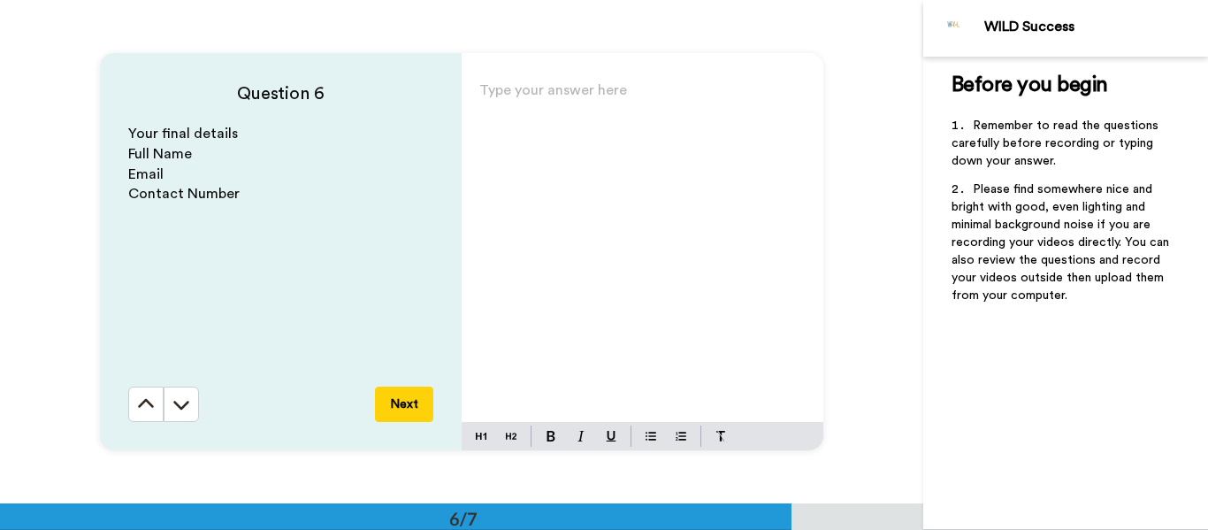
scroll to position [2515, 0]
click at [561, 145] on div "Type your answer here ﻿" at bounding box center [643, 249] width 362 height 344
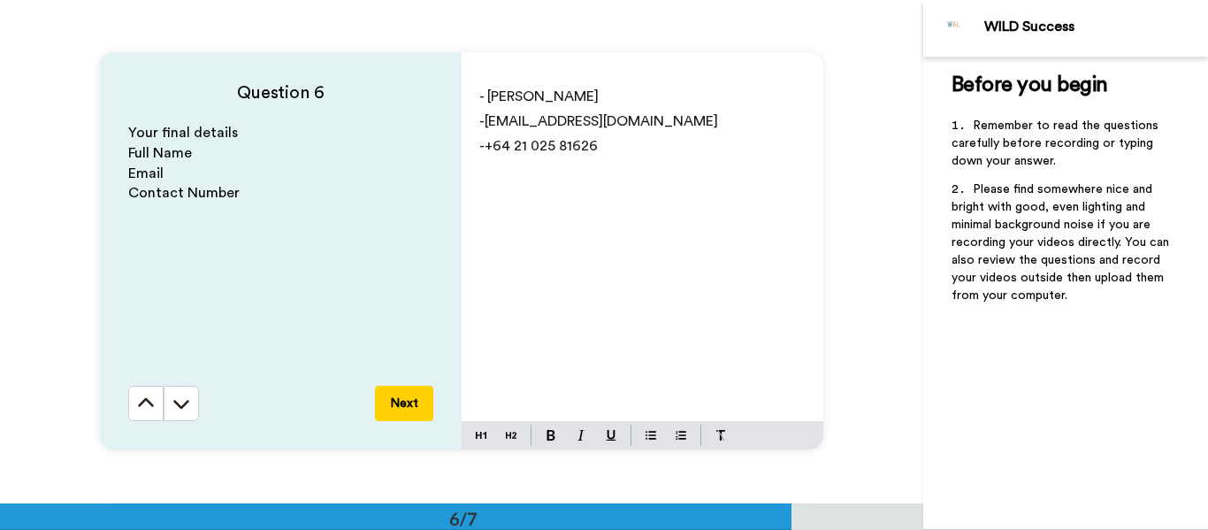
click at [479, 124] on span "-ashi_rehsi@yahoo.com" at bounding box center [598, 121] width 239 height 14
click at [483, 100] on span "- Ash Rehsi" at bounding box center [538, 96] width 119 height 14
click at [479, 146] on span "-+64 21 025 81626" at bounding box center [538, 146] width 118 height 14
click at [633, 166] on div "- Ash Rehsi - ashi_rehsi@yahoo.com - +64 21 025 81626" at bounding box center [643, 249] width 362 height 344
click at [399, 398] on button "Next" at bounding box center [404, 403] width 58 height 35
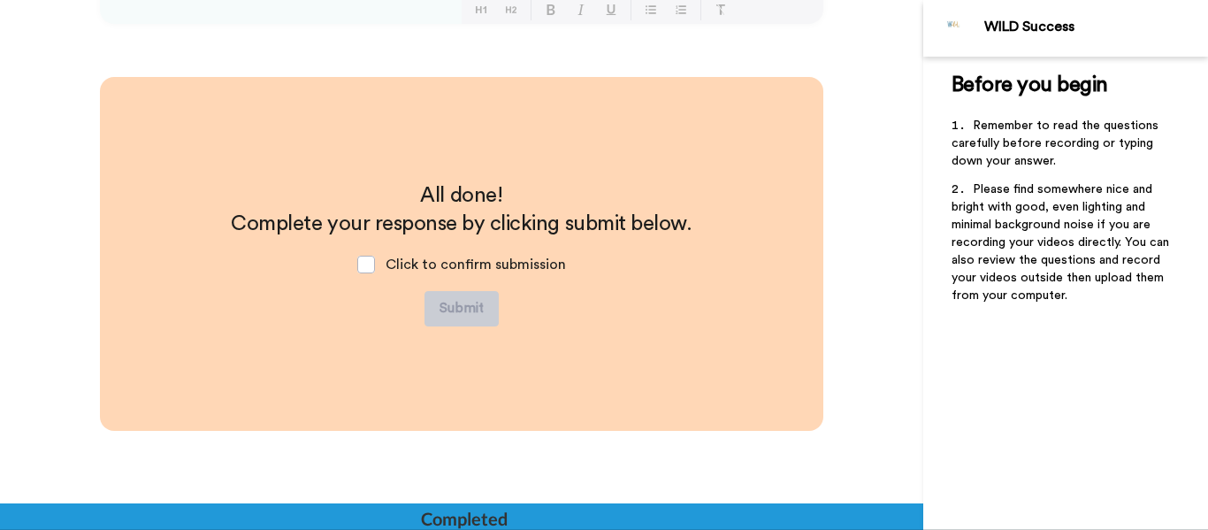
scroll to position [2943, 0]
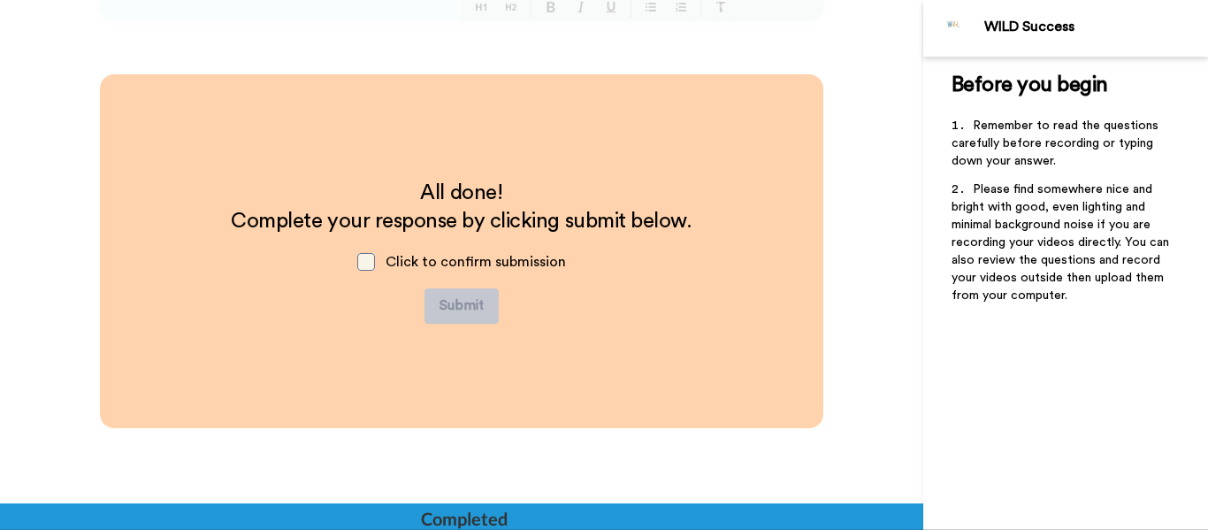
click at [368, 263] on span at bounding box center [366, 262] width 18 height 18
click at [458, 302] on button "Submit" at bounding box center [461, 305] width 74 height 35
